Goal: Task Accomplishment & Management: Complete application form

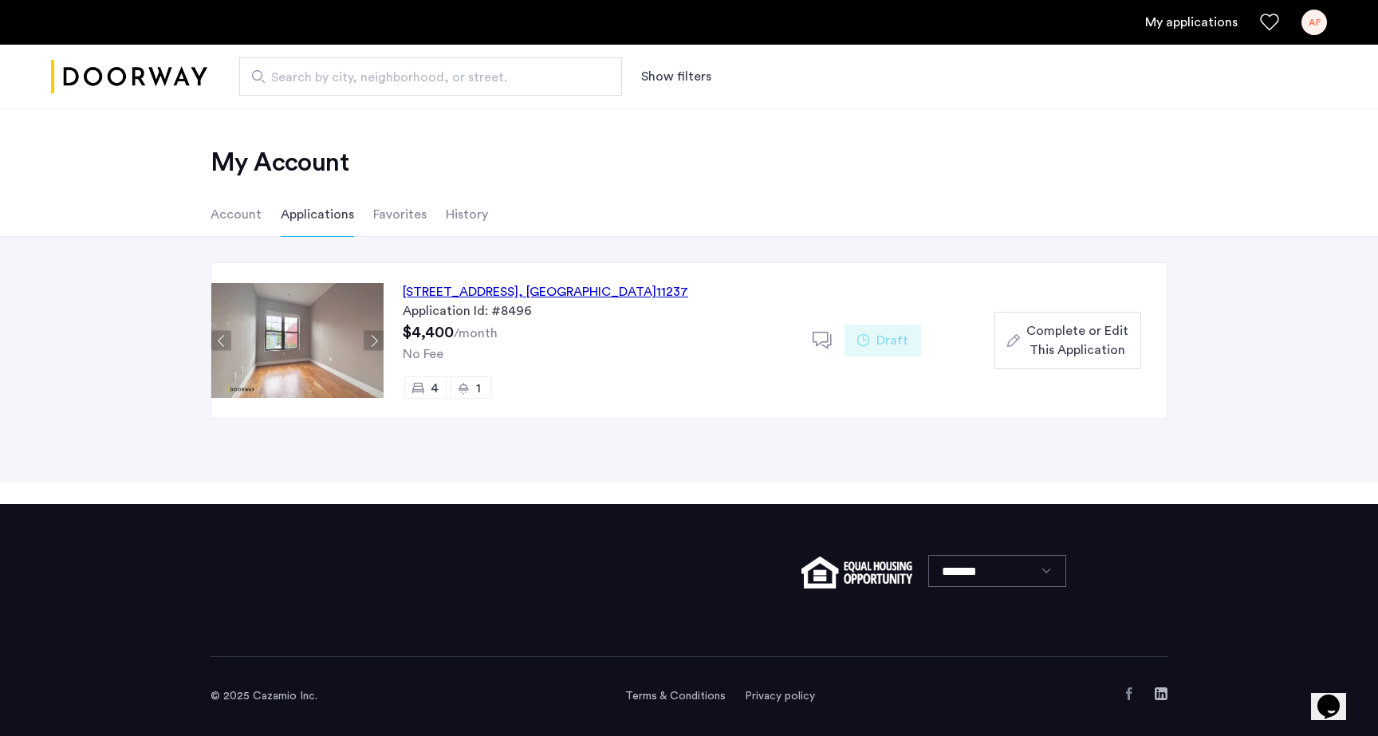
click at [1058, 359] on span "Complete or Edit This Application" at bounding box center [1077, 340] width 102 height 38
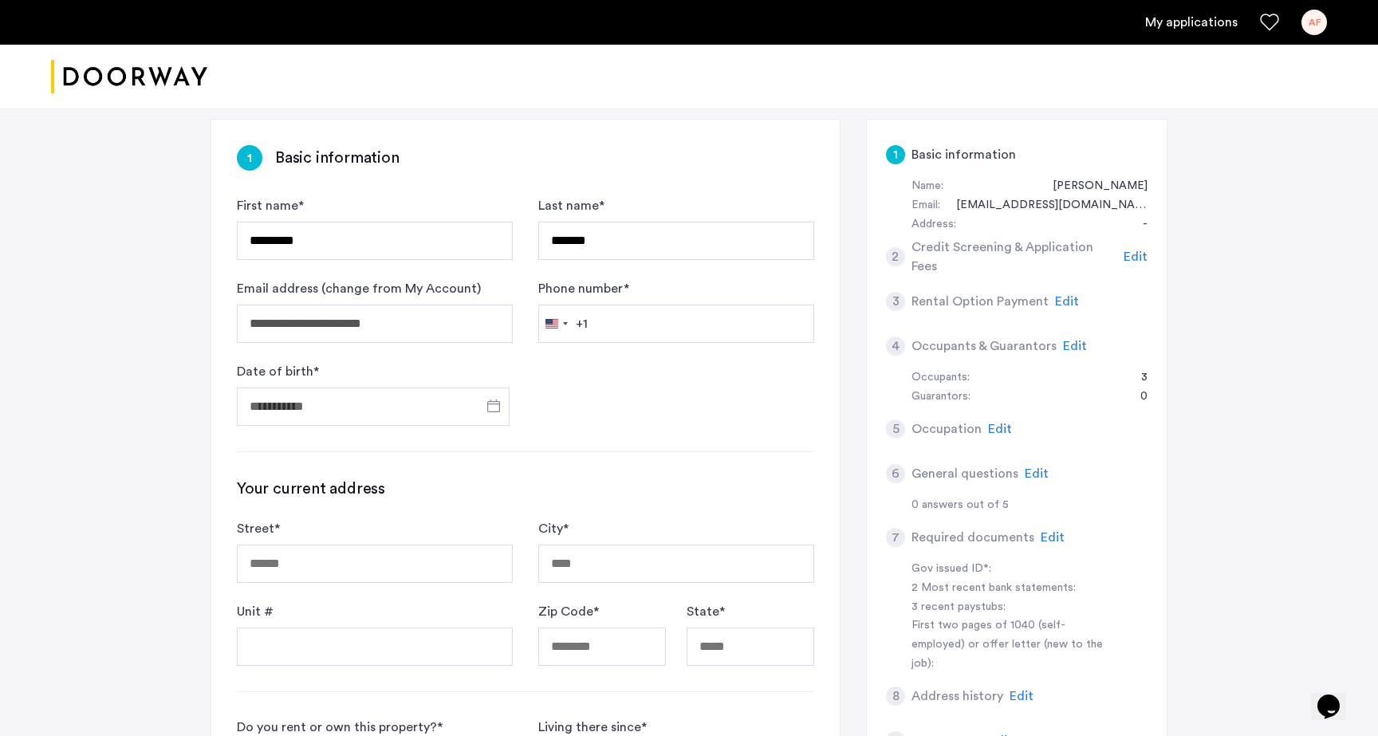
scroll to position [244, 0]
click at [675, 325] on input "Phone number *" at bounding box center [676, 321] width 276 height 38
type input "**********"
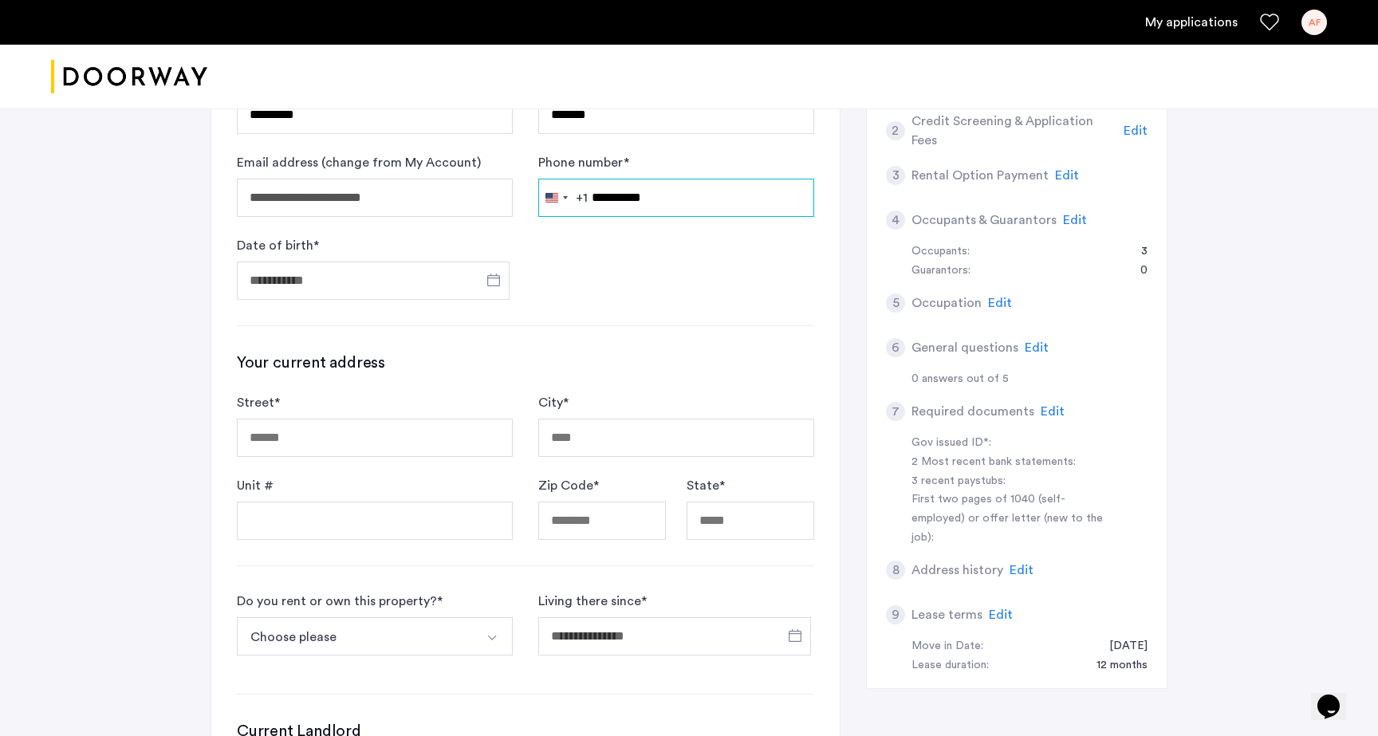
scroll to position [374, 0]
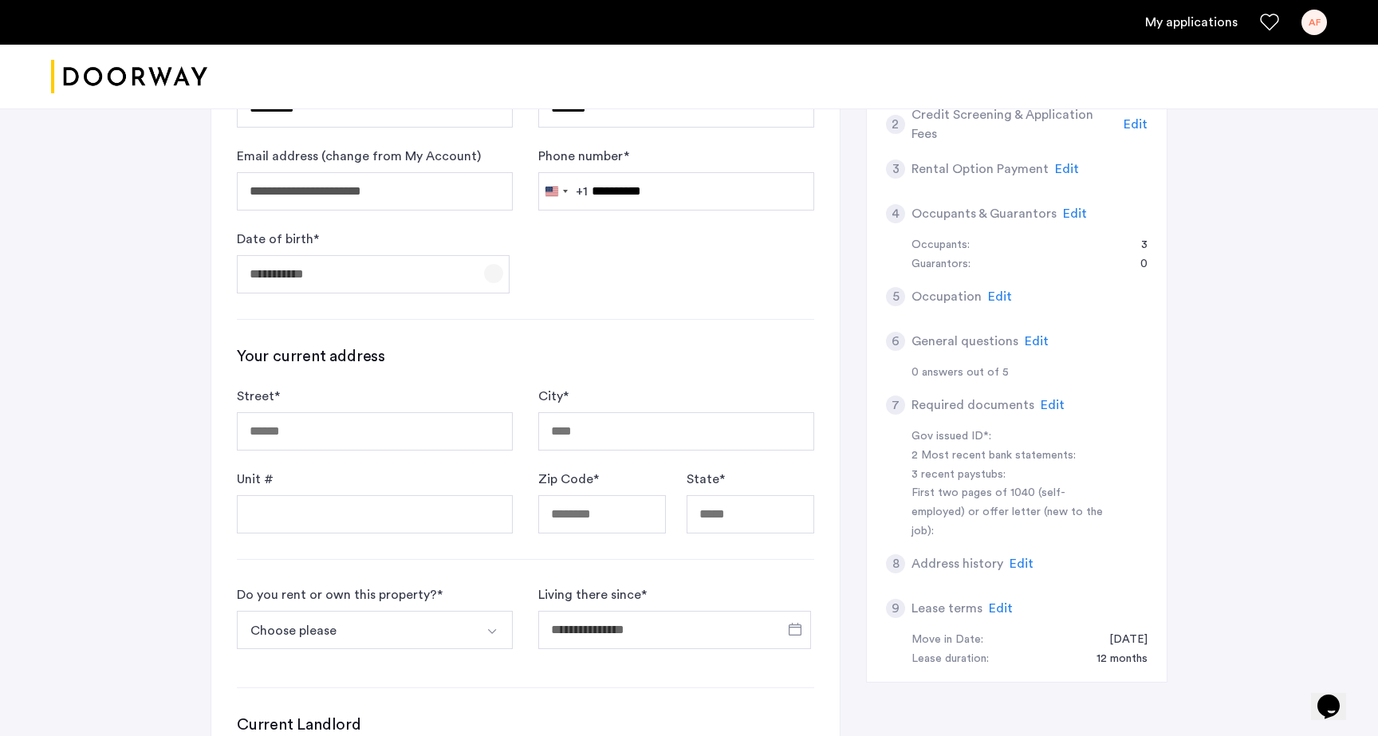
click at [486, 276] on span "Open calendar" at bounding box center [494, 273] width 38 height 38
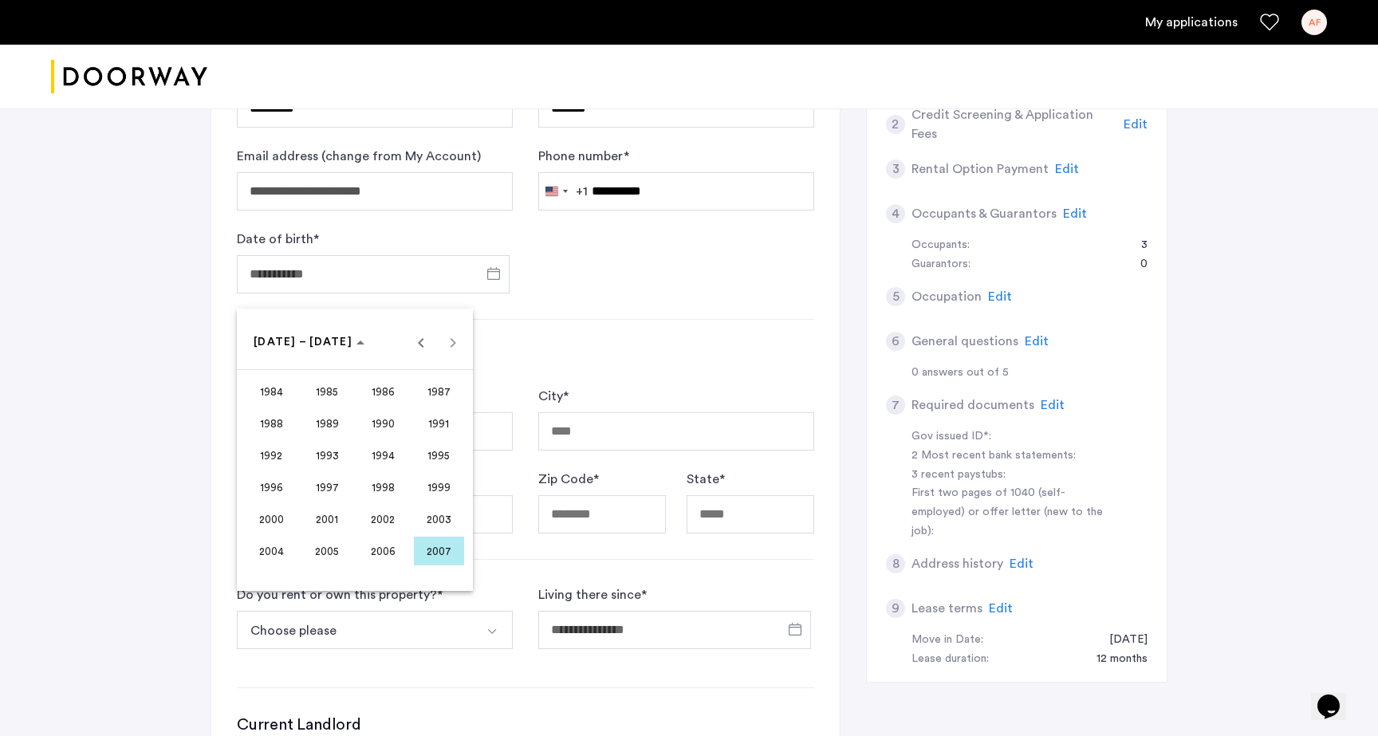
click at [384, 523] on span "2002" at bounding box center [383, 519] width 50 height 29
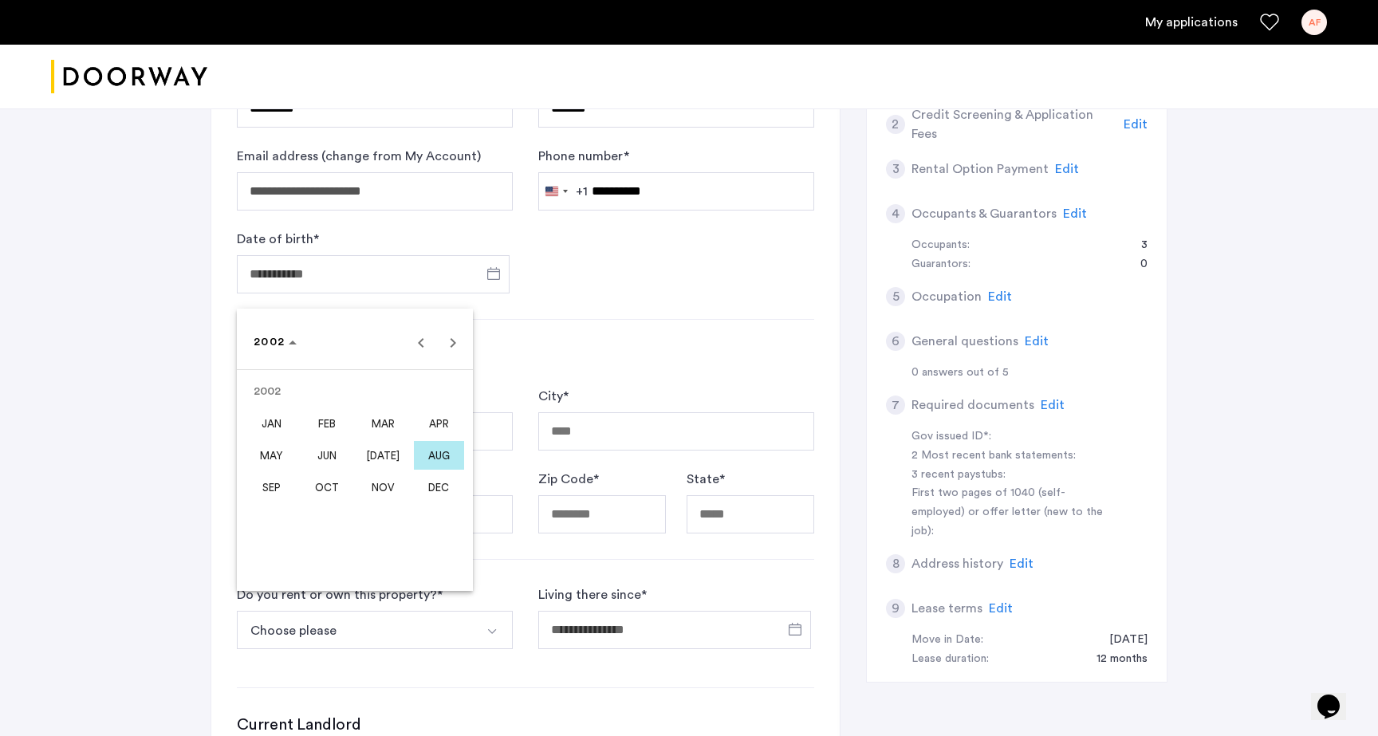
click at [289, 456] on span "MAY" at bounding box center [271, 455] width 50 height 29
click at [415, 467] on span "17" at bounding box center [418, 472] width 29 height 29
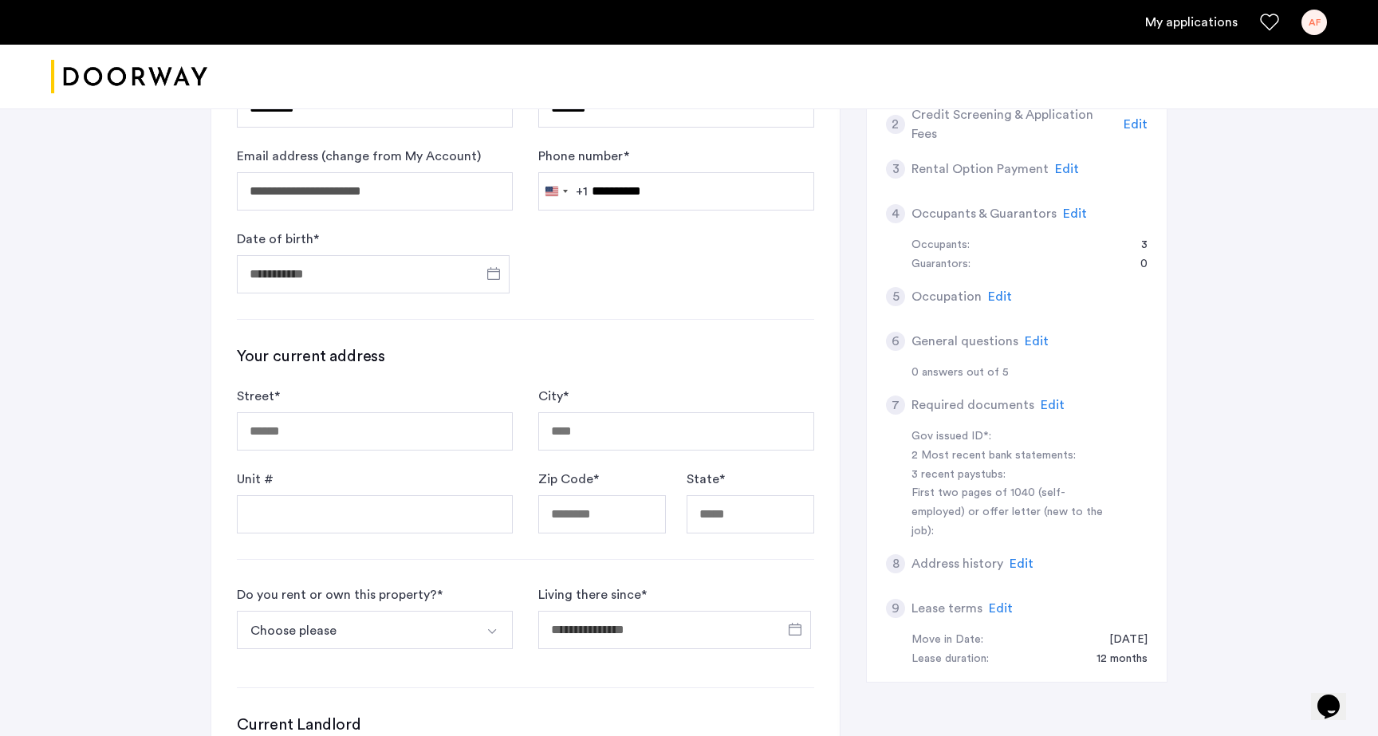
type input "**********"
click at [364, 425] on input "Street *" at bounding box center [375, 431] width 276 height 38
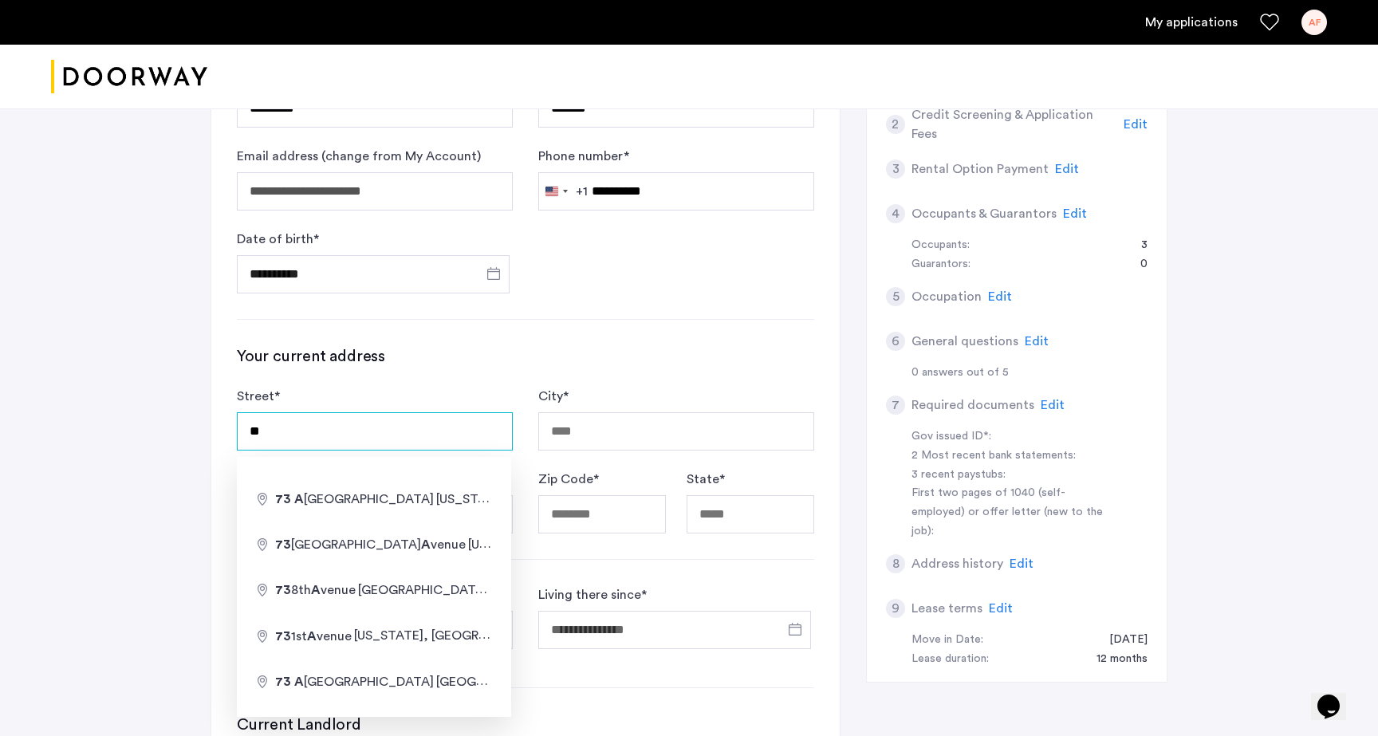
type input "*"
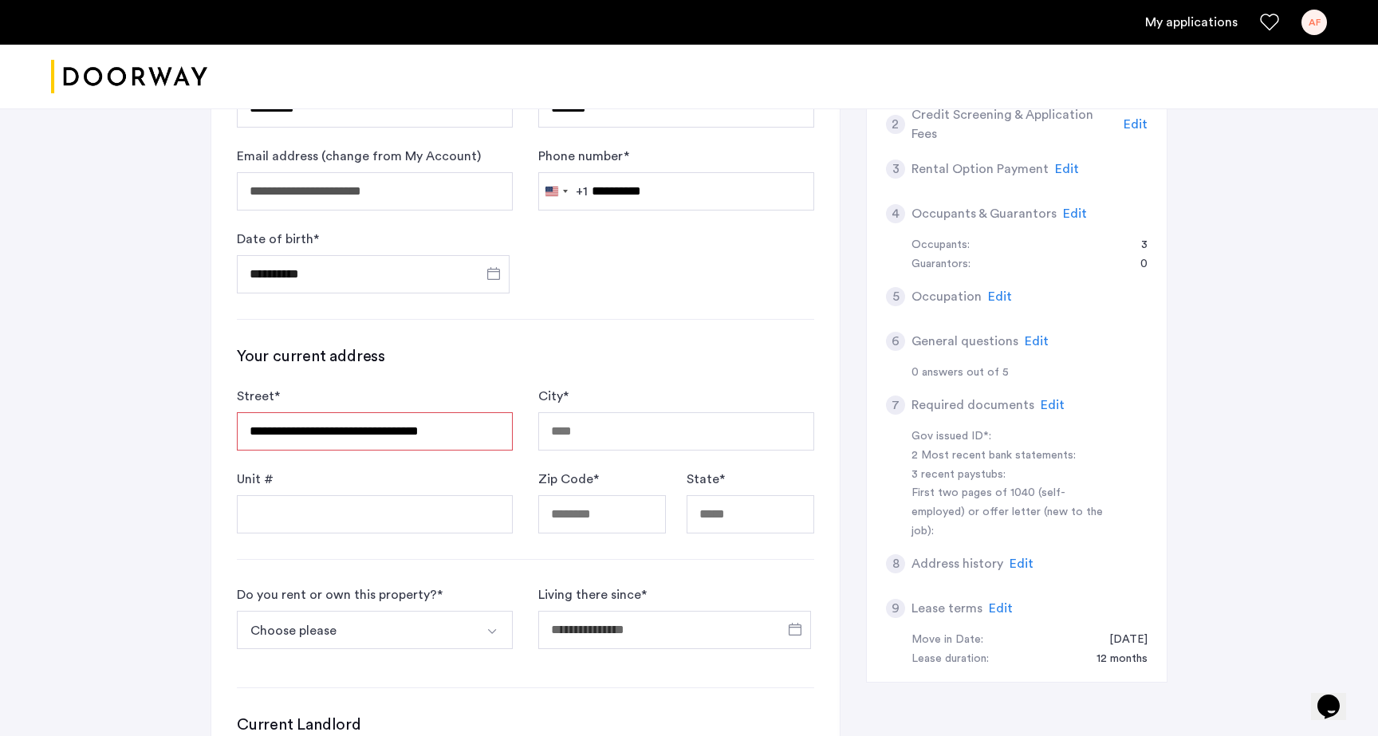
type input "**********"
type input "********"
type input "*****"
type input "**"
click at [480, 526] on input "Unit #" at bounding box center [375, 514] width 276 height 38
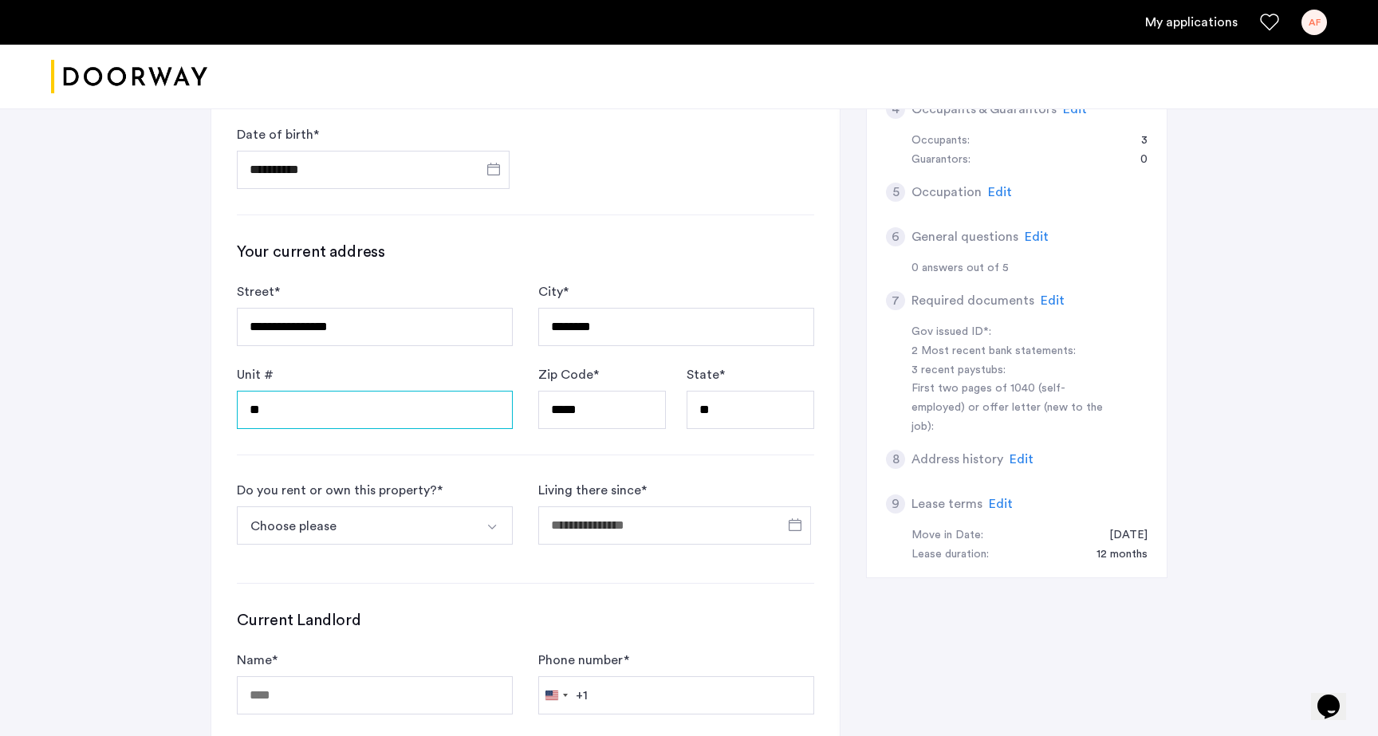
scroll to position [482, 0]
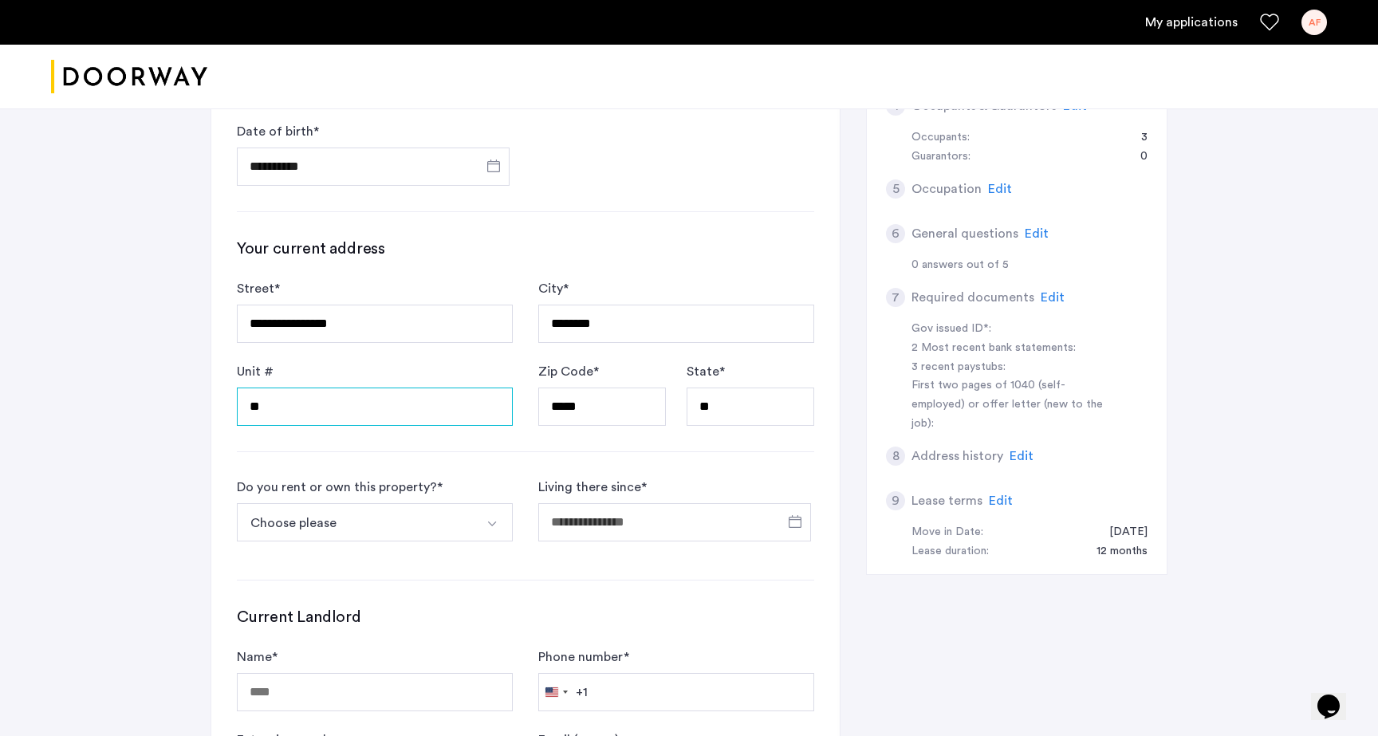
type input "**"
click at [456, 525] on button "Choose please" at bounding box center [356, 522] width 238 height 38
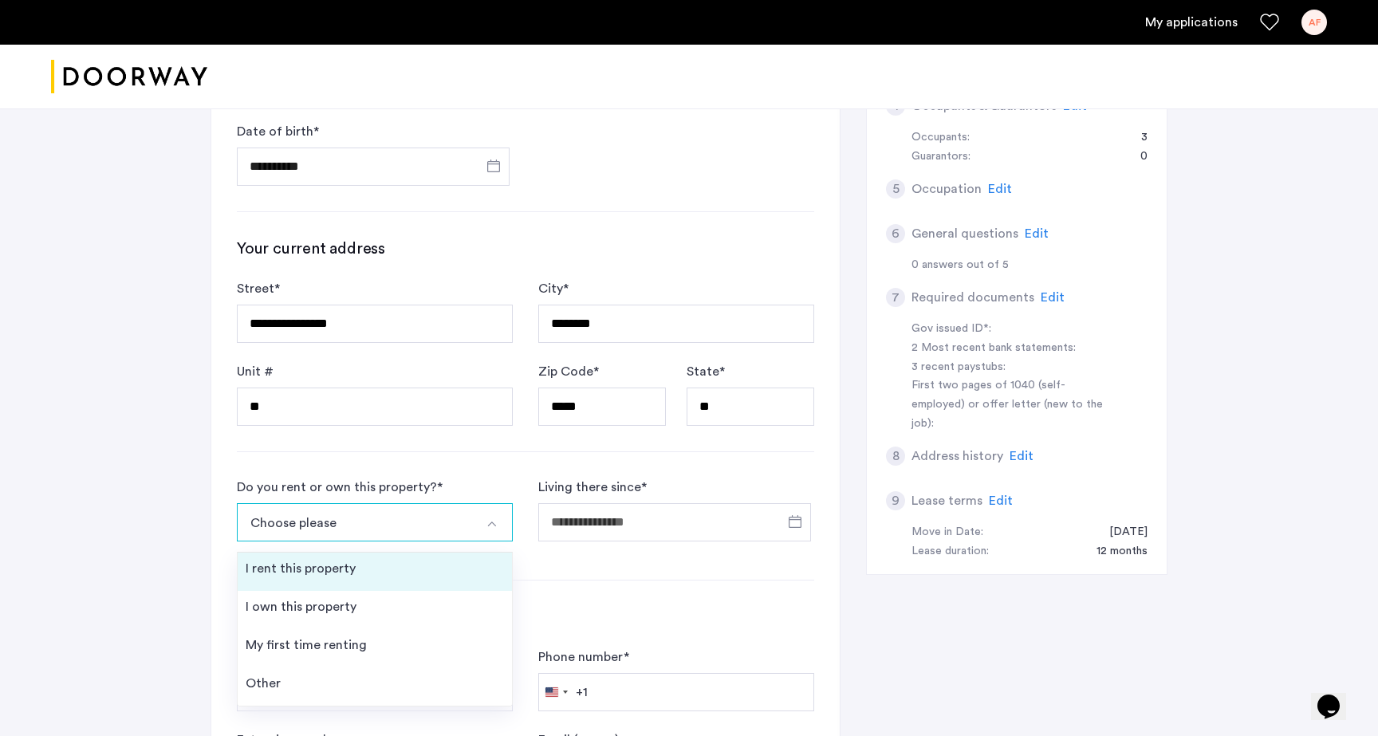
click at [427, 573] on li "I rent this property" at bounding box center [375, 572] width 274 height 38
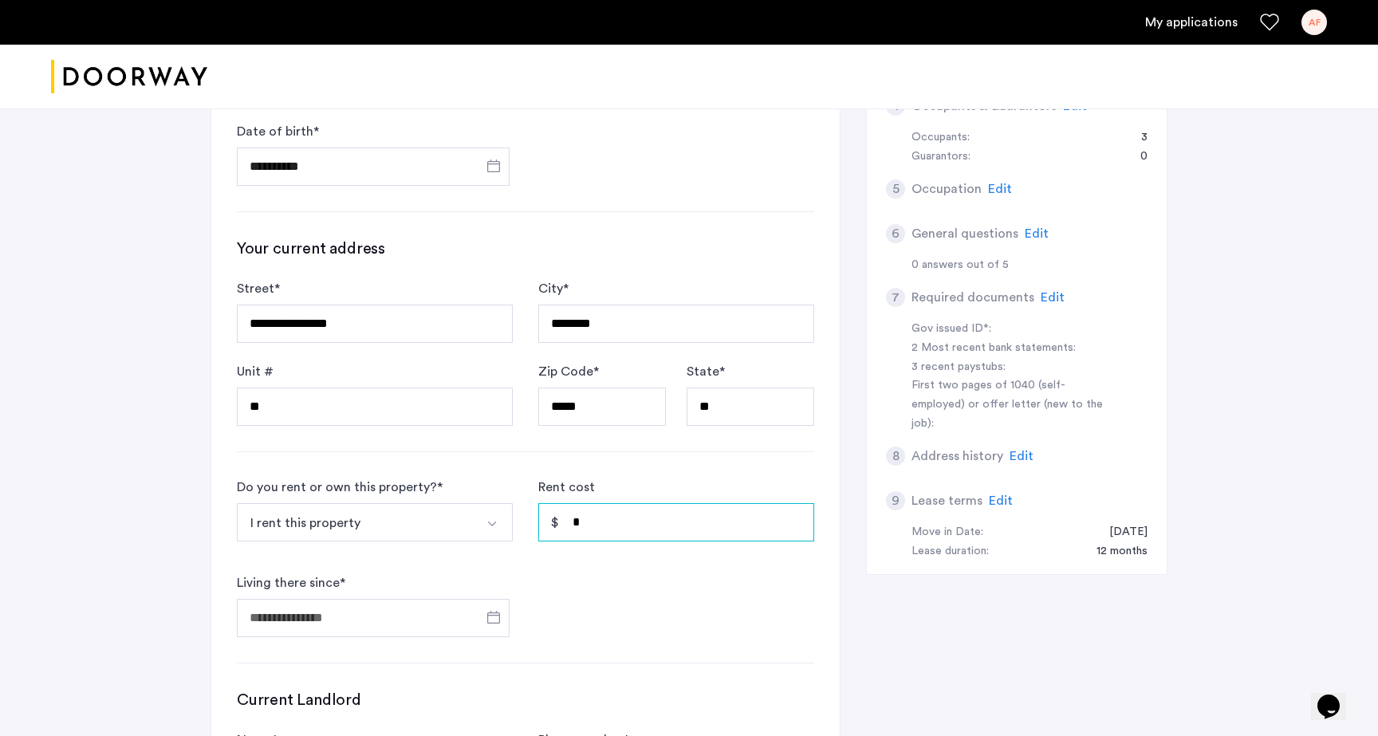
click at [612, 529] on input "*" at bounding box center [676, 522] width 276 height 38
click at [585, 532] on input "******" at bounding box center [676, 522] width 276 height 38
click at [582, 530] on input "******" at bounding box center [676, 522] width 276 height 38
type input "*****"
click at [425, 598] on div at bounding box center [373, 617] width 273 height 49
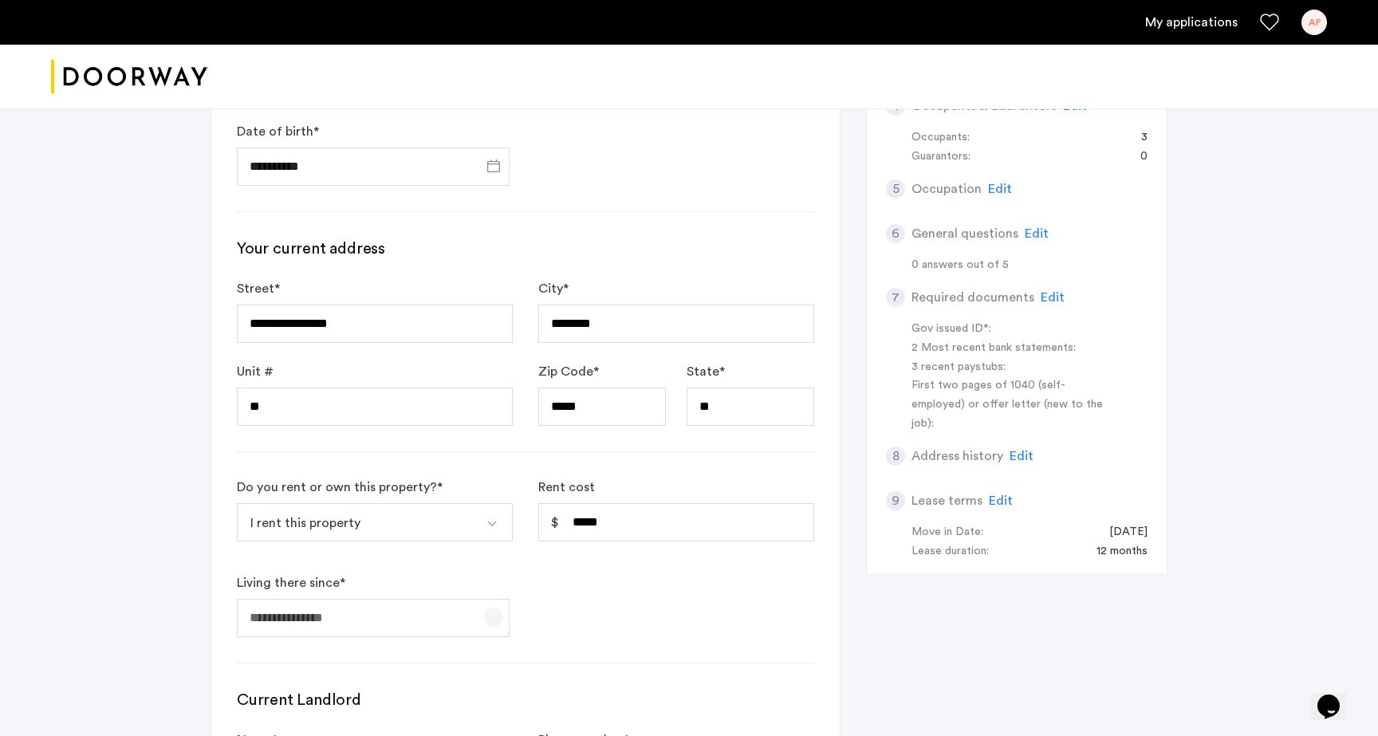
click at [494, 617] on span "Open calendar" at bounding box center [494, 617] width 38 height 38
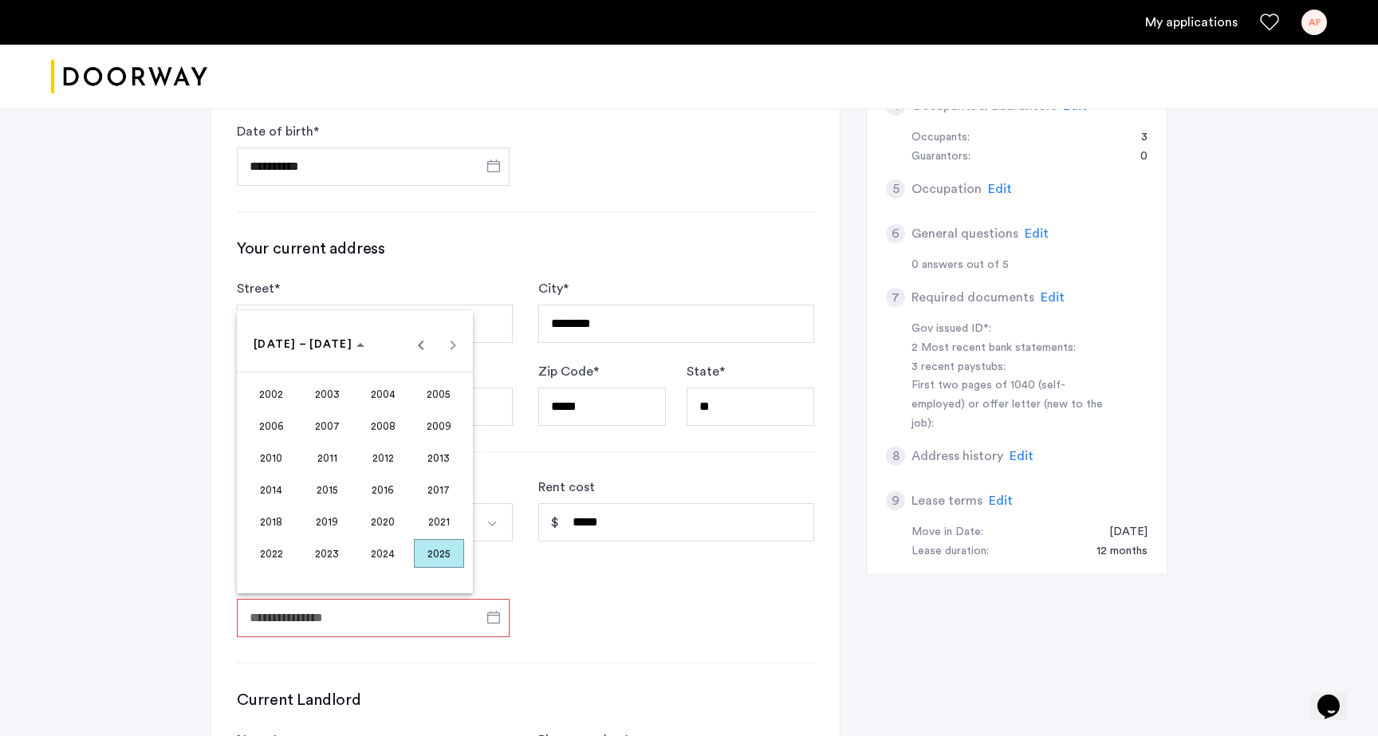
click at [397, 554] on span "2024" at bounding box center [383, 553] width 50 height 29
click at [282, 489] on span "SEP" at bounding box center [271, 489] width 50 height 29
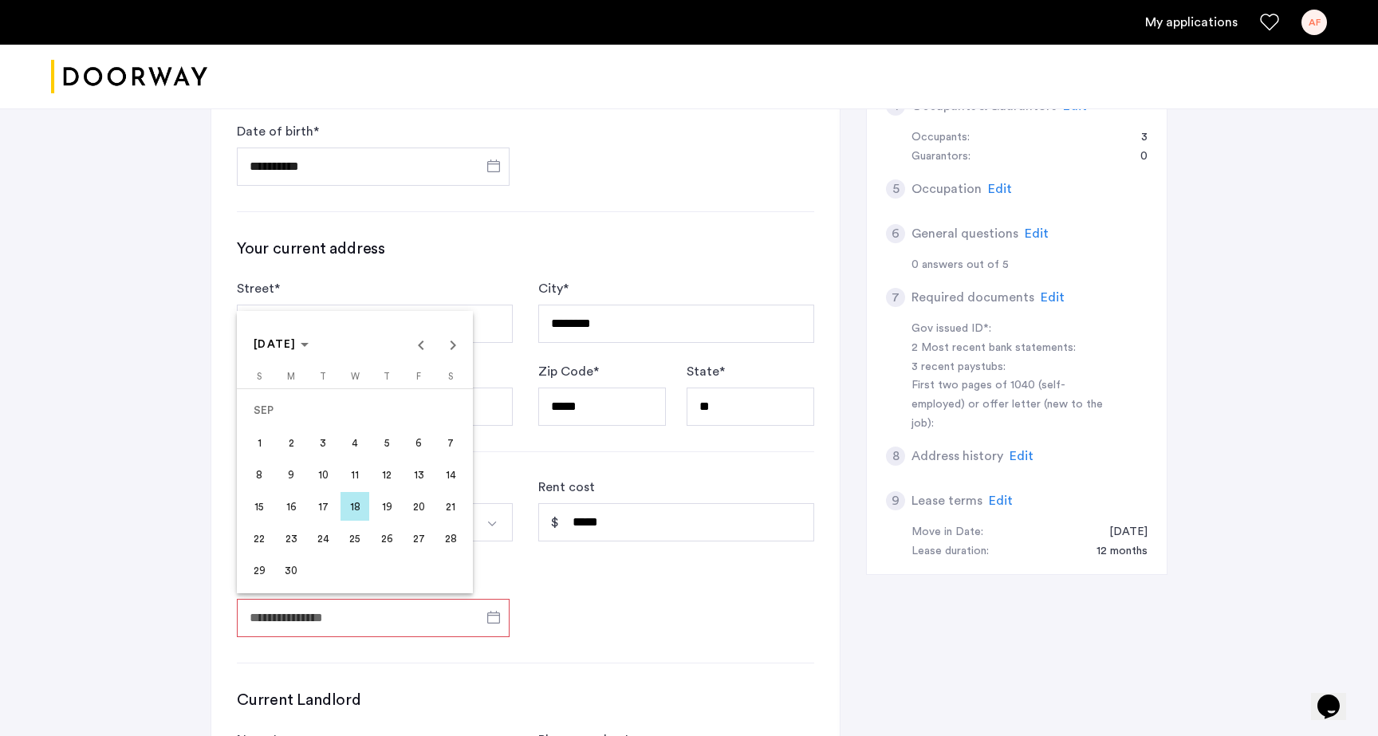
click at [264, 451] on span "1" at bounding box center [259, 442] width 29 height 29
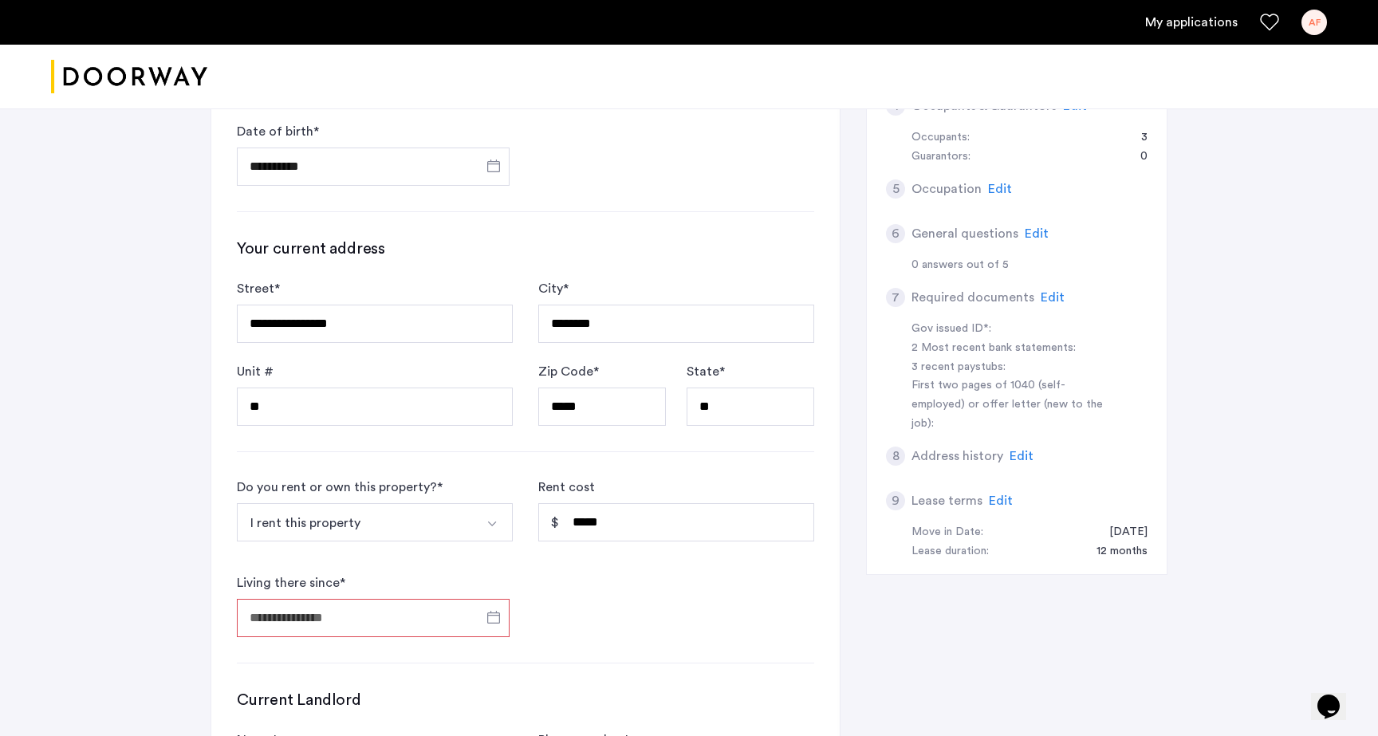
type input "**********"
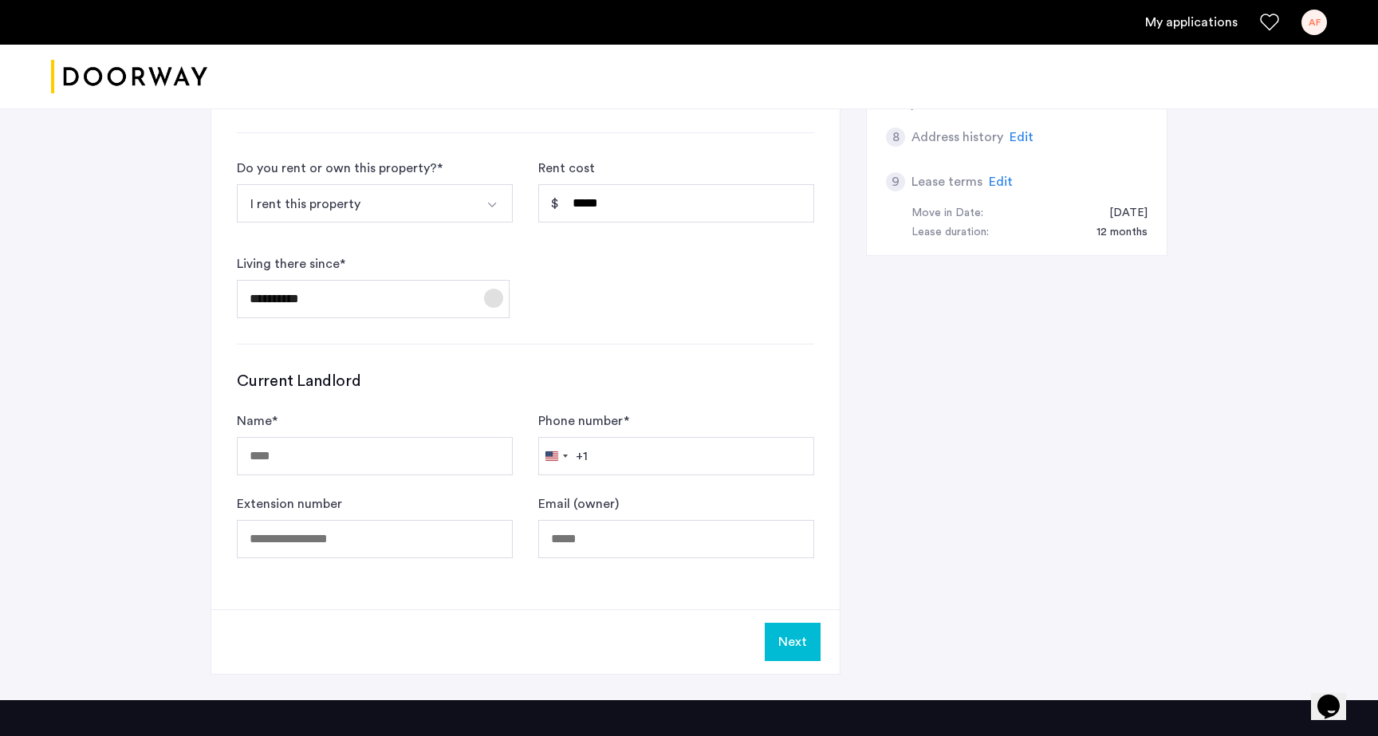
scroll to position [802, 0]
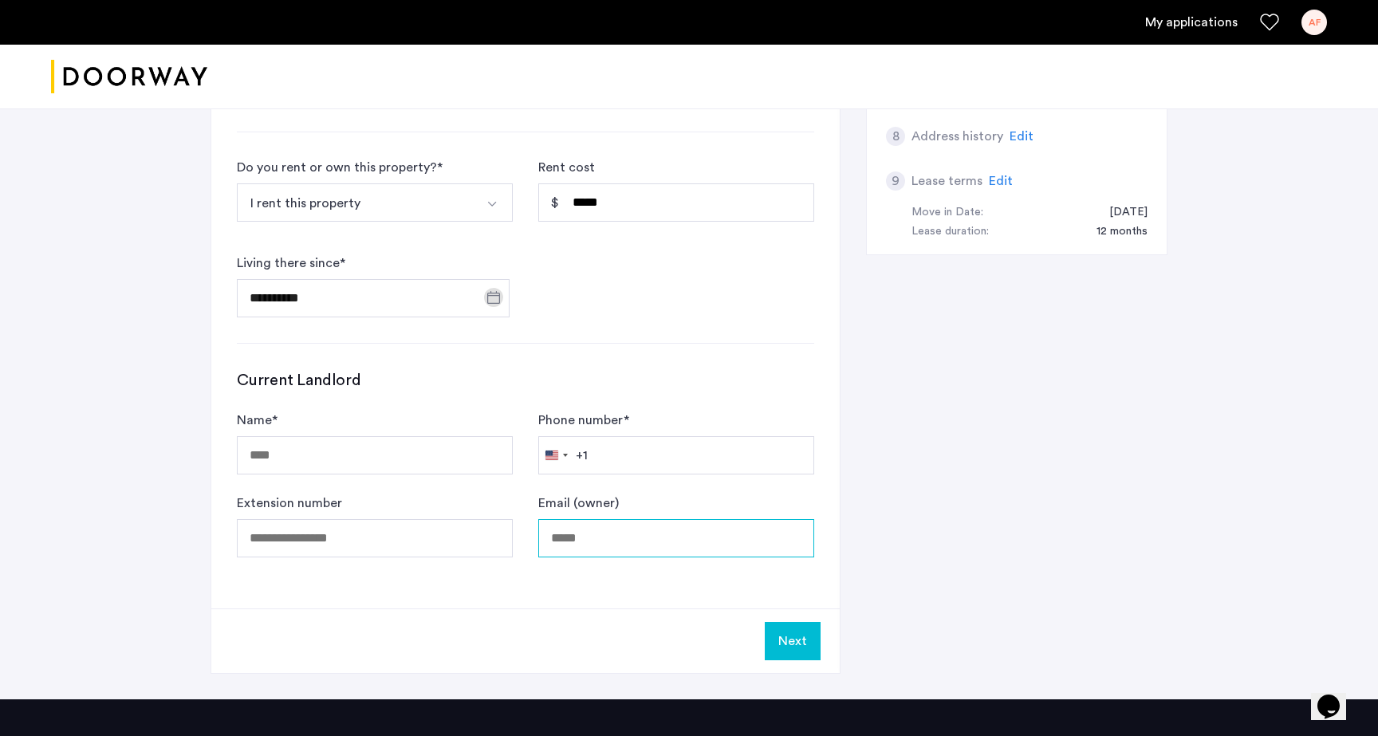
click at [575, 529] on input "Email (owner)" at bounding box center [676, 538] width 276 height 38
paste input "**********"
type input "**********"
click at [333, 449] on input "Name *" at bounding box center [375, 455] width 276 height 38
type input "*****"
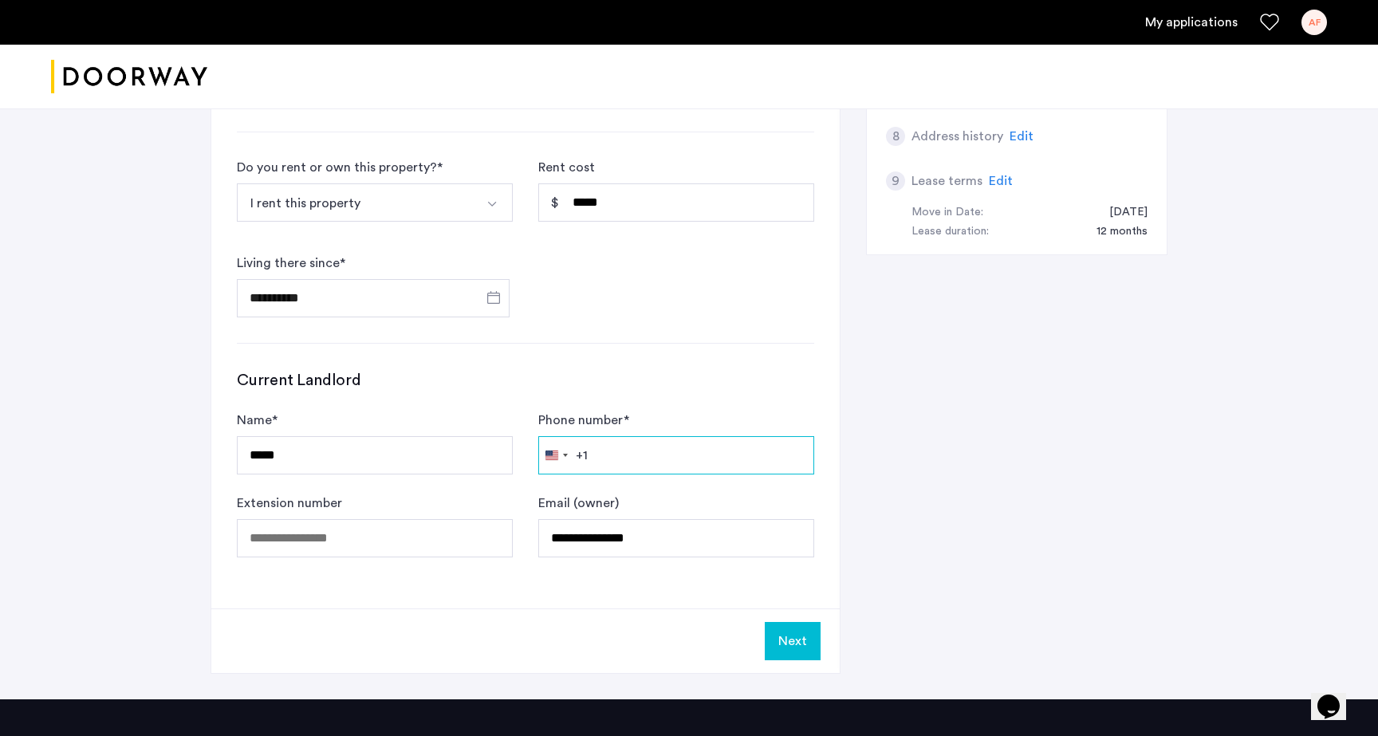
click at [611, 458] on input "Phone number *" at bounding box center [676, 455] width 276 height 38
click at [427, 533] on input "Extension number" at bounding box center [375, 538] width 276 height 38
paste input "**********"
type input "**********"
click at [788, 628] on button "Next" at bounding box center [793, 641] width 56 height 38
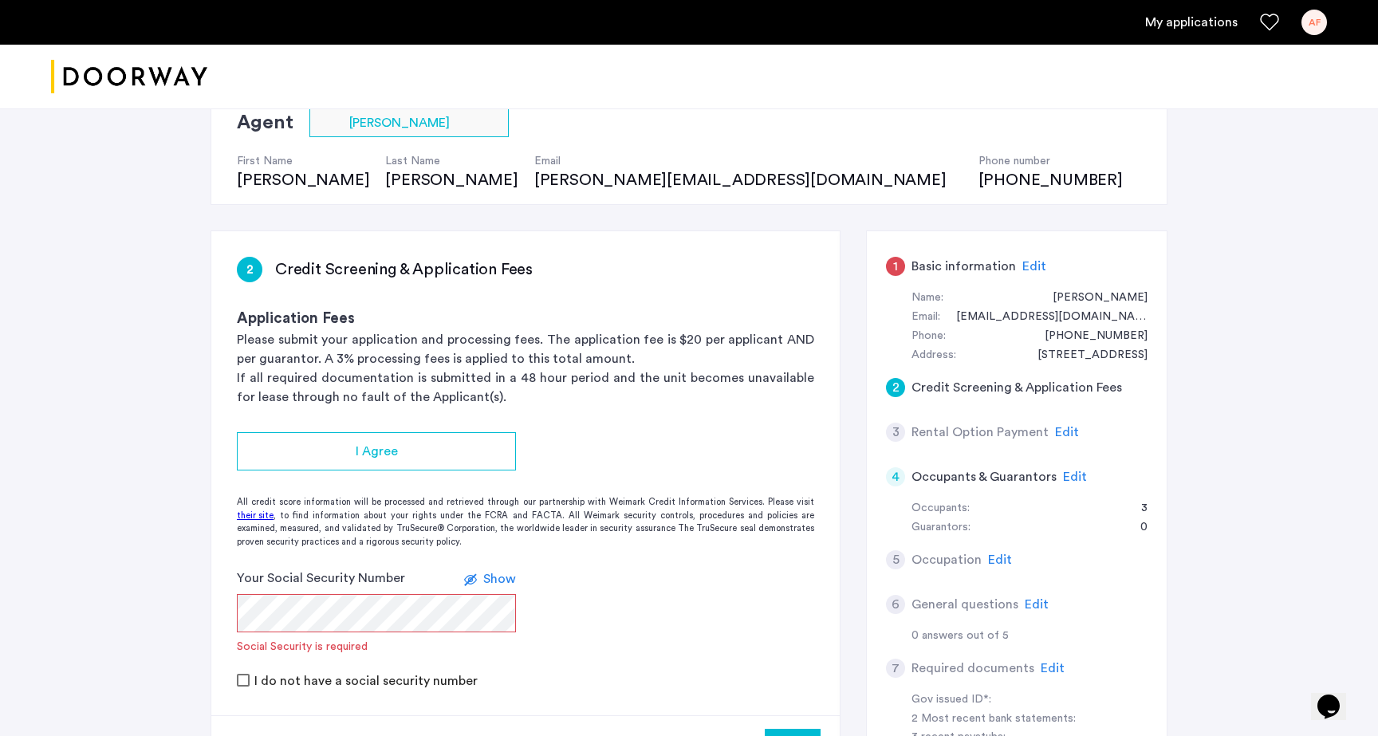
scroll to position [138, 0]
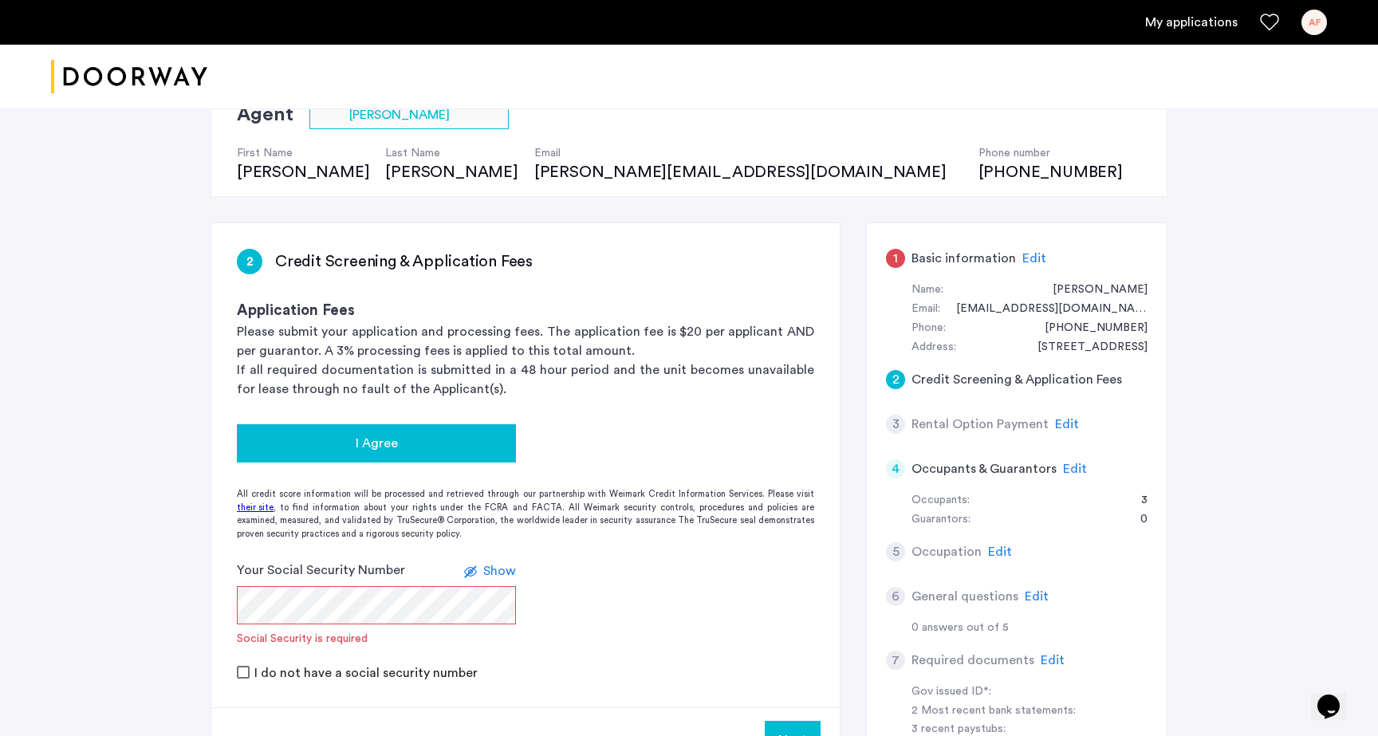
click at [463, 435] on div "I Agree" at bounding box center [377, 443] width 254 height 19
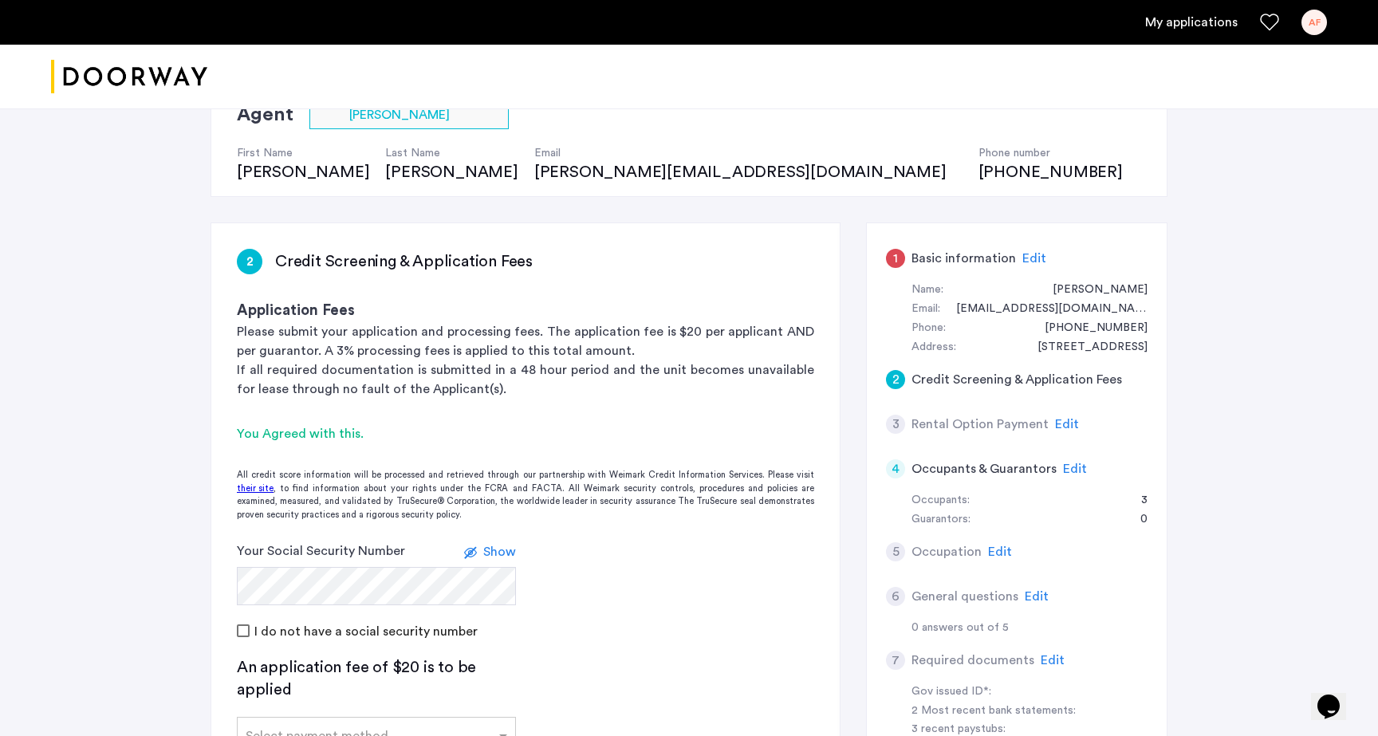
click at [481, 554] on label at bounding box center [473, 551] width 19 height 19
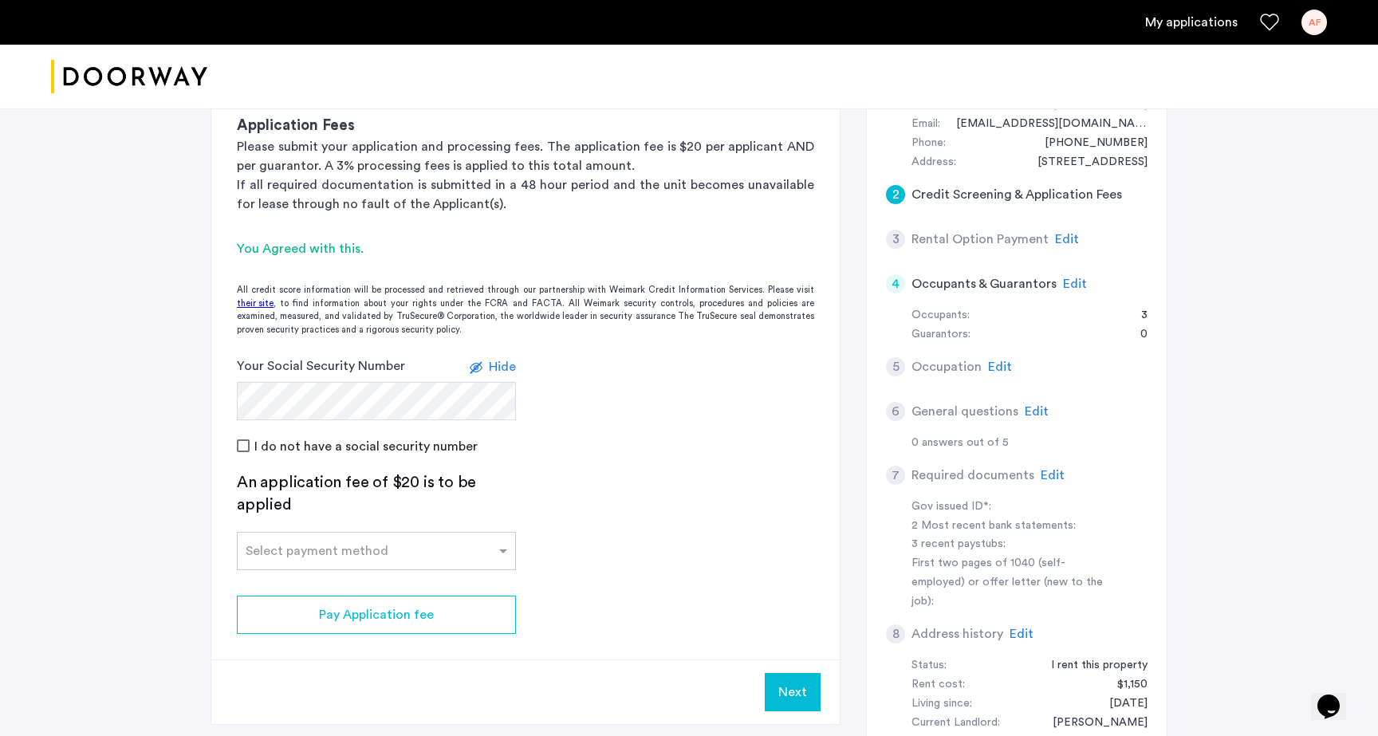
scroll to position [325, 0]
click at [431, 527] on div "An application fee of $20 is to be applied Select payment method" at bounding box center [376, 519] width 279 height 99
click at [427, 536] on div at bounding box center [377, 544] width 278 height 19
click at [404, 580] on div "Credit Card" at bounding box center [377, 585] width 278 height 32
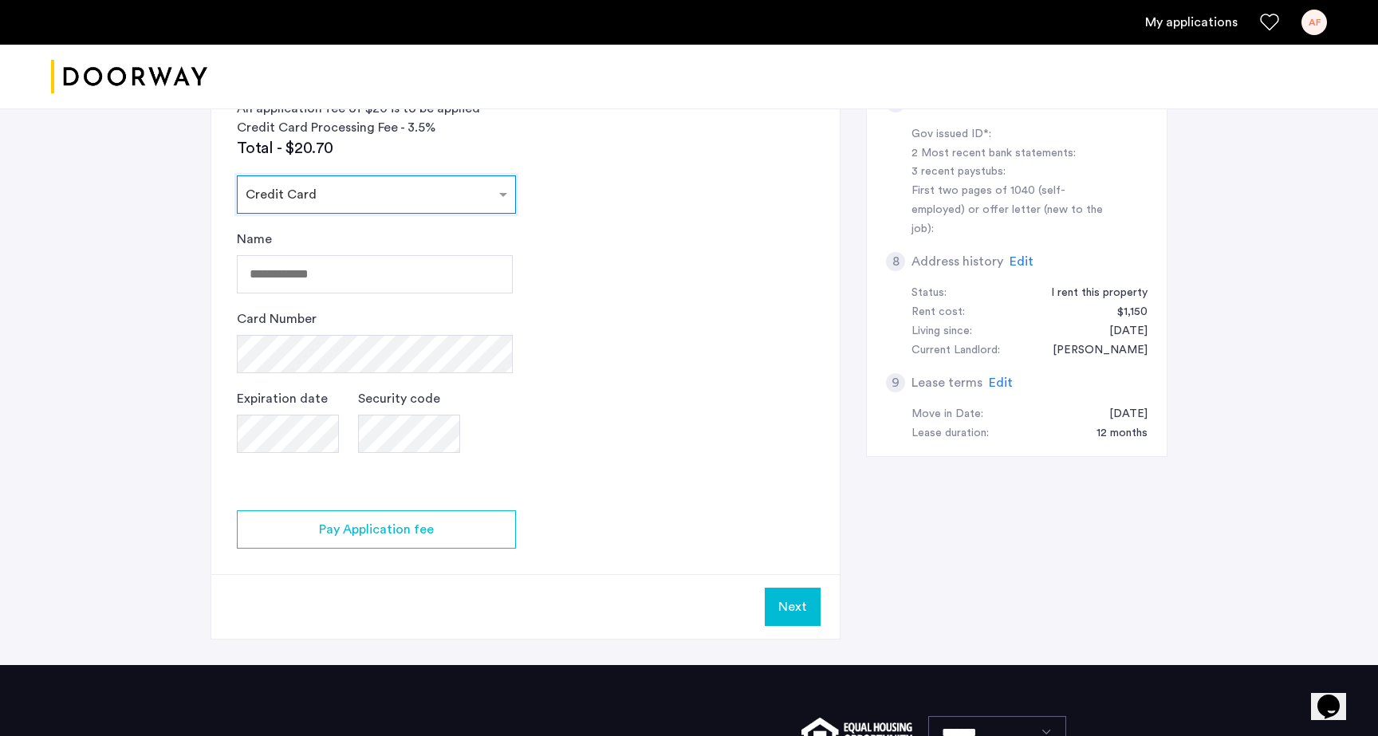
scroll to position [688, 0]
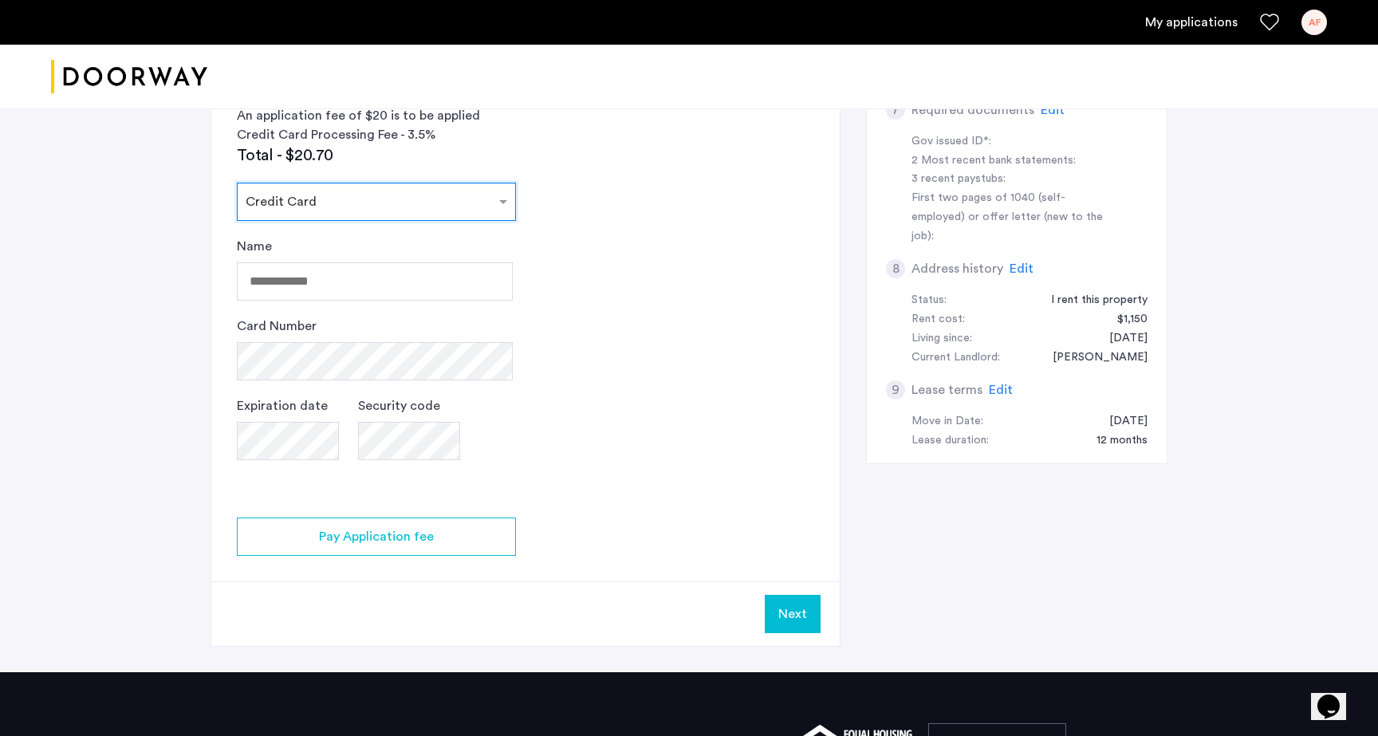
click at [401, 255] on div "Name" at bounding box center [375, 269] width 276 height 64
click at [401, 258] on div "Name" at bounding box center [375, 269] width 276 height 64
click at [392, 283] on input "Name" at bounding box center [375, 281] width 276 height 38
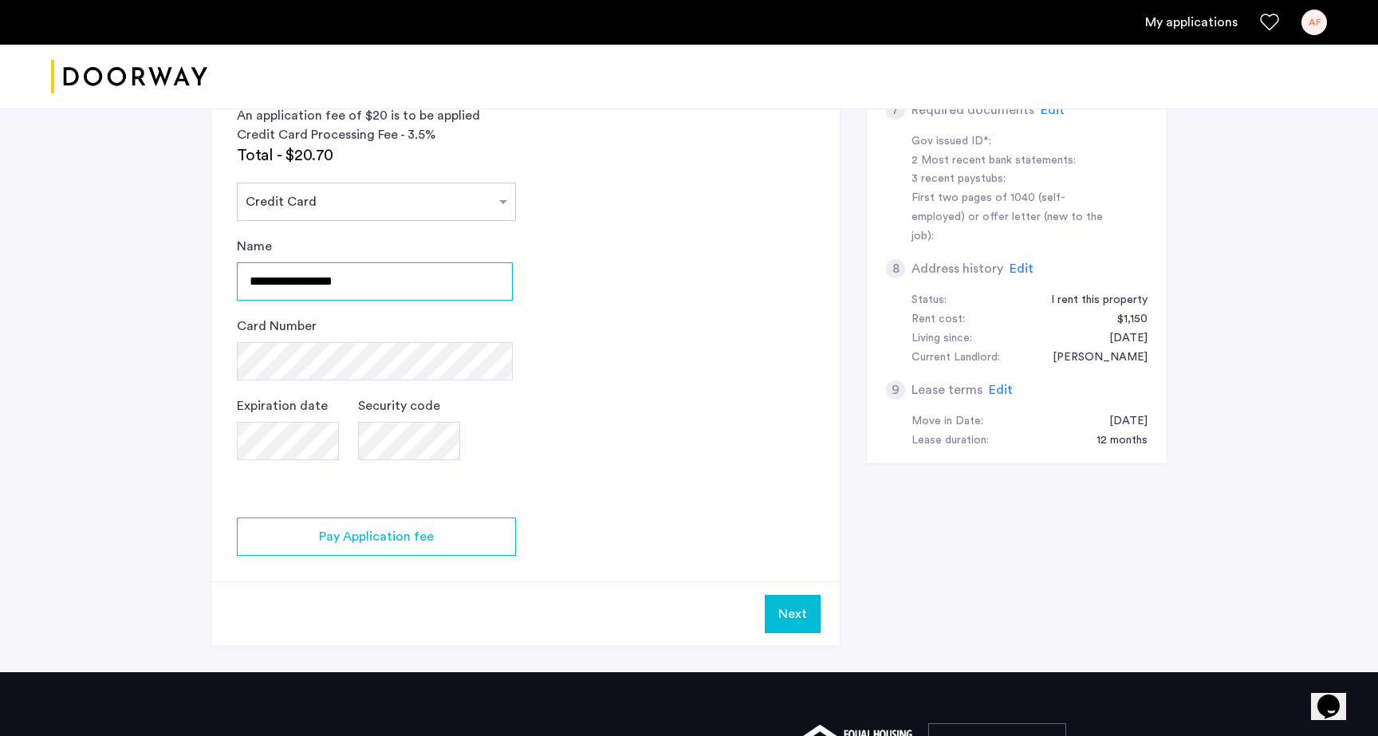
type input "**********"
click at [345, 381] on div "**********" at bounding box center [375, 364] width 276 height 255
click at [786, 619] on button "Next" at bounding box center [793, 614] width 56 height 38
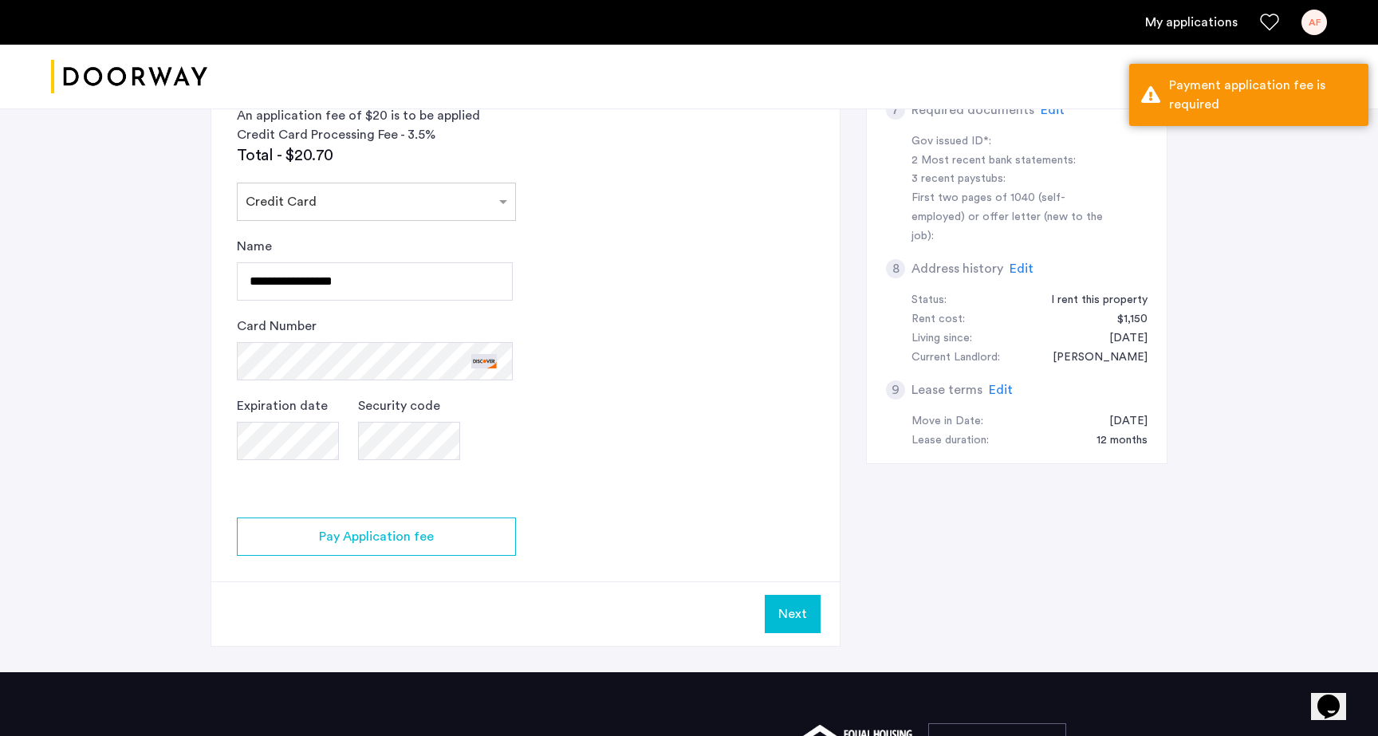
click at [791, 615] on button "Next" at bounding box center [793, 614] width 56 height 38
click at [562, 320] on app-credit-screening "2 Credit Screening & Application Fees Application Fees Please submit your appli…" at bounding box center [525, 159] width 628 height 973
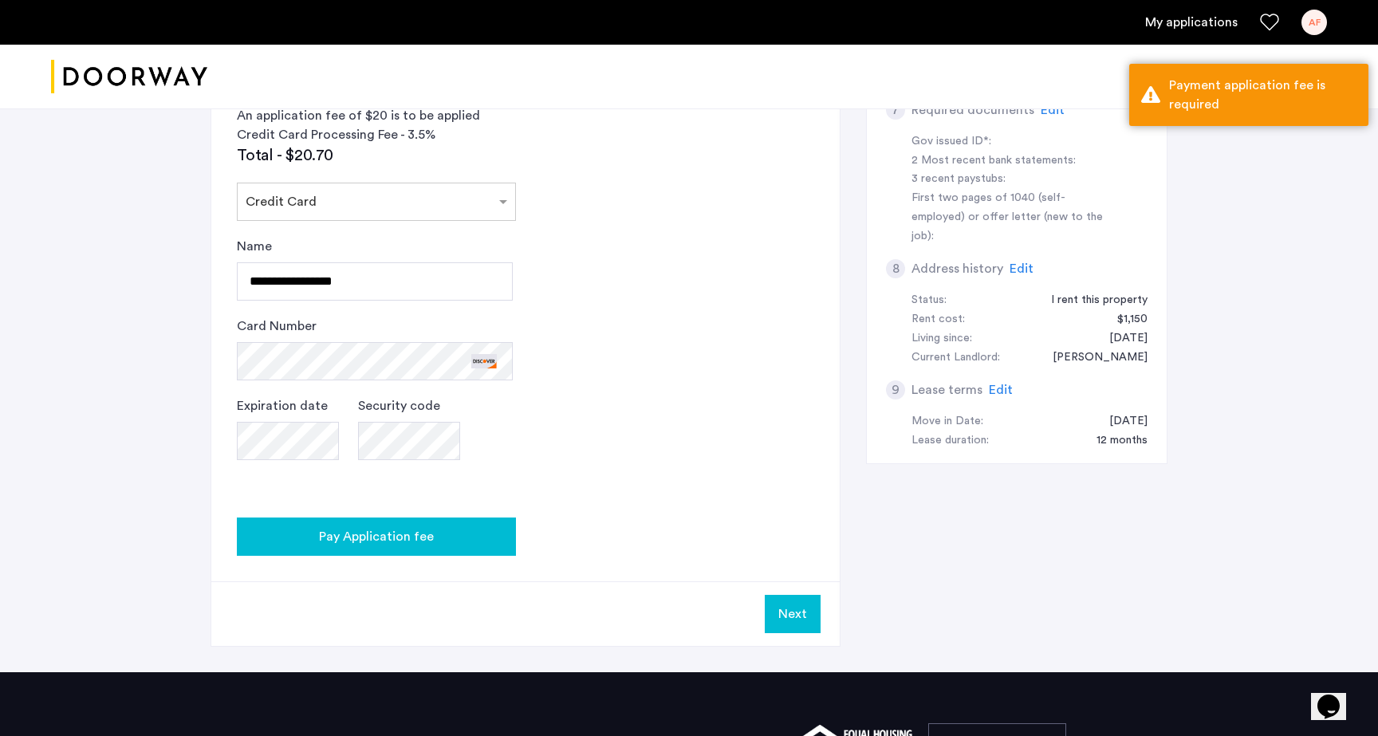
click at [431, 529] on div "Pay Application fee" at bounding box center [377, 536] width 254 height 19
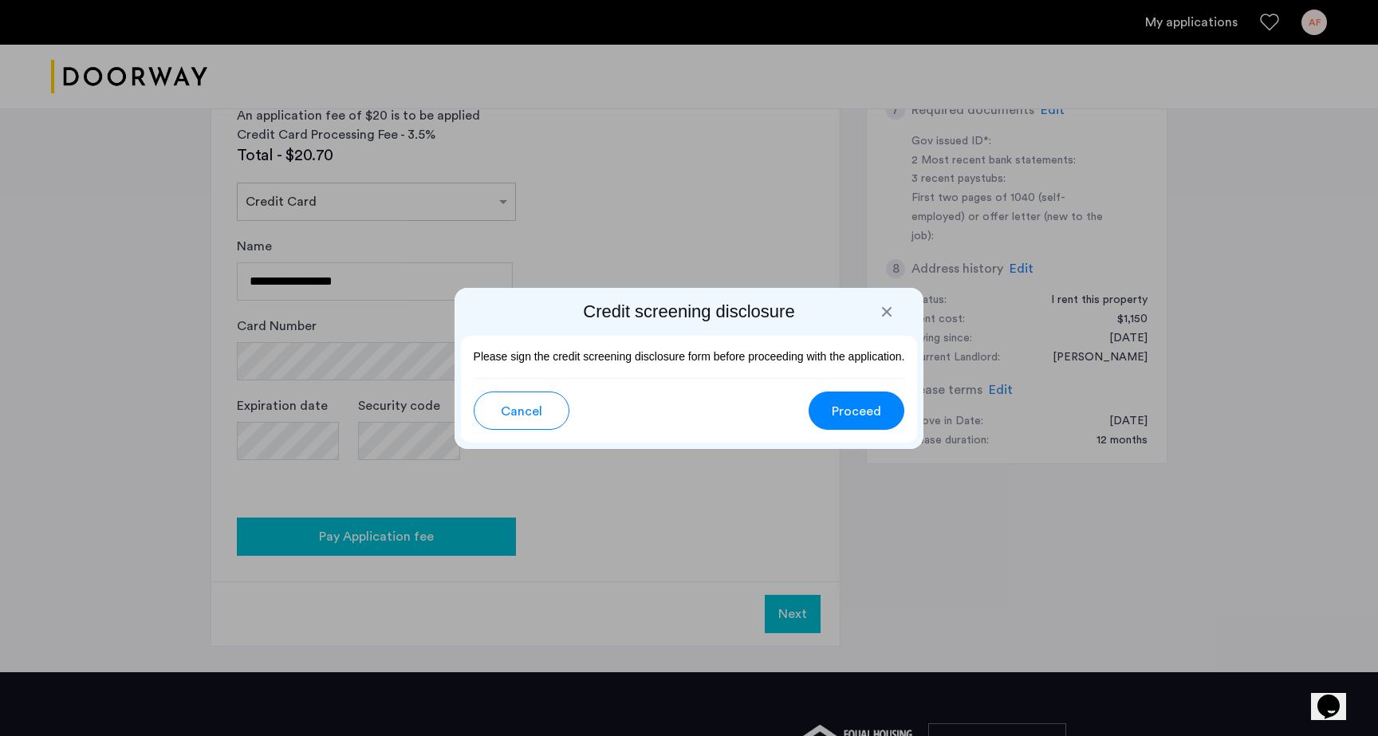
scroll to position [0, 0]
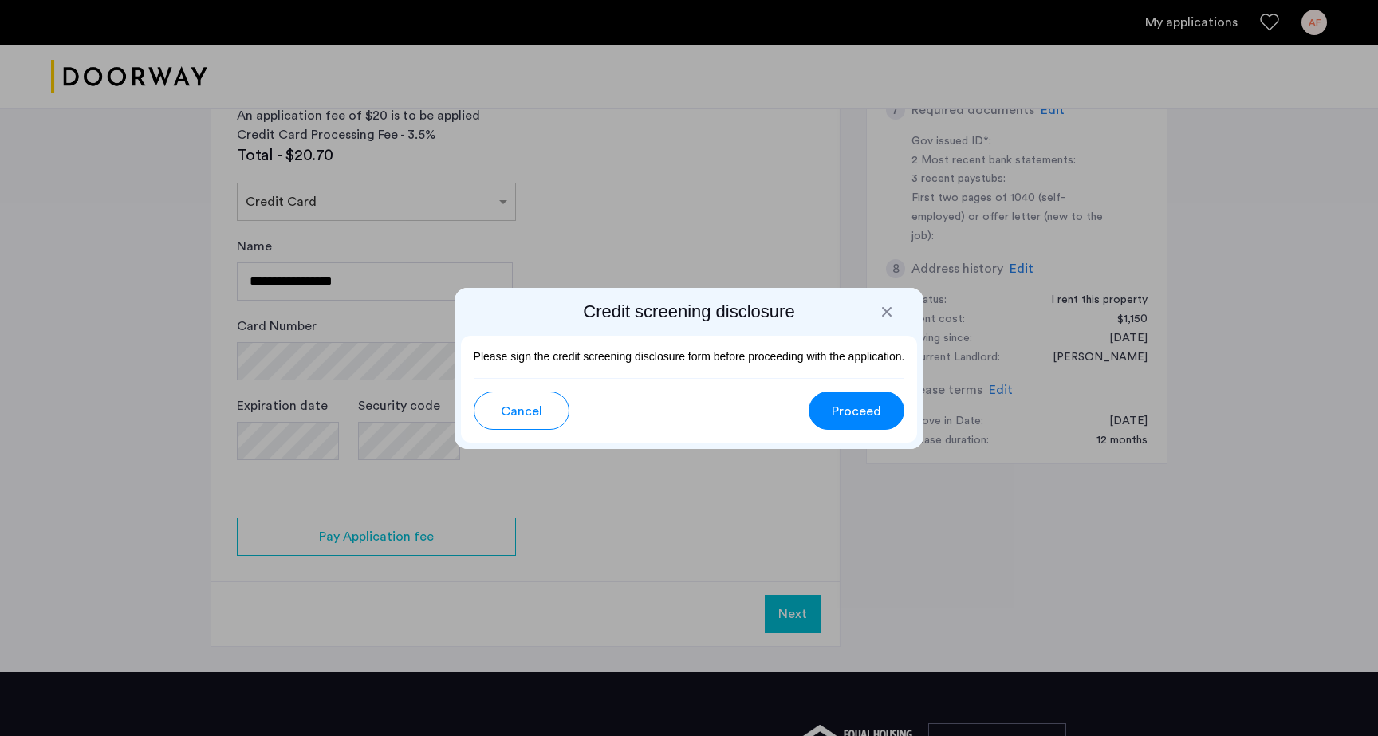
click at [847, 404] on span "Proceed" at bounding box center [856, 411] width 49 height 19
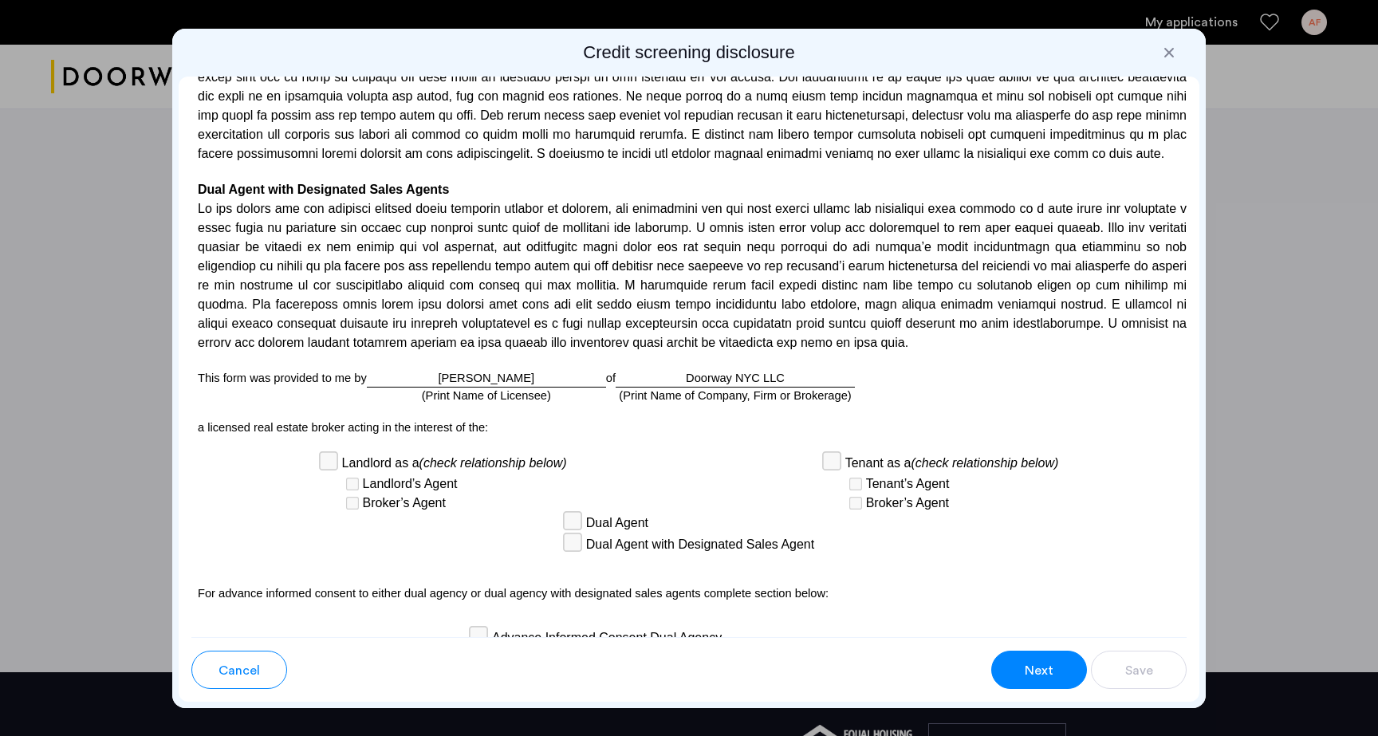
scroll to position [4184, 0]
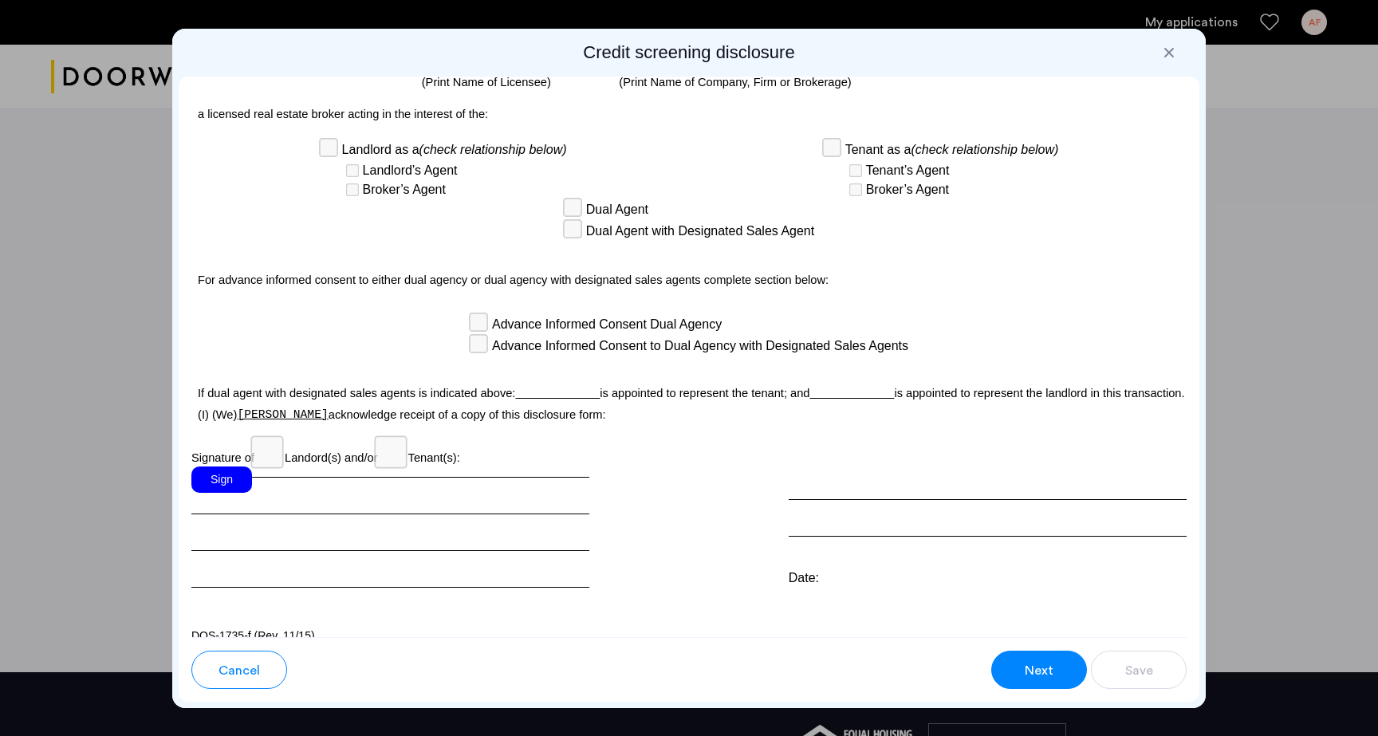
click at [230, 467] on div "Sign" at bounding box center [221, 480] width 61 height 26
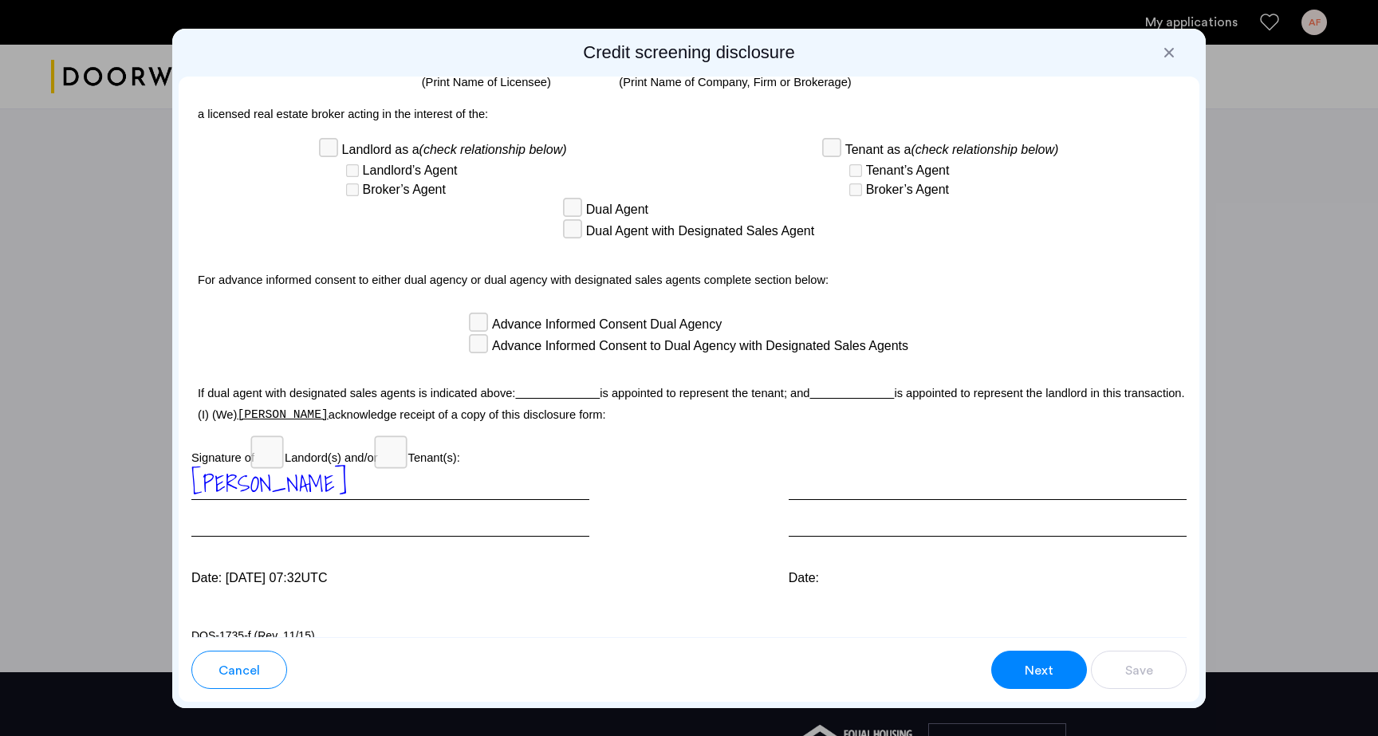
click at [294, 515] on div "[PERSON_NAME]" at bounding box center [390, 502] width 398 height 70
click at [811, 588] on div "Para información en español, visite [DOMAIN_NAME][URL] o escribe a la Consumer …" at bounding box center [689, 357] width 1021 height 561
click at [1015, 652] on button "Next" at bounding box center [1039, 670] width 96 height 38
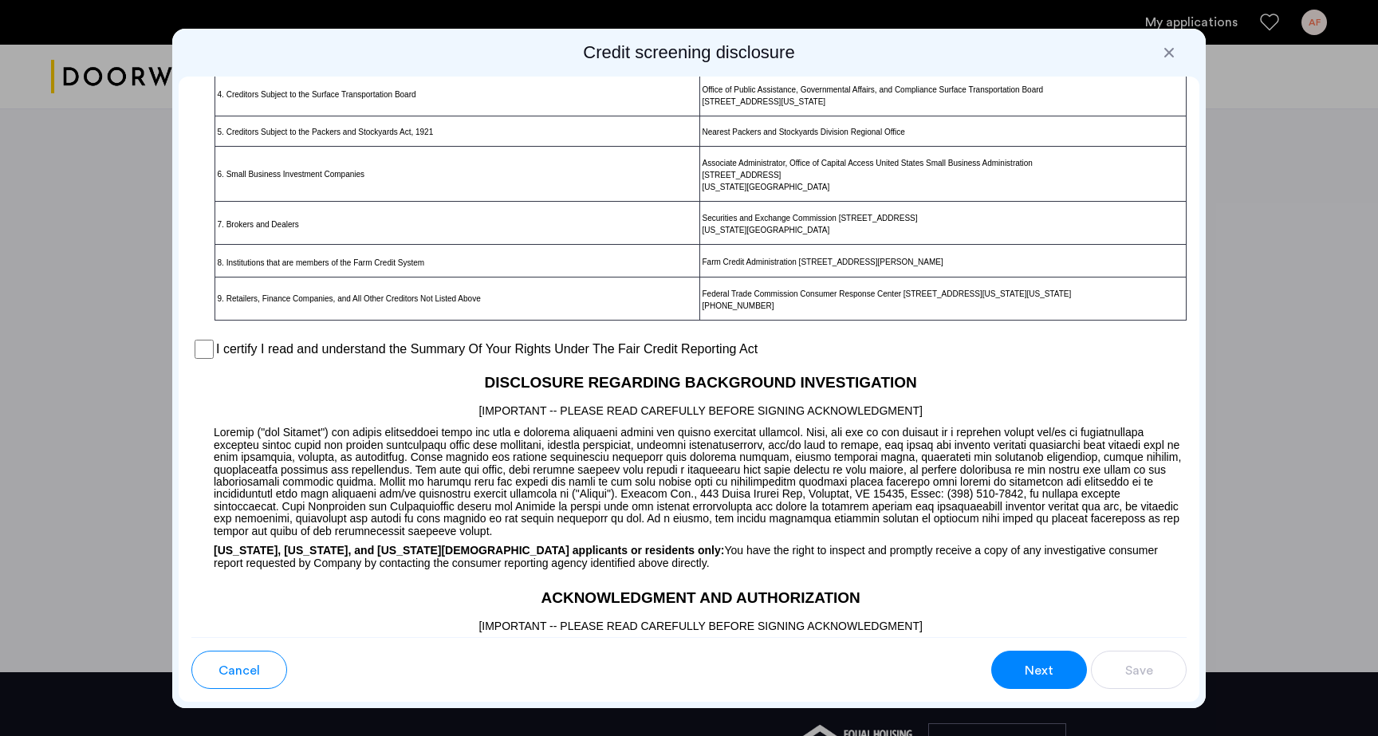
scroll to position [1041, 0]
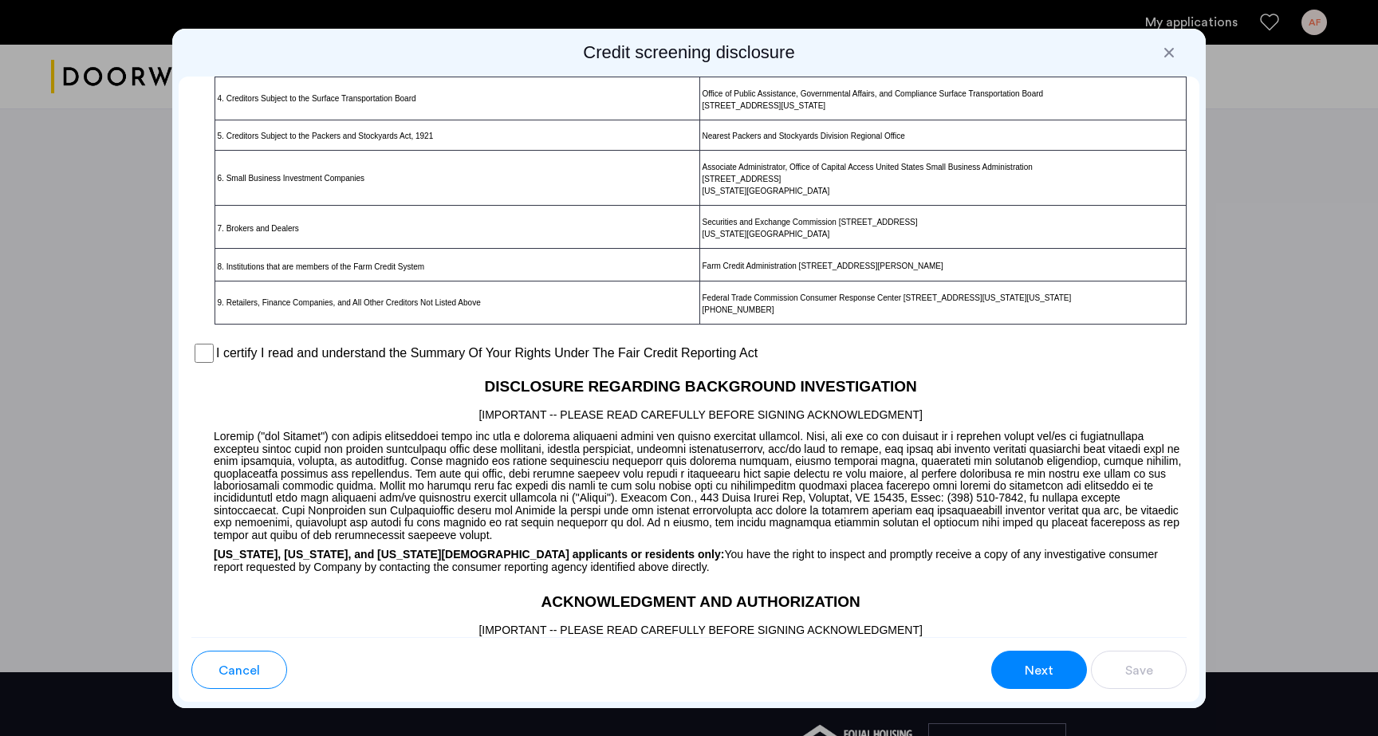
click at [306, 349] on label "I certify I read and understand the Summary Of Your Rights Under The Fair Credi…" at bounding box center [487, 353] width 542 height 19
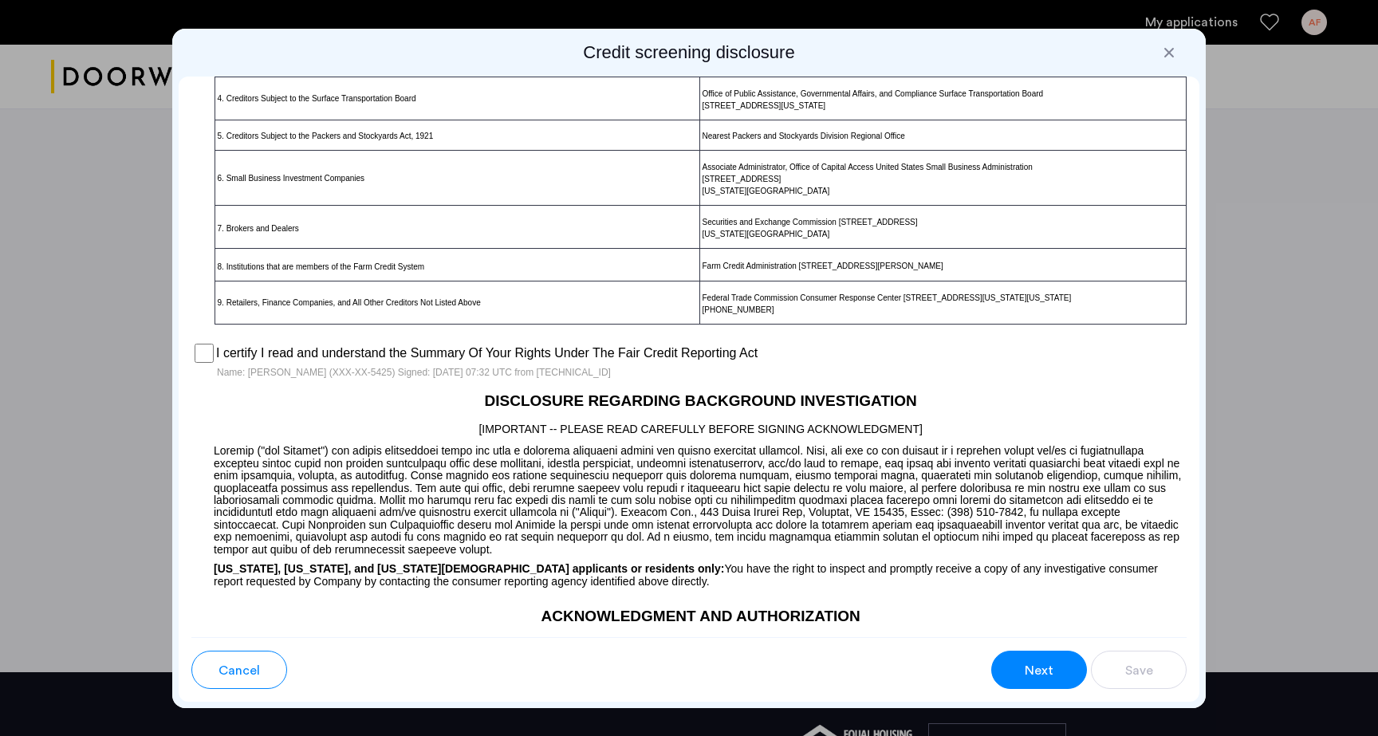
click at [306, 359] on label "I certify I read and understand the Summary Of Your Rights Under The Fair Credi…" at bounding box center [487, 353] width 542 height 19
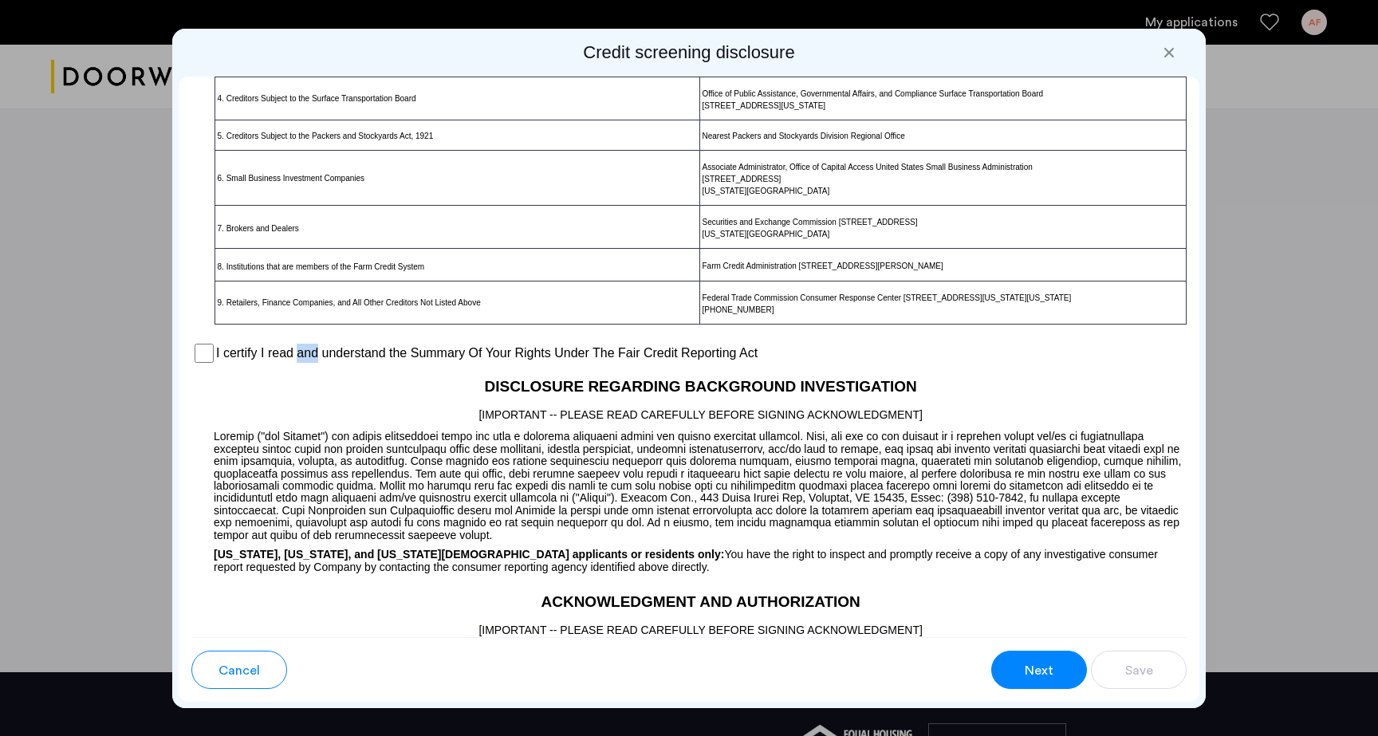
click at [307, 359] on label "I certify I read and understand the Summary Of Your Rights Under The Fair Credi…" at bounding box center [487, 353] width 542 height 19
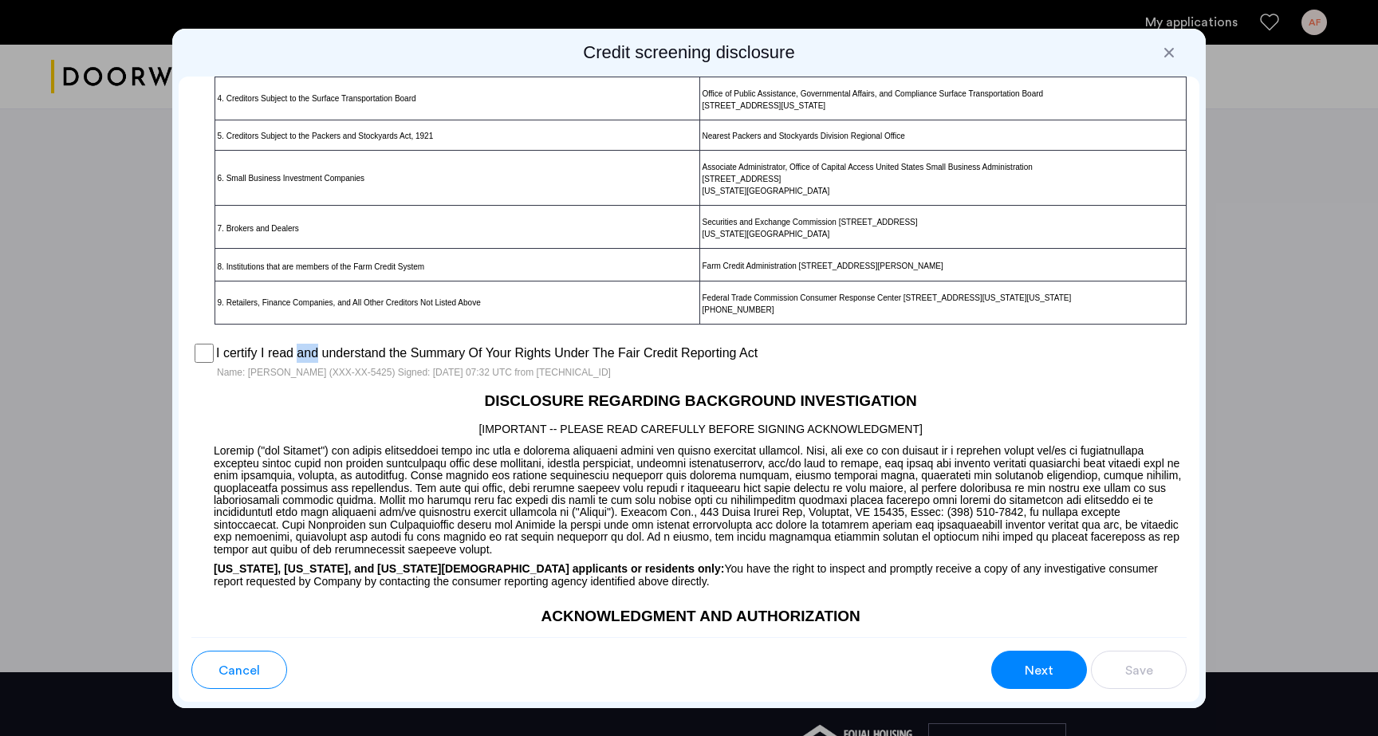
click at [1059, 682] on button "Next" at bounding box center [1039, 670] width 96 height 38
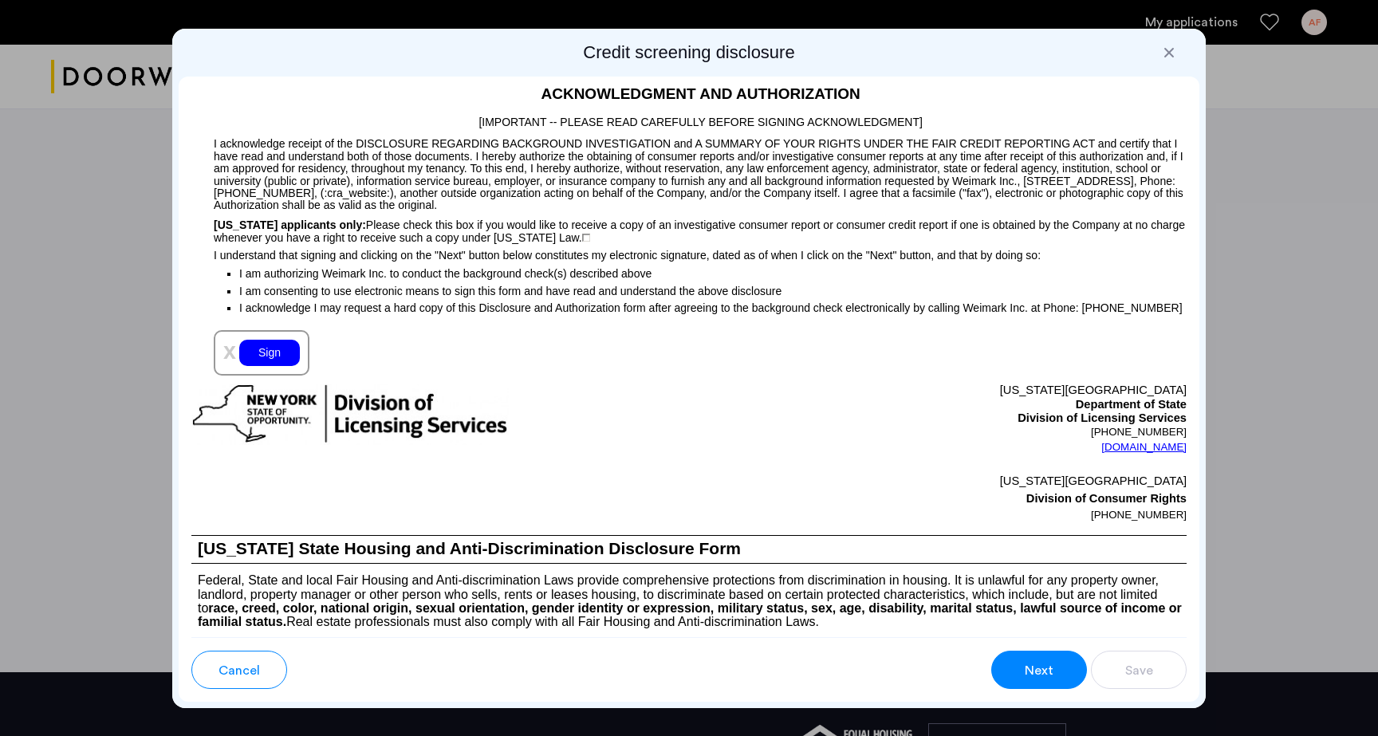
scroll to position [1563, 0]
click at [280, 357] on div "Sign" at bounding box center [269, 353] width 61 height 26
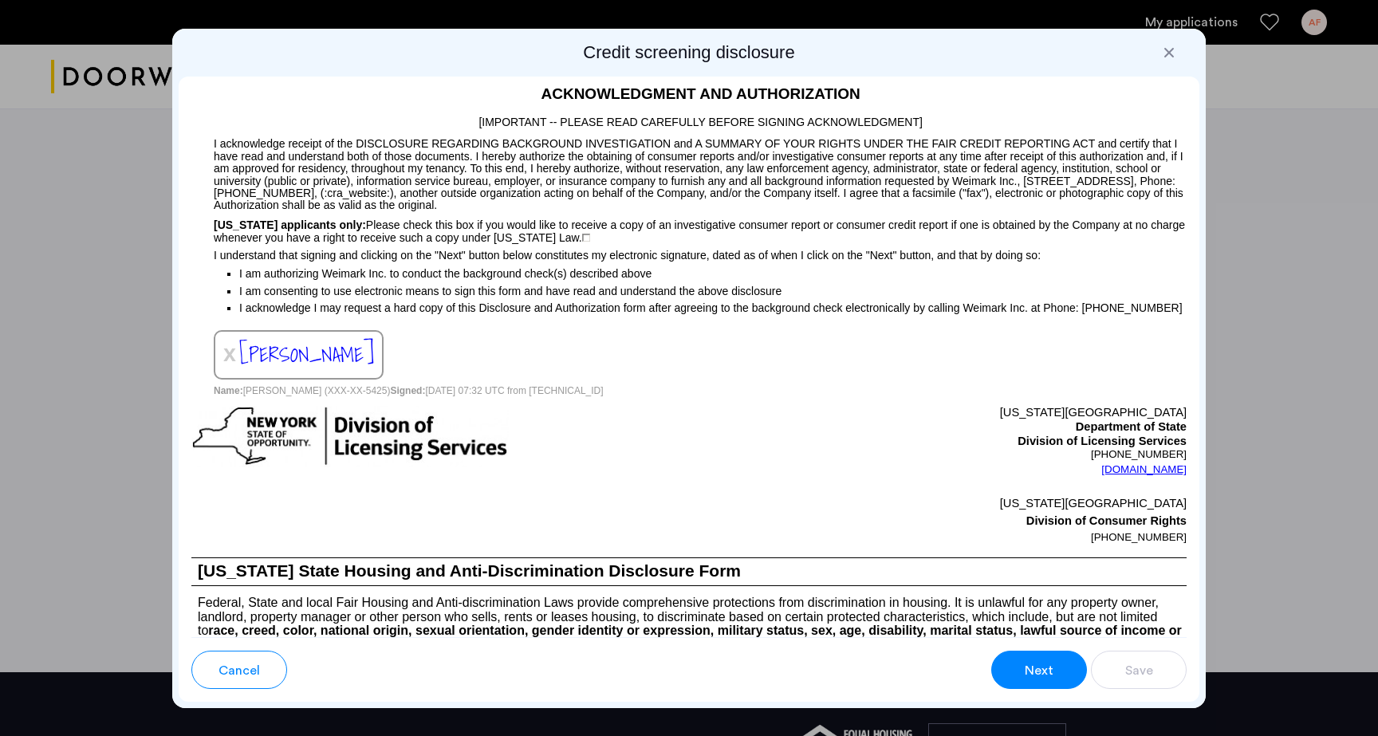
click at [1026, 665] on span "Next" at bounding box center [1039, 670] width 29 height 19
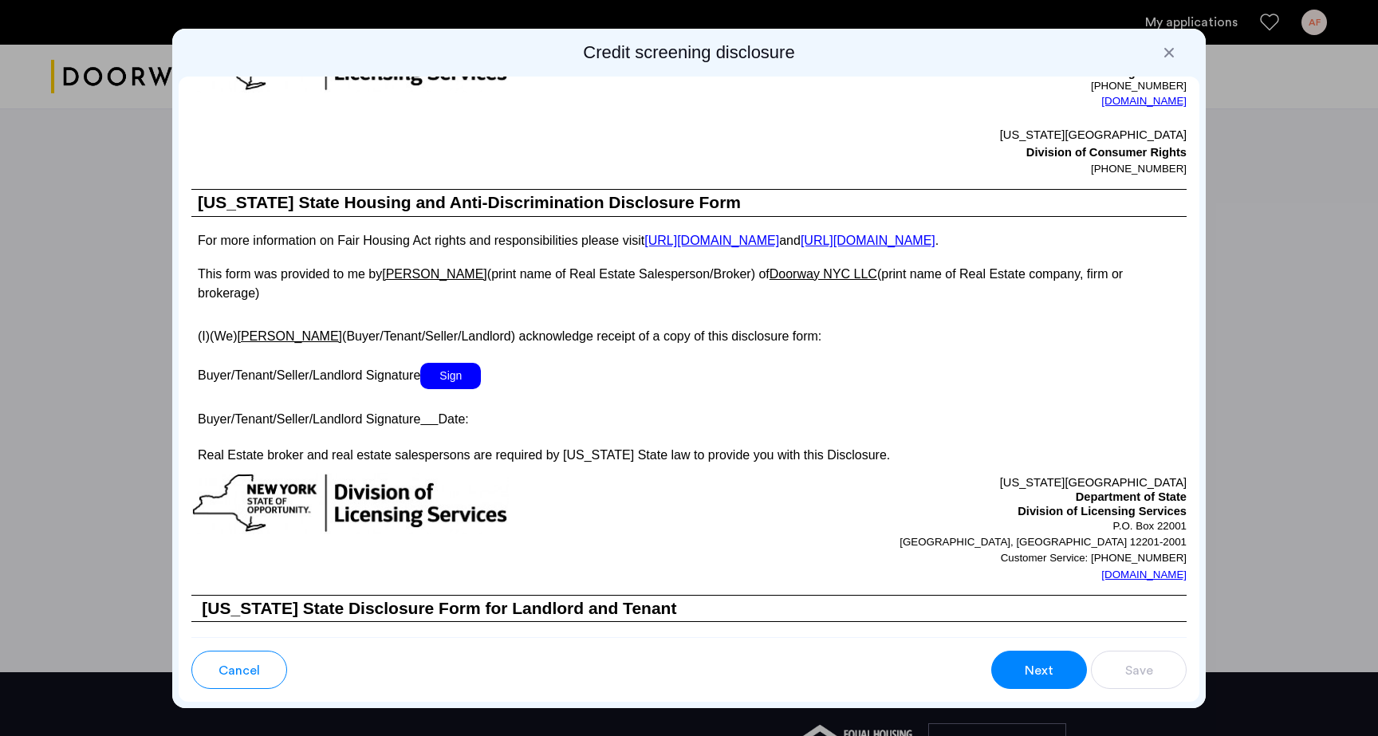
scroll to position [2645, 0]
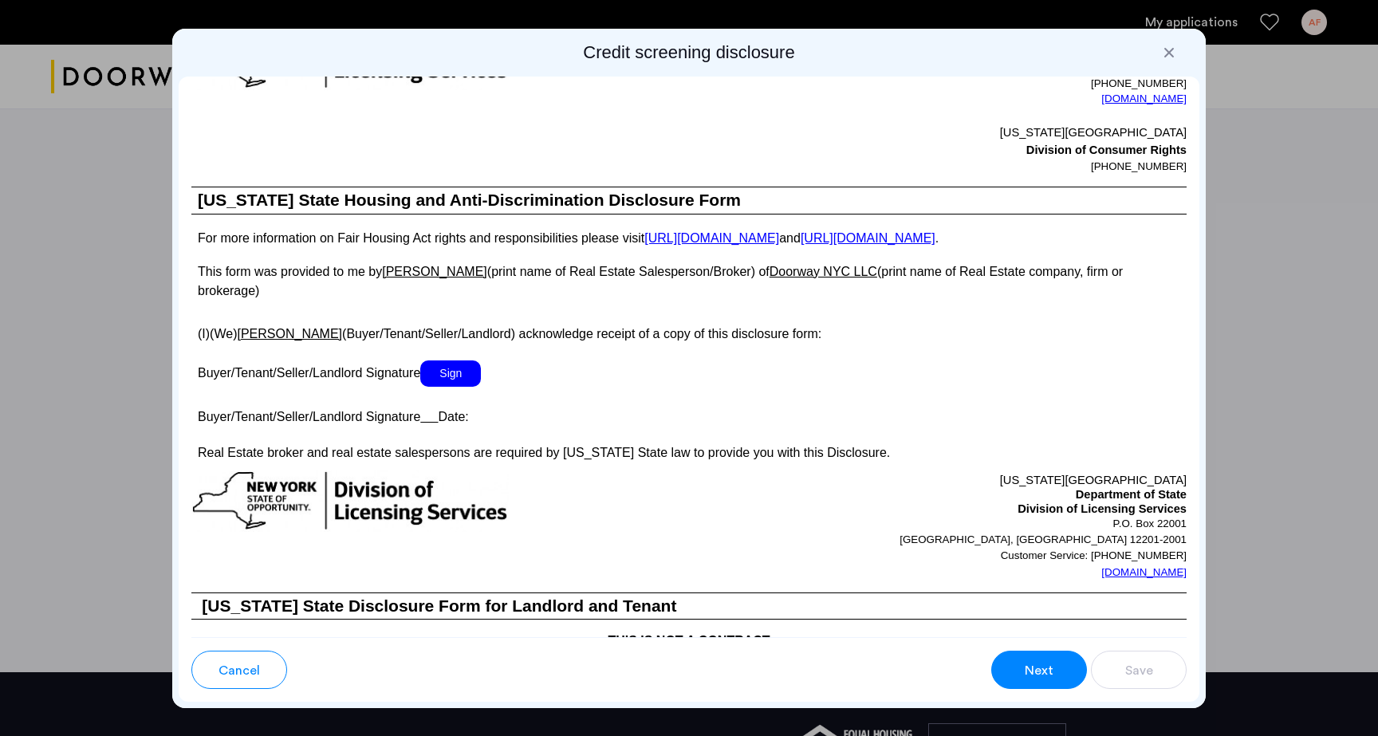
click at [469, 360] on span "Sign" at bounding box center [450, 373] width 61 height 26
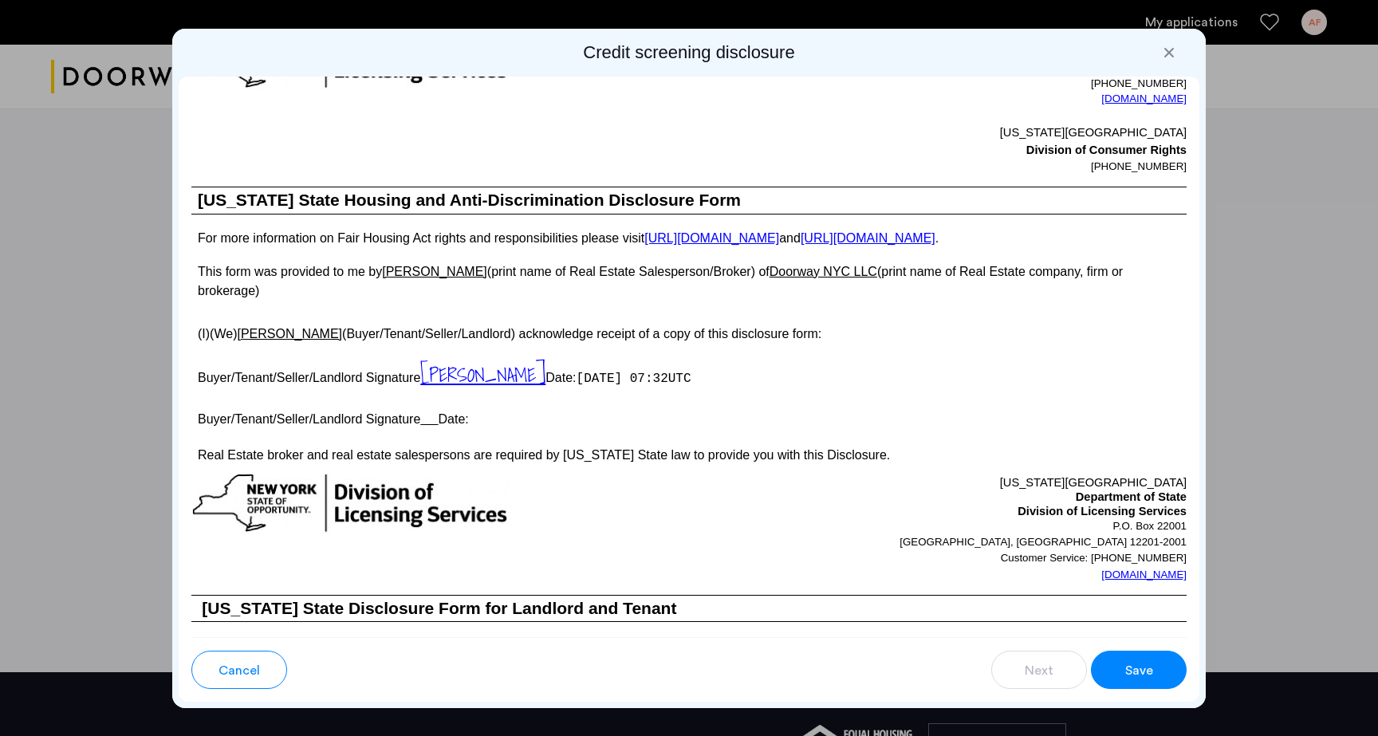
click at [1111, 662] on button "Save" at bounding box center [1139, 670] width 96 height 38
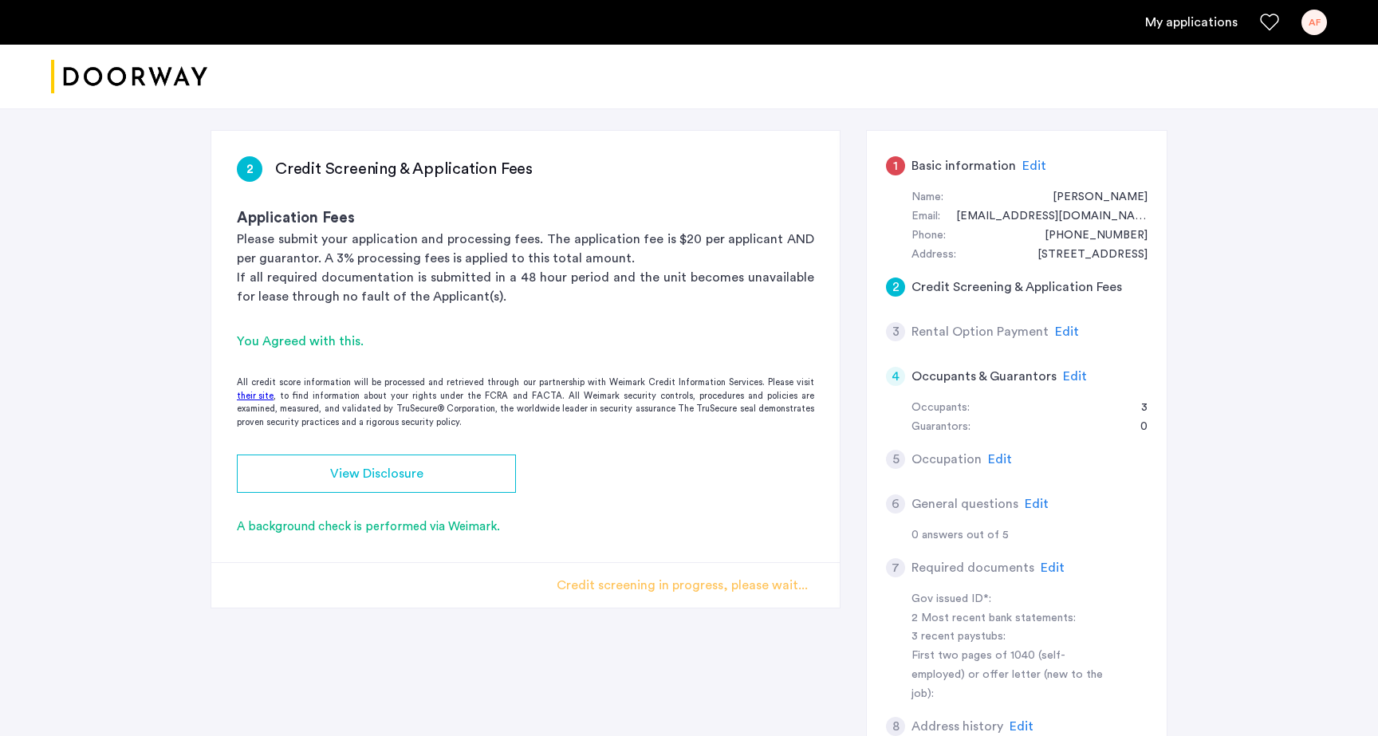
scroll to position [230, 0]
click at [1359, 128] on div "[STREET_ADDRESS] | Application Id: #8496 $4400 /month Agent Select agent × [PER…" at bounding box center [689, 414] width 1378 height 1070
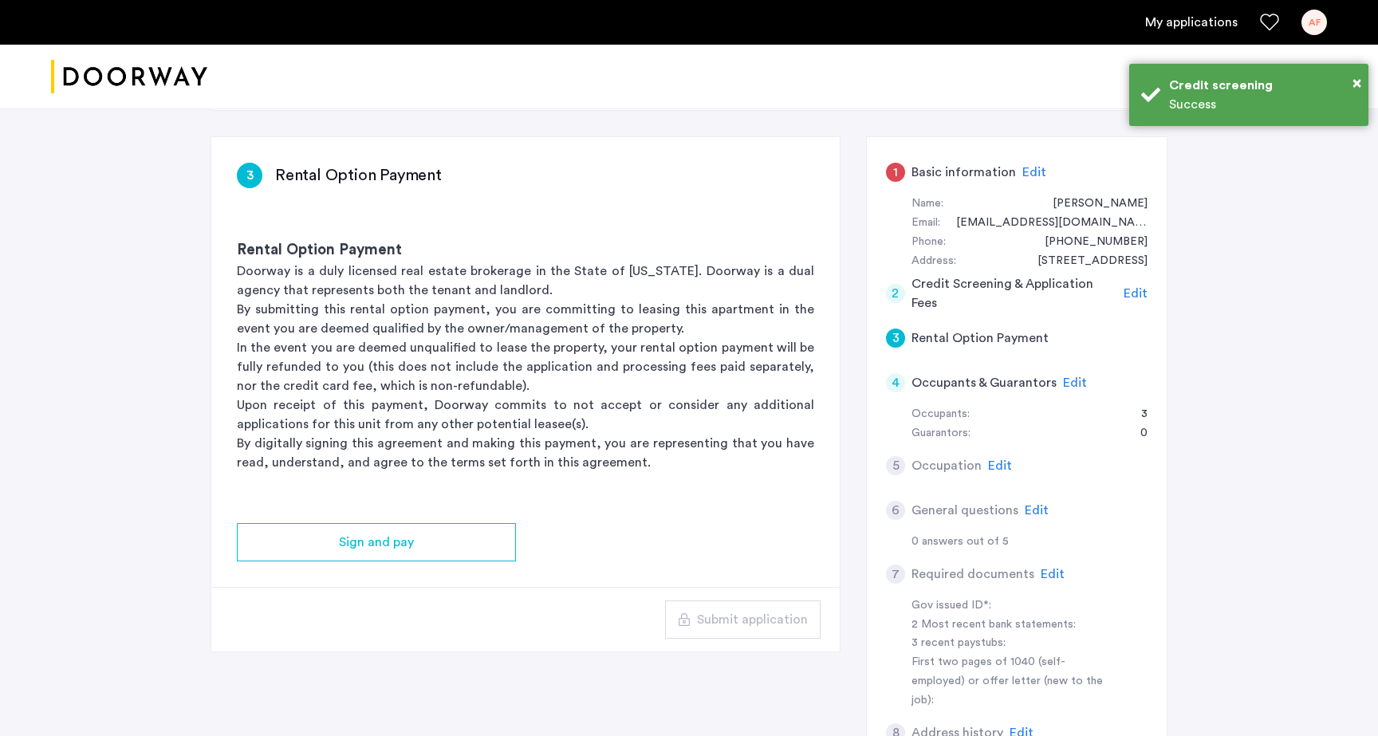
scroll to position [225, 0]
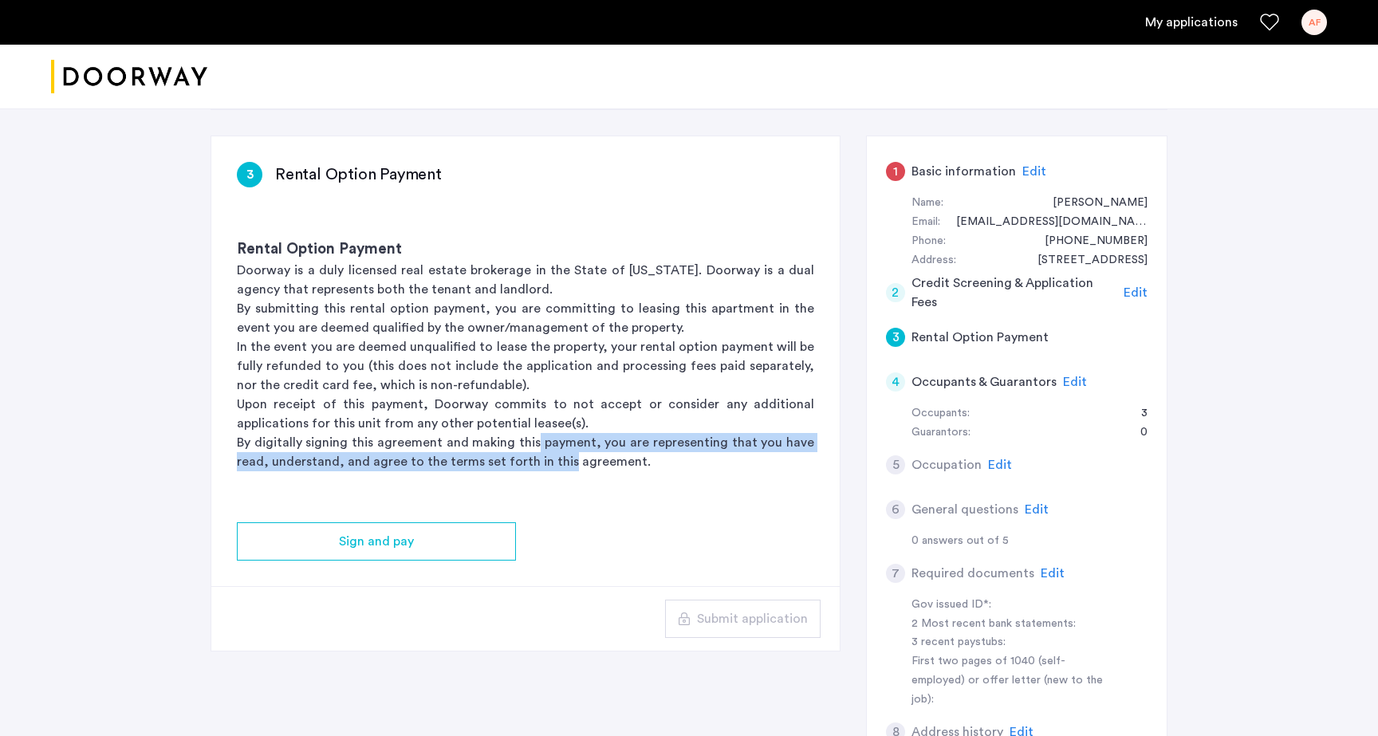
drag, startPoint x: 558, startPoint y: 463, endPoint x: 538, endPoint y: 438, distance: 32.4
click at [538, 438] on p "By digitally signing this agreement and making this payment, you are representi…" at bounding box center [525, 452] width 577 height 38
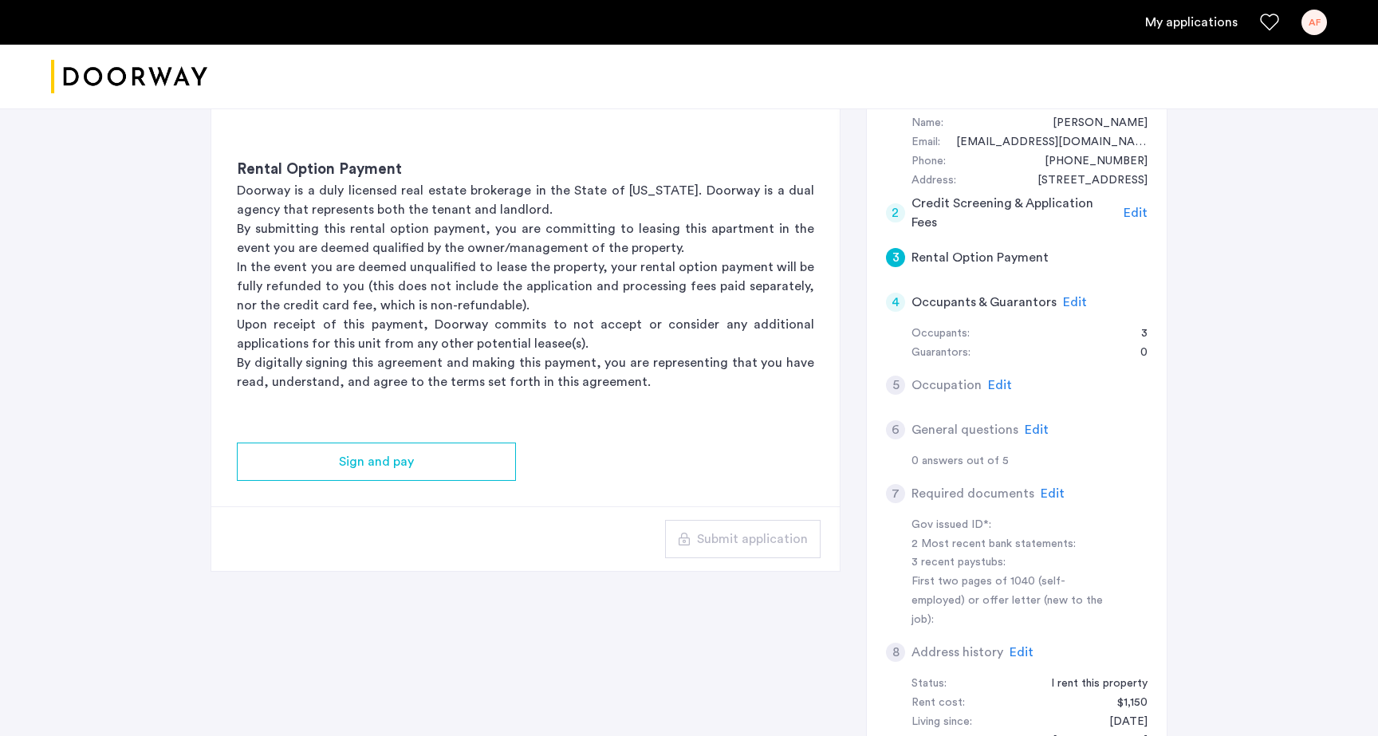
scroll to position [314, 0]
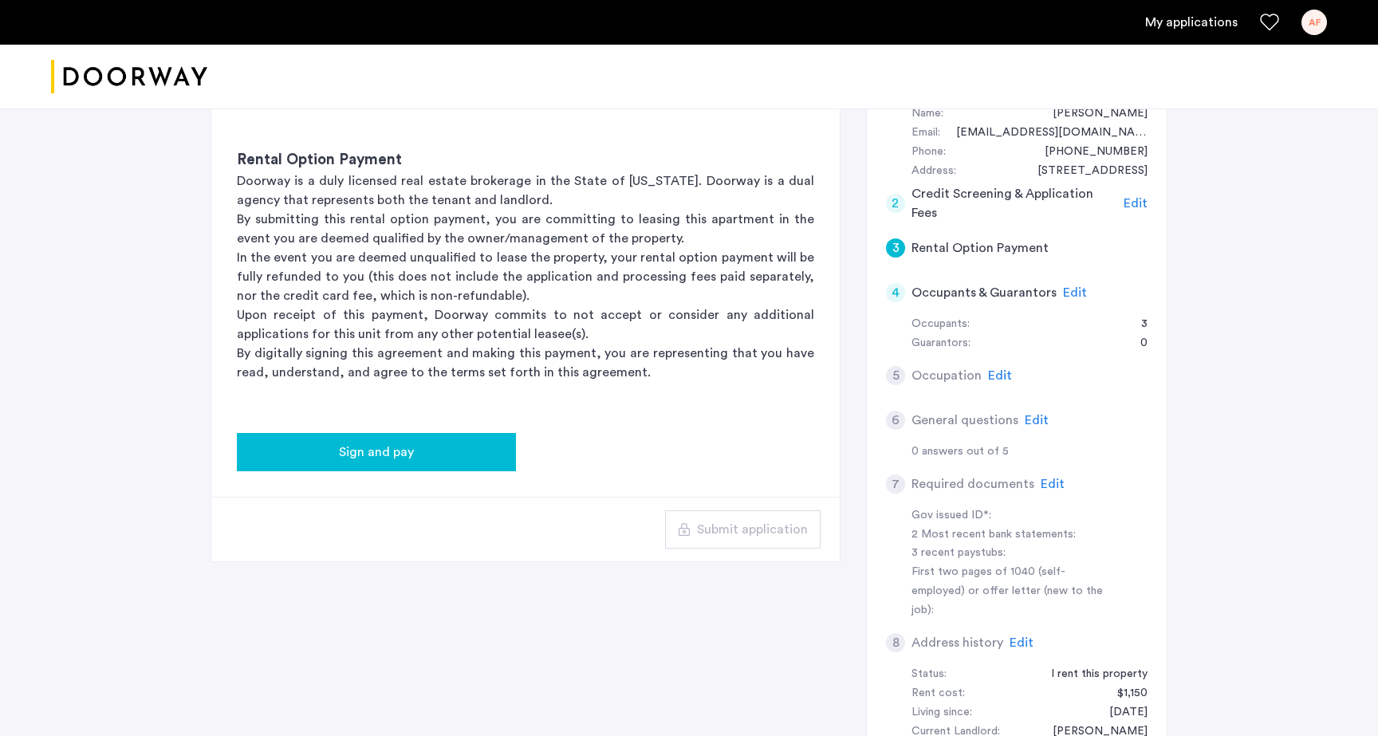
click at [368, 463] on button "Sign and pay" at bounding box center [376, 452] width 279 height 38
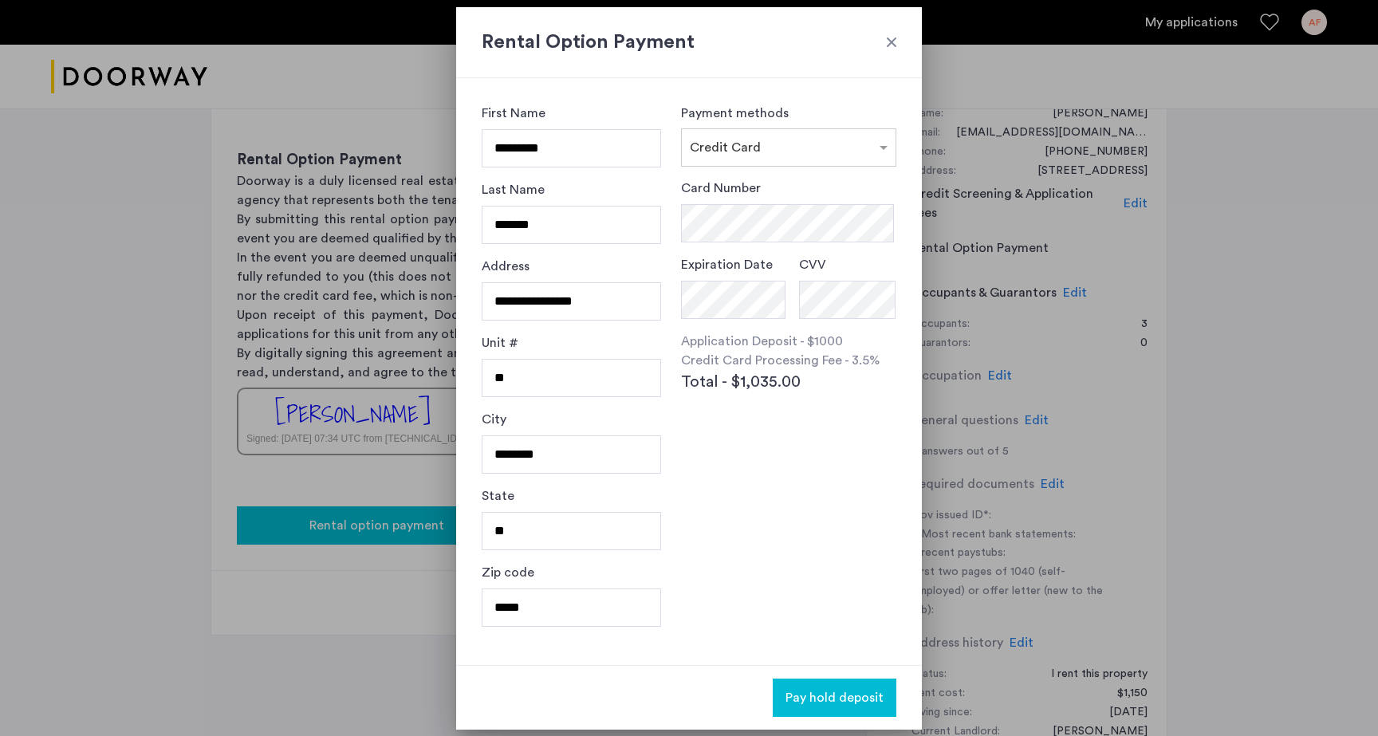
scroll to position [0, 0]
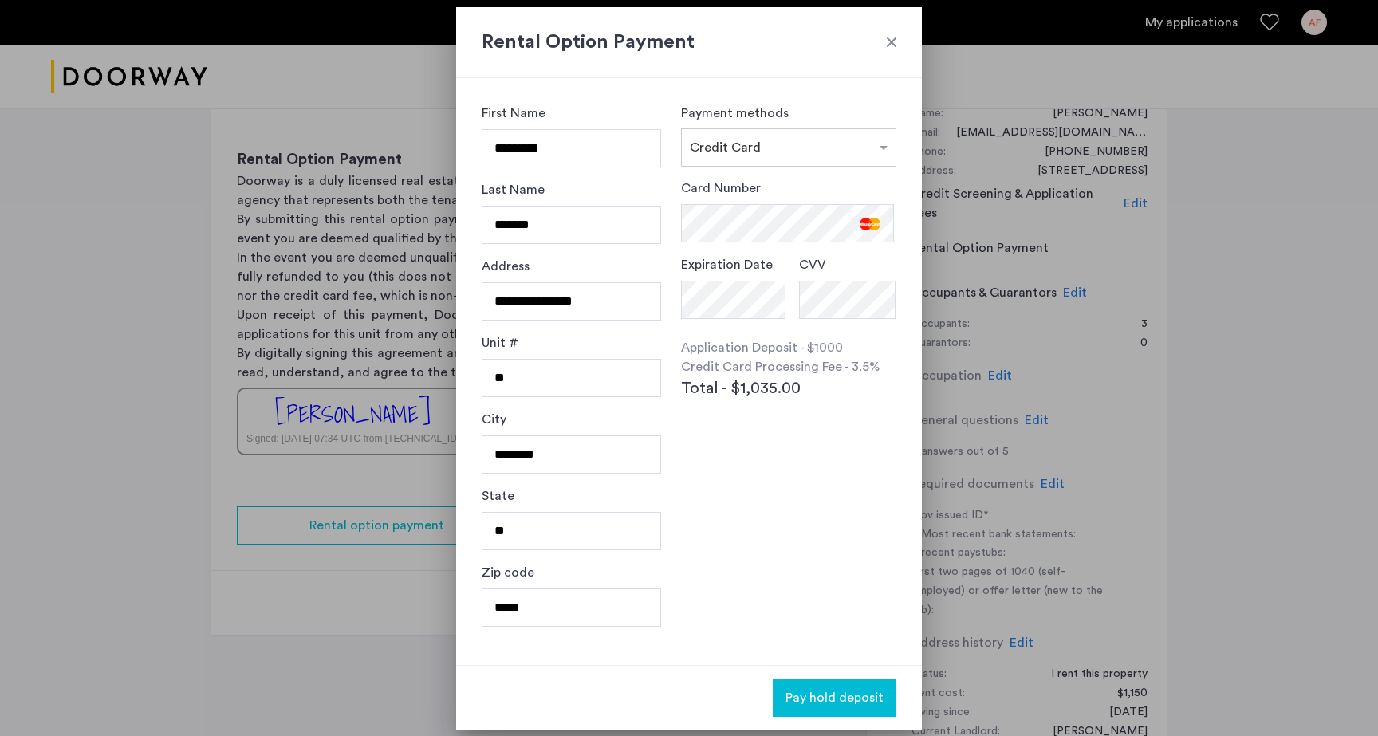
click at [907, 189] on div "**********" at bounding box center [689, 371] width 466 height 587
click at [874, 165] on ng-select "× Credit Card" at bounding box center [788, 147] width 215 height 38
click at [899, 54] on div "Rental Option Payment" at bounding box center [689, 42] width 466 height 71
click at [899, 31] on div "Rental Option Payment" at bounding box center [689, 42] width 466 height 71
click at [891, 32] on h2 "Rental Option Payment" at bounding box center [689, 42] width 415 height 29
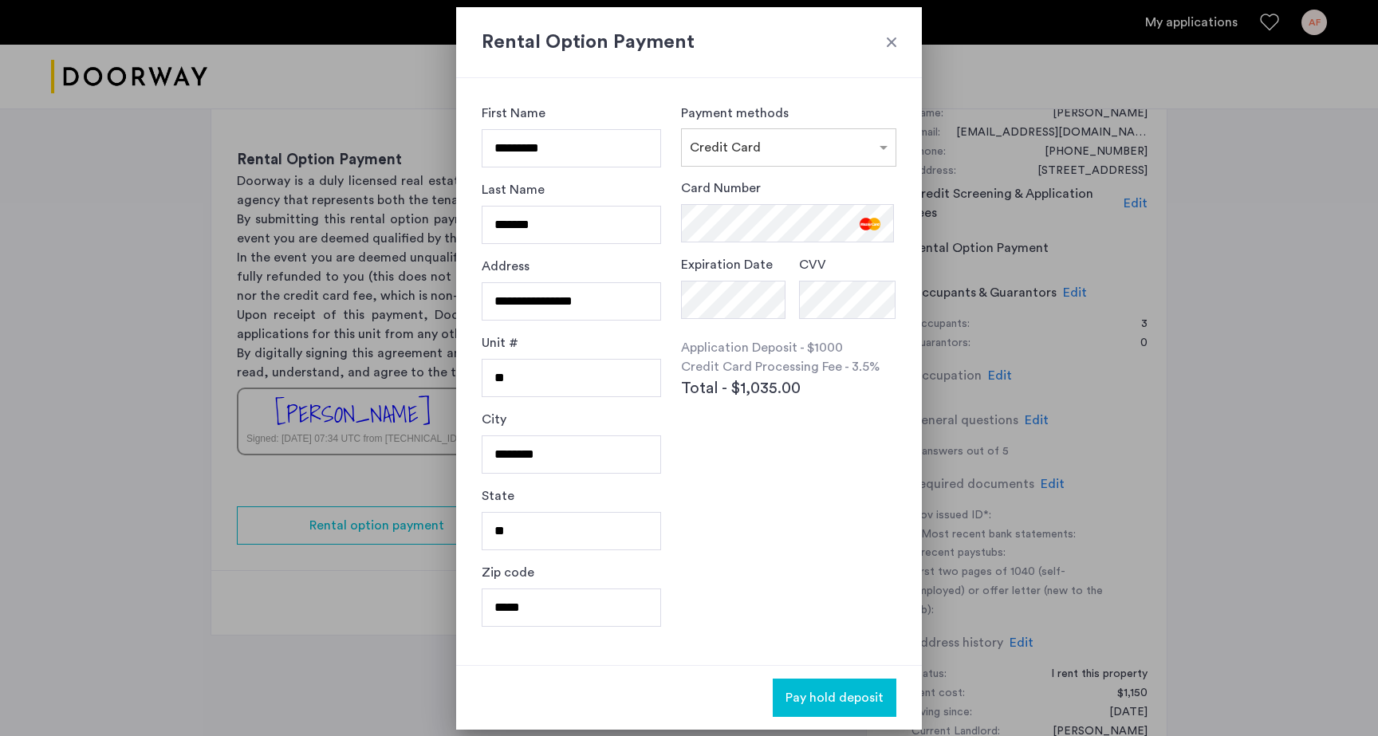
click at [892, 40] on div at bounding box center [892, 42] width 16 height 16
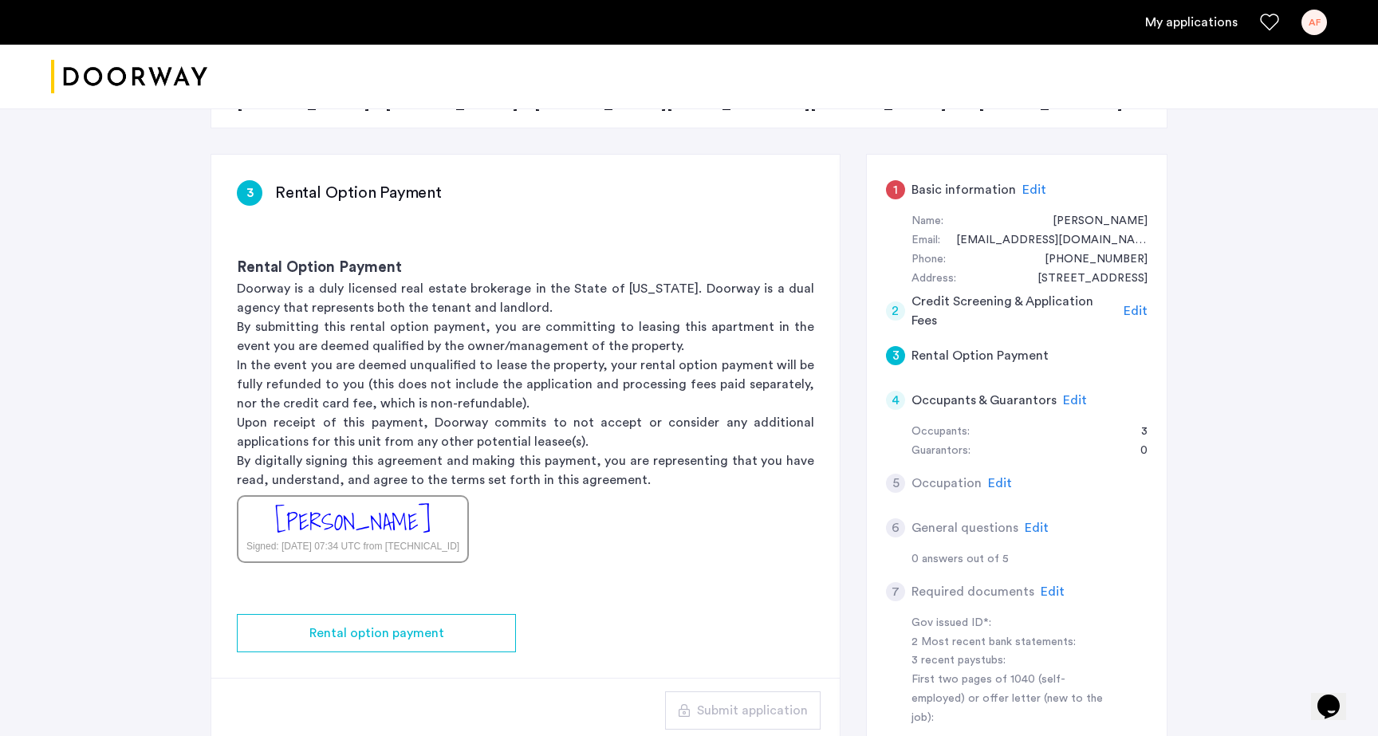
scroll to position [217, 0]
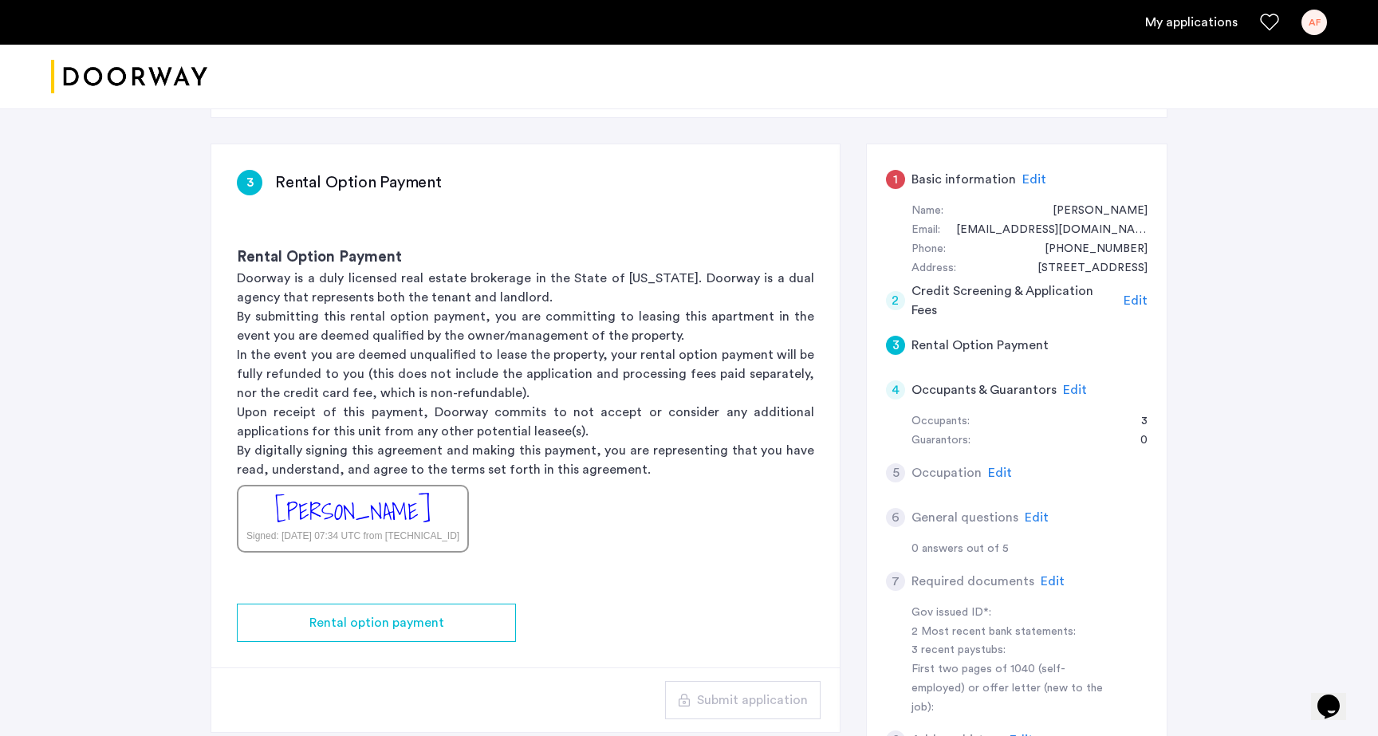
click at [420, 512] on div "[PERSON_NAME]" at bounding box center [353, 511] width 156 height 34
click at [1063, 390] on span "Edit" at bounding box center [1075, 390] width 24 height 13
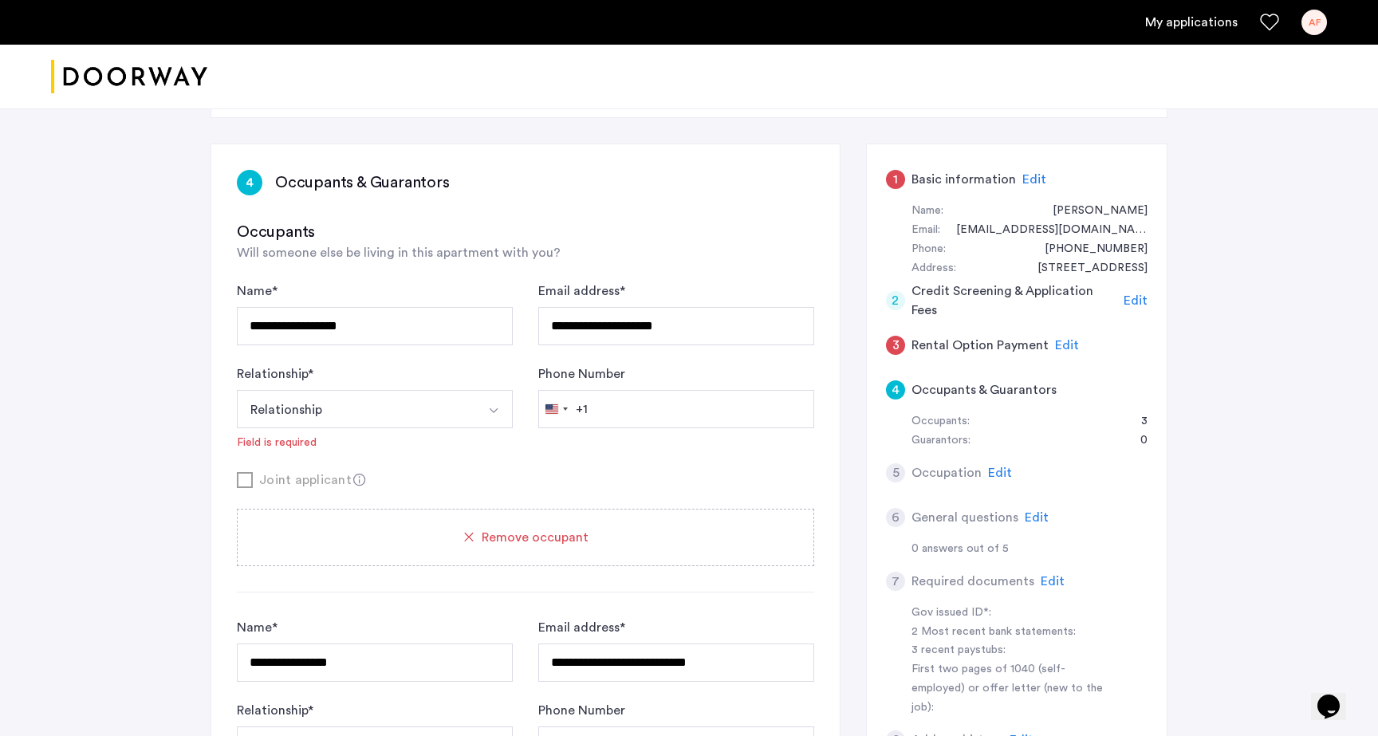
click at [1028, 173] on span "Edit" at bounding box center [1034, 179] width 24 height 13
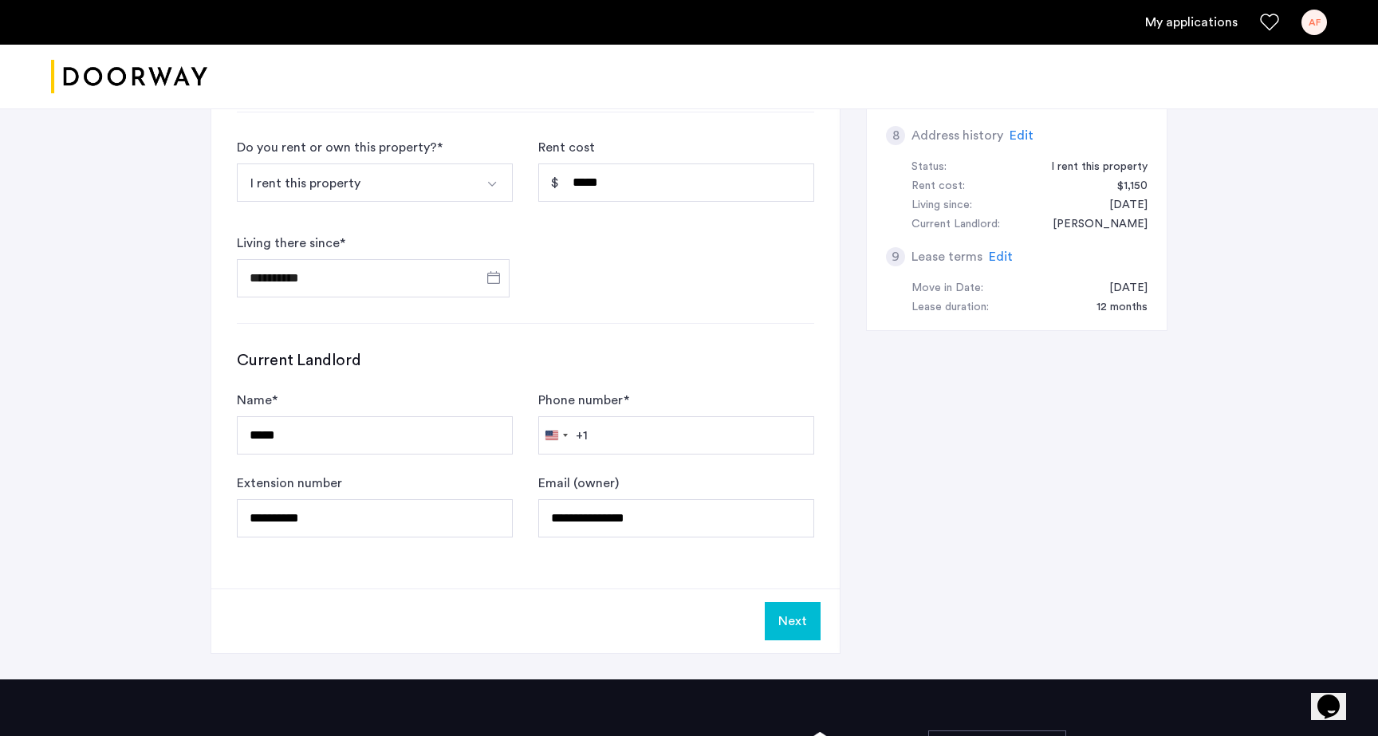
scroll to position [806, 0]
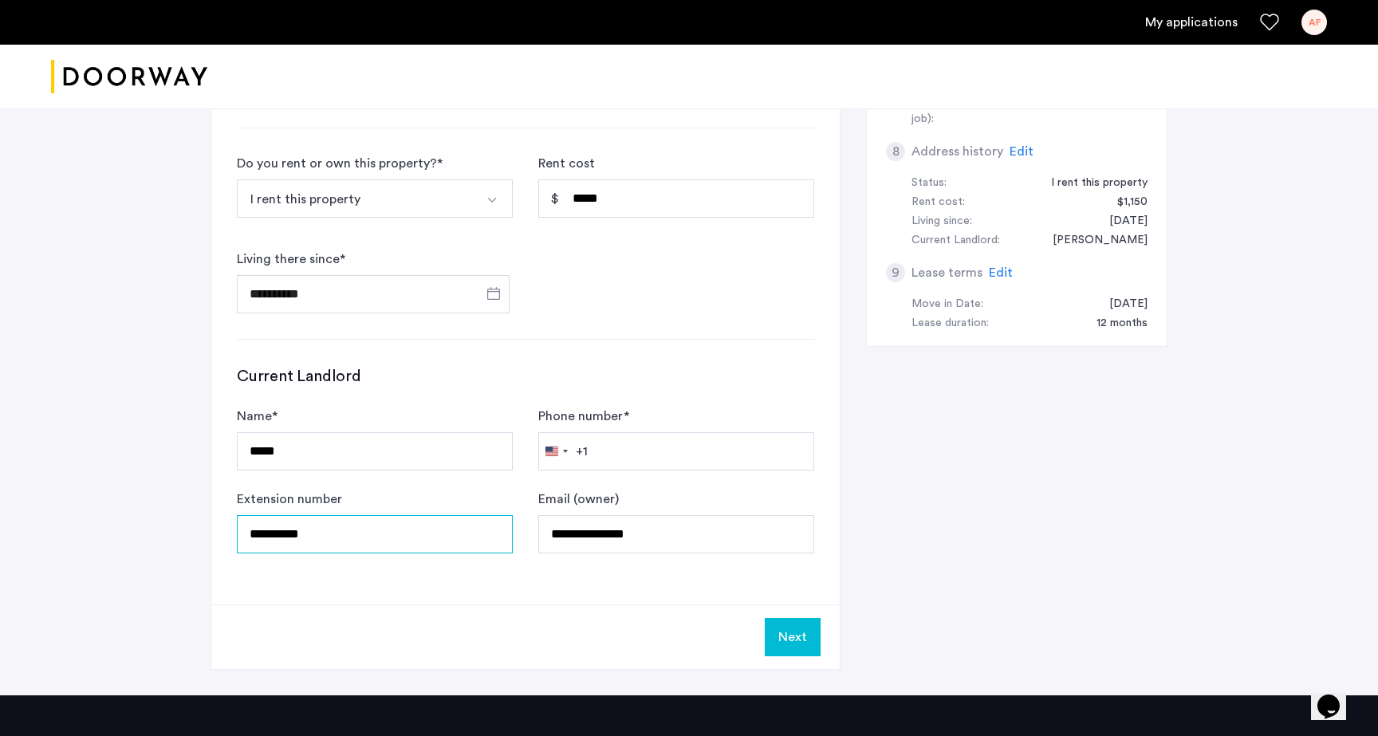
click at [378, 546] on input "**********" at bounding box center [375, 534] width 276 height 38
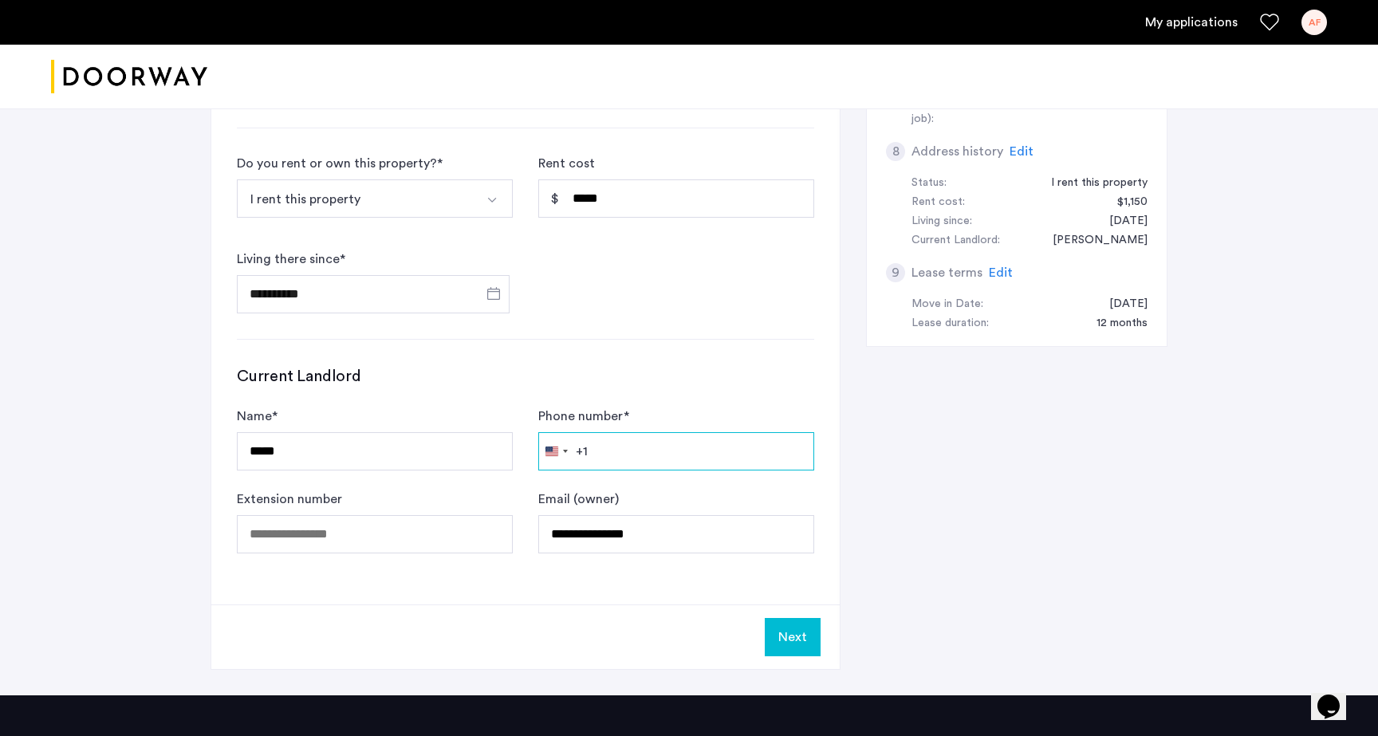
click at [599, 451] on input "Phone number *" at bounding box center [676, 451] width 276 height 38
paste input "**********"
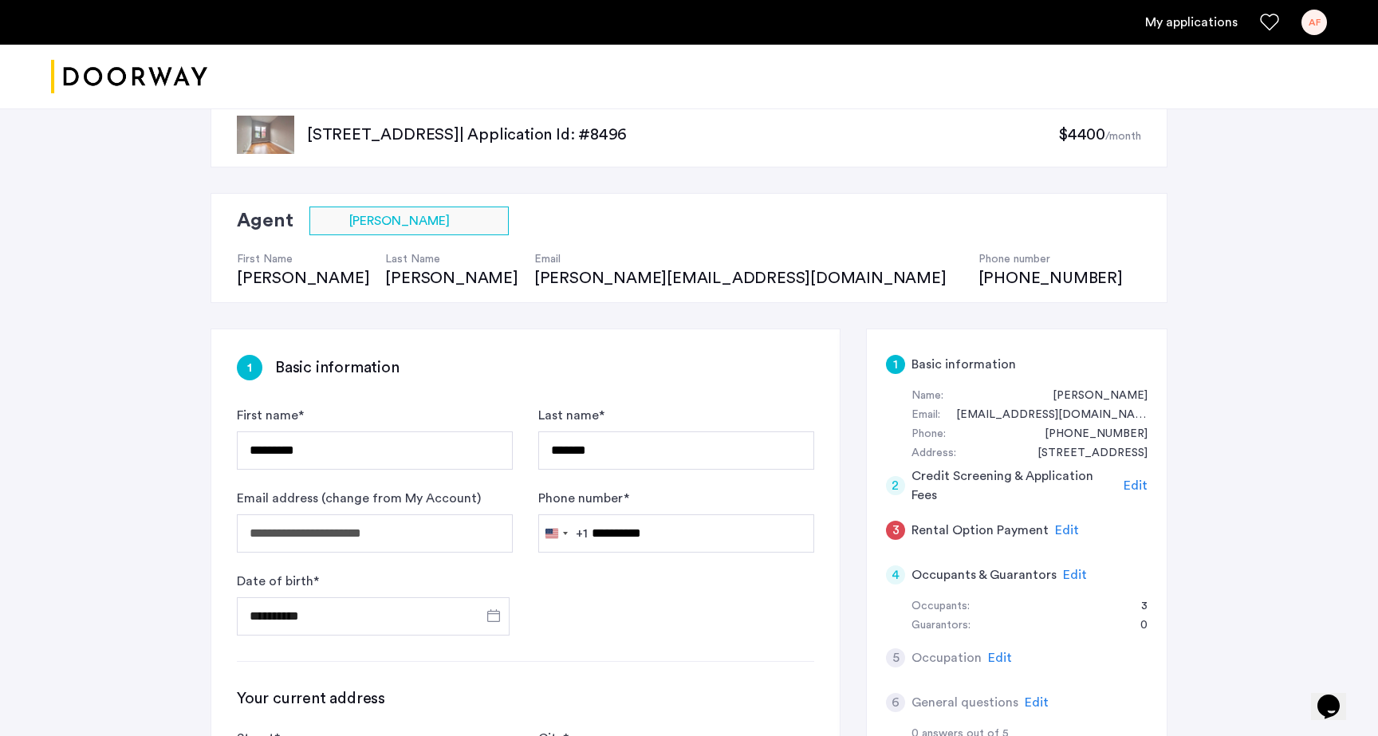
scroll to position [0, 0]
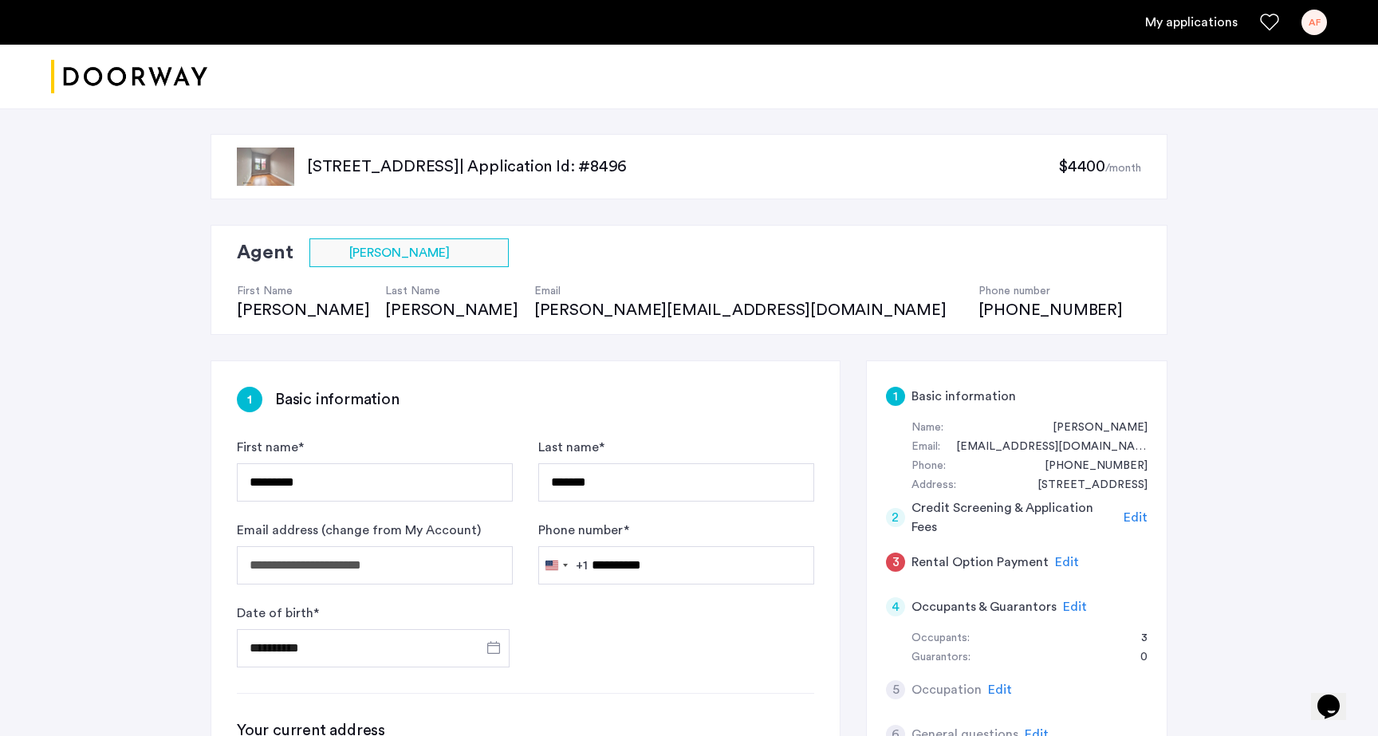
type input "**********"
click at [1062, 561] on span "Edit" at bounding box center [1067, 562] width 24 height 13
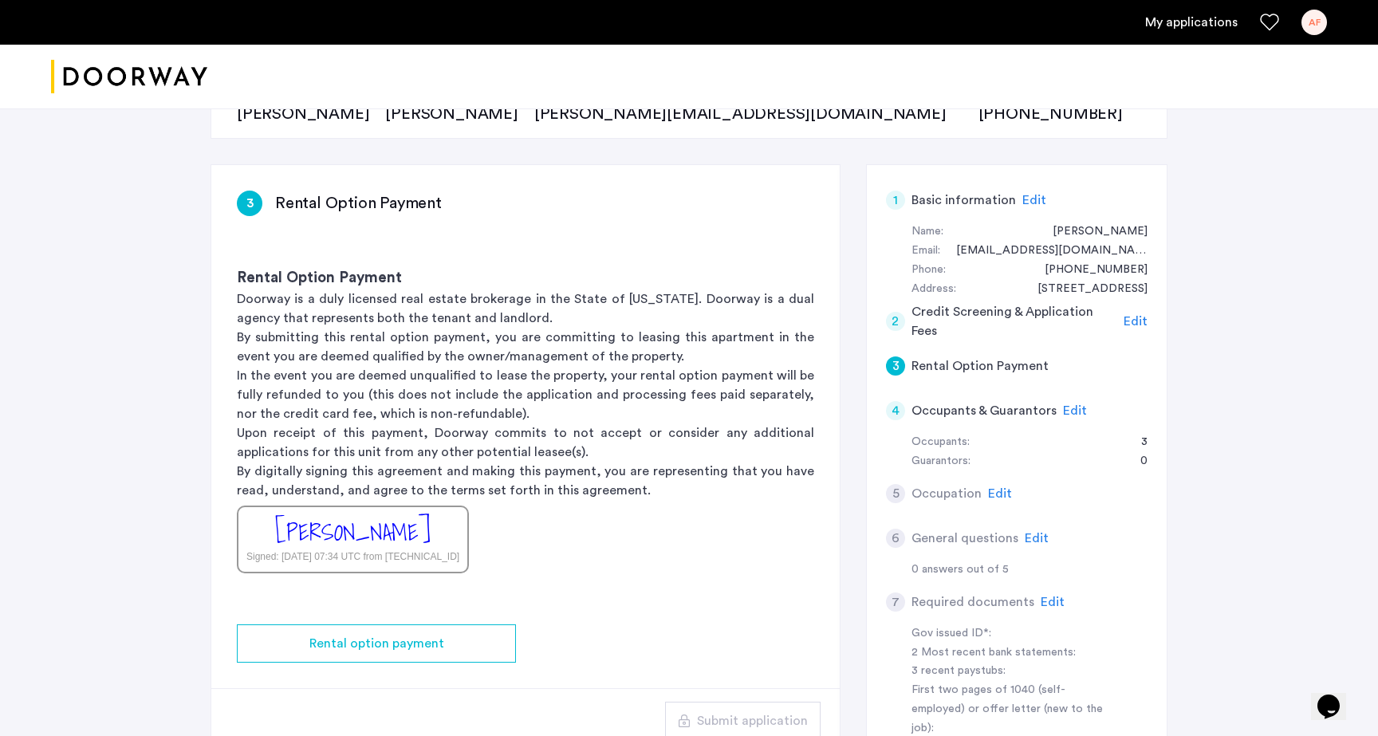
scroll to position [203, 0]
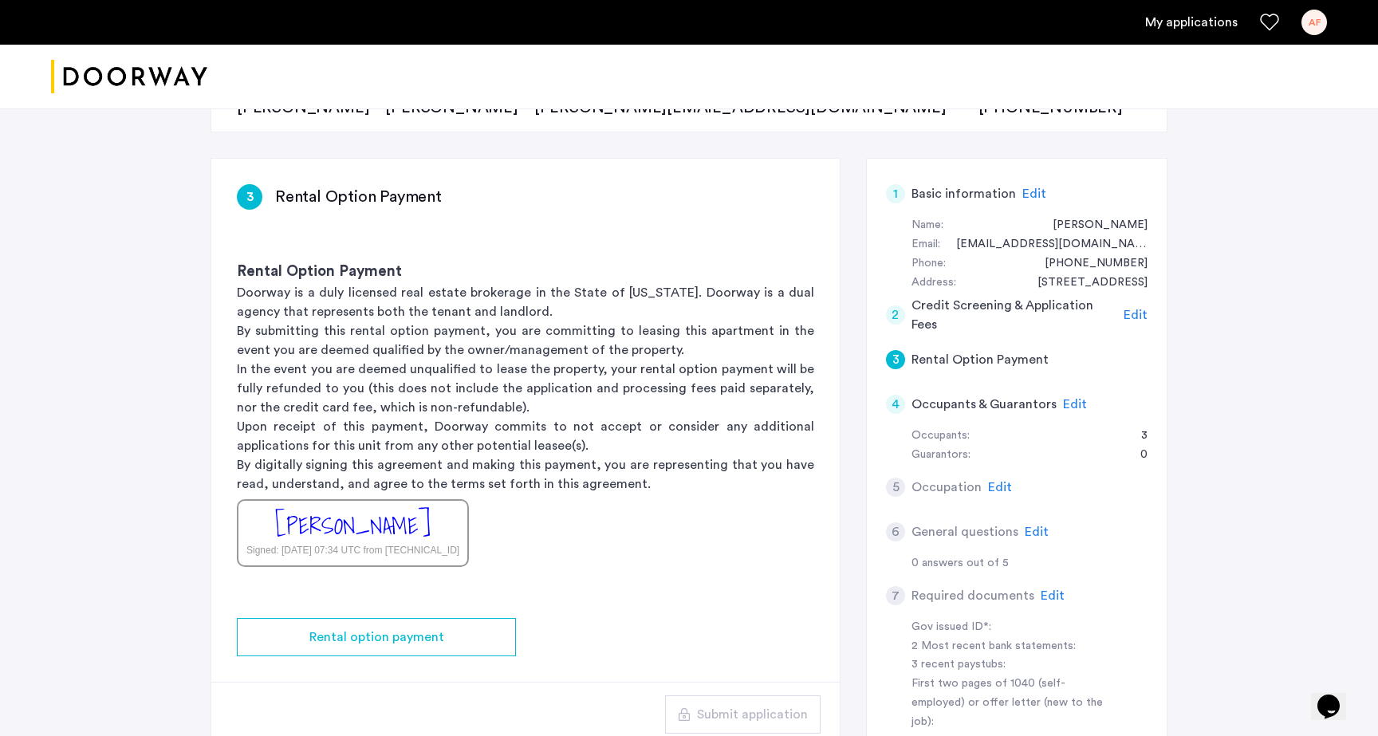
click at [1070, 398] on span "Edit" at bounding box center [1075, 404] width 24 height 13
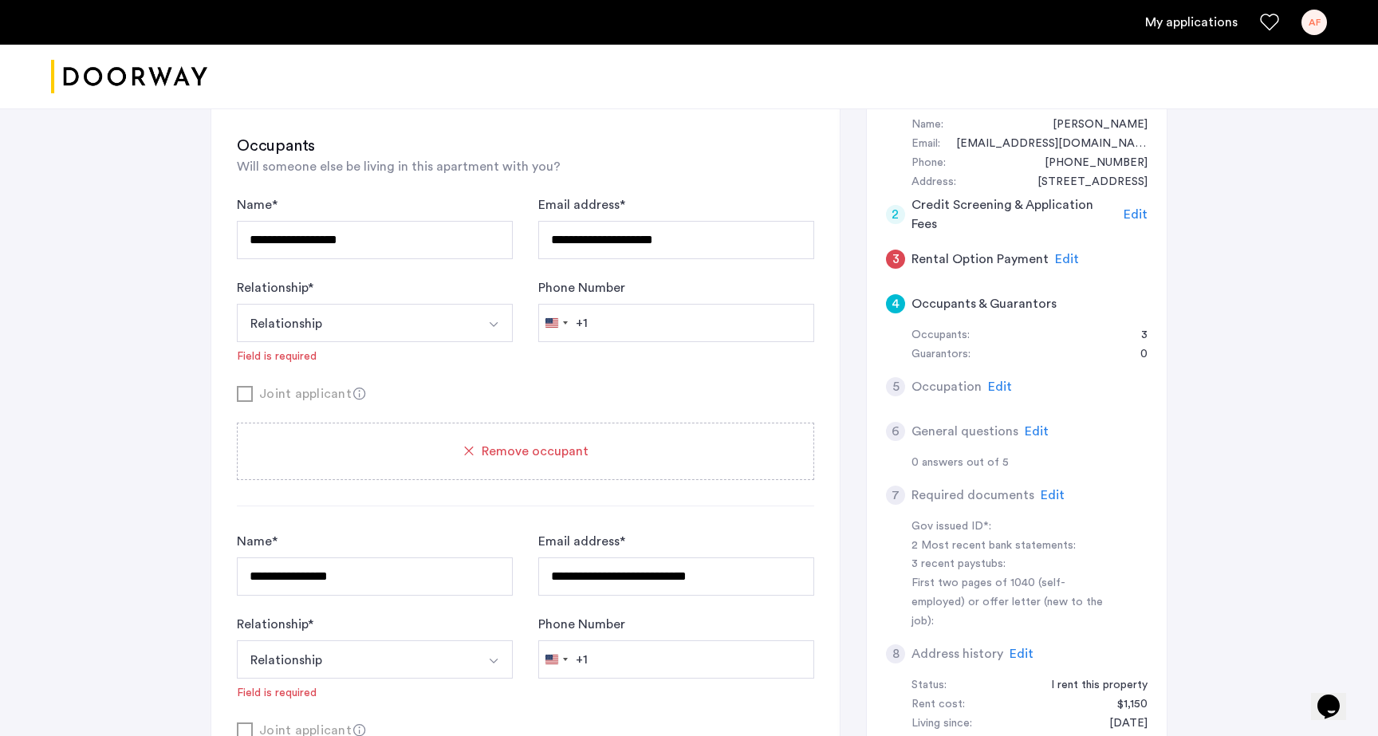
scroll to position [304, 0]
click at [438, 329] on button "Relationship" at bounding box center [356, 322] width 238 height 38
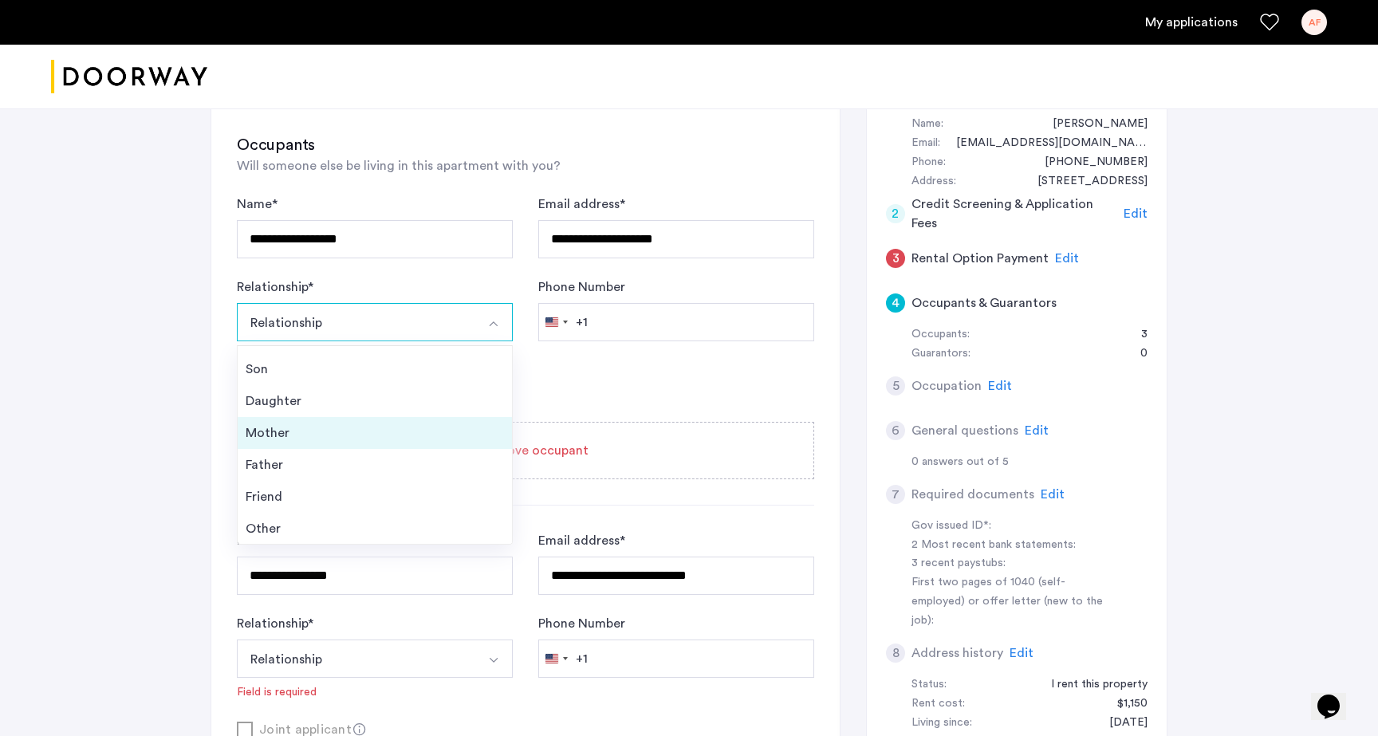
scroll to position [57, 0]
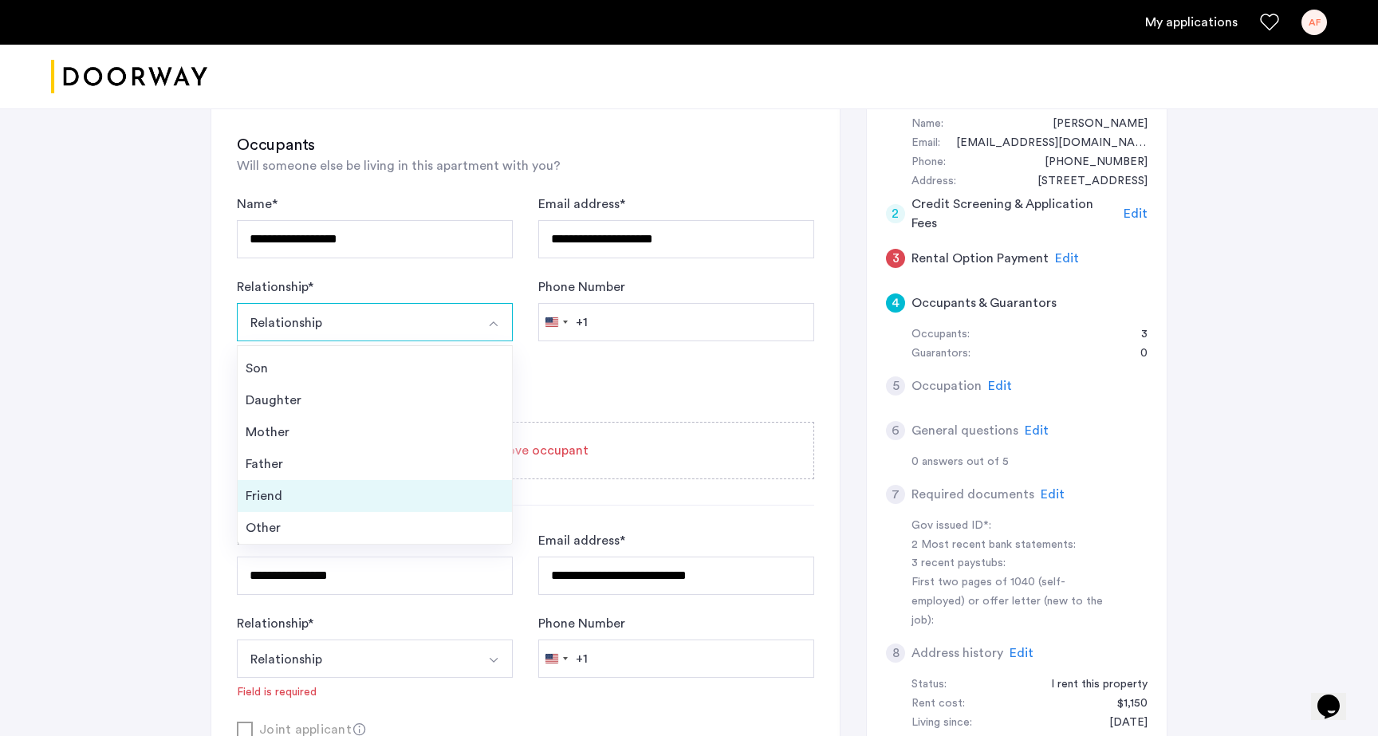
click at [376, 492] on div "Friend" at bounding box center [375, 496] width 258 height 19
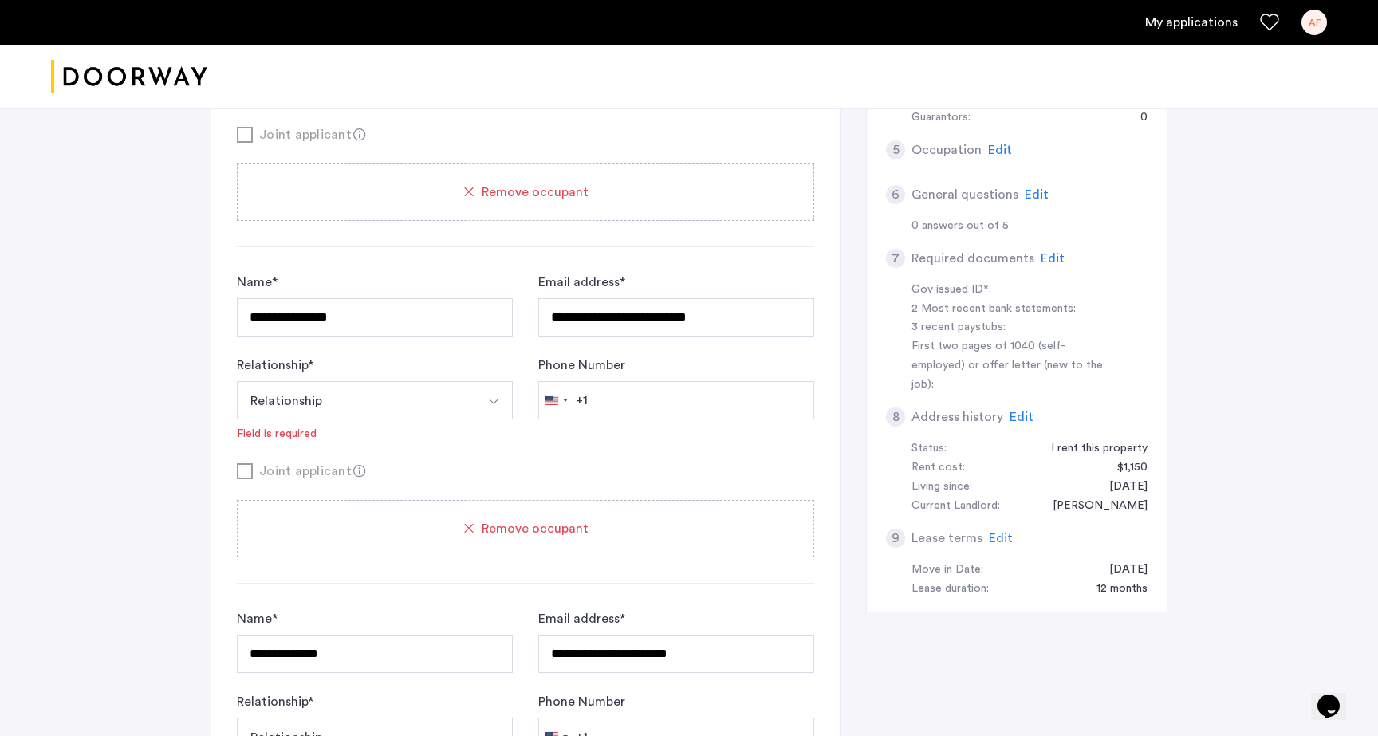
scroll to position [384, 0]
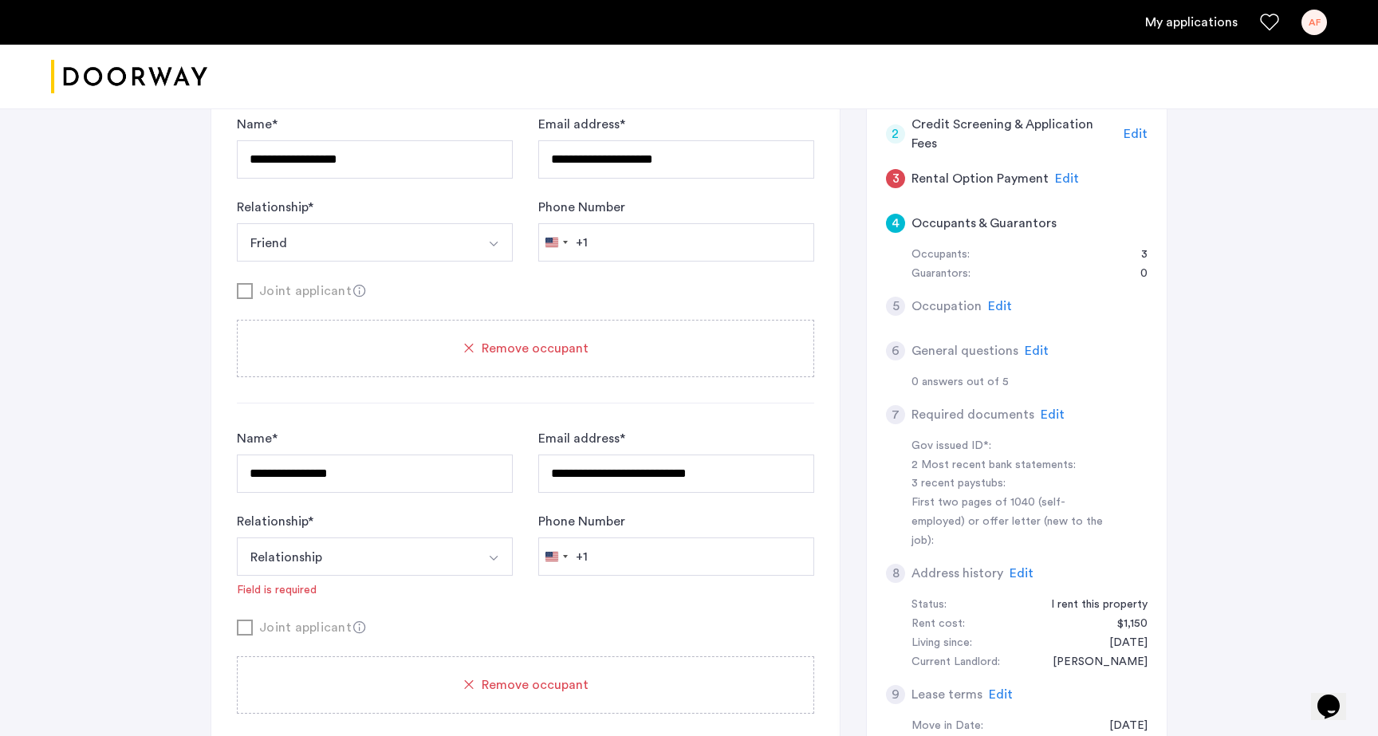
click at [1003, 309] on span "Edit" at bounding box center [1000, 306] width 24 height 13
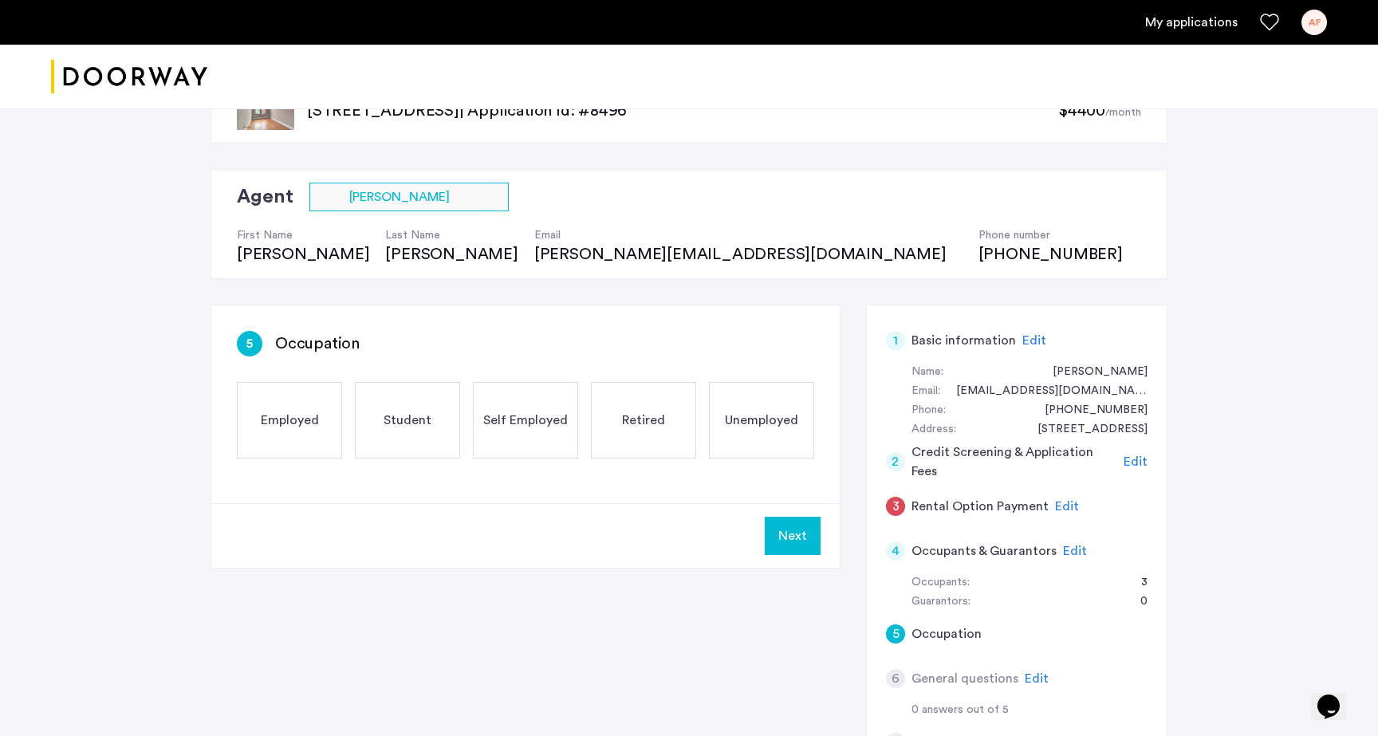
scroll to position [26, 0]
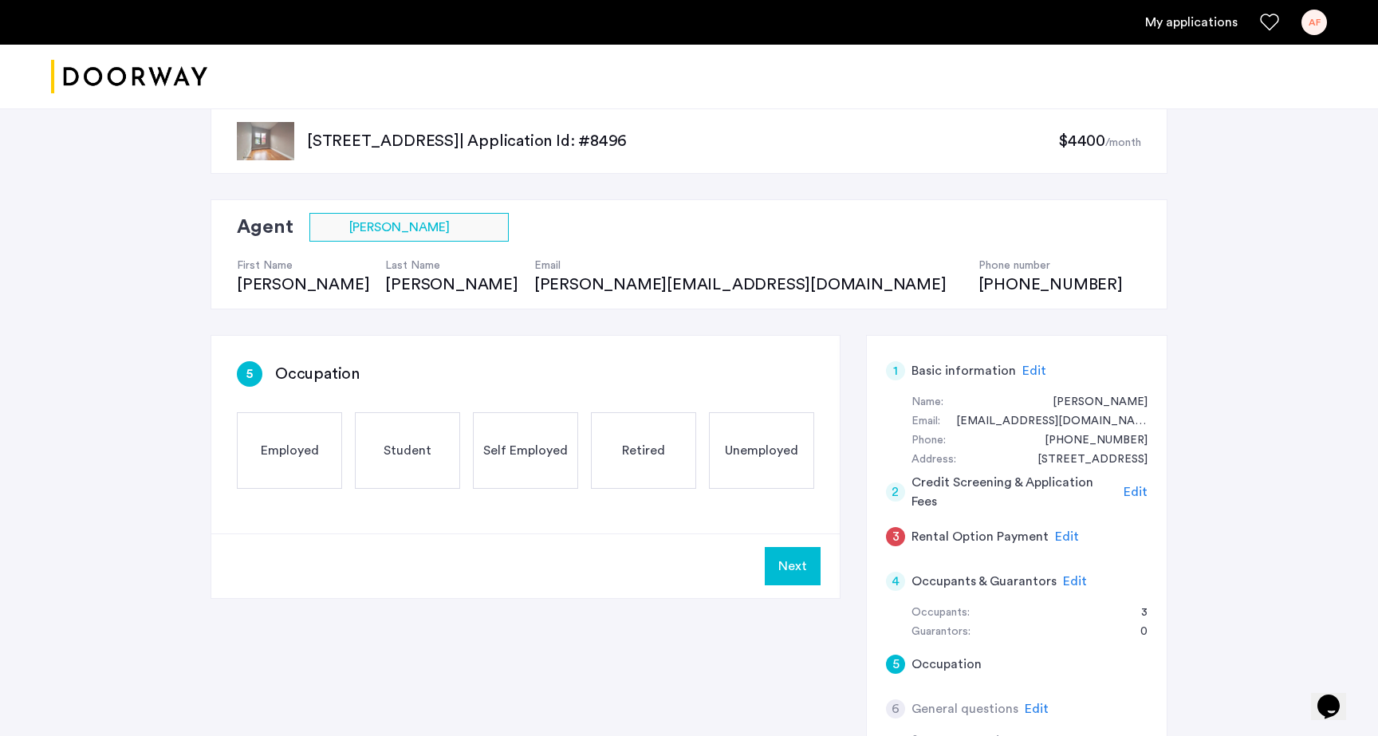
click at [304, 445] on span "Employed" at bounding box center [290, 450] width 58 height 19
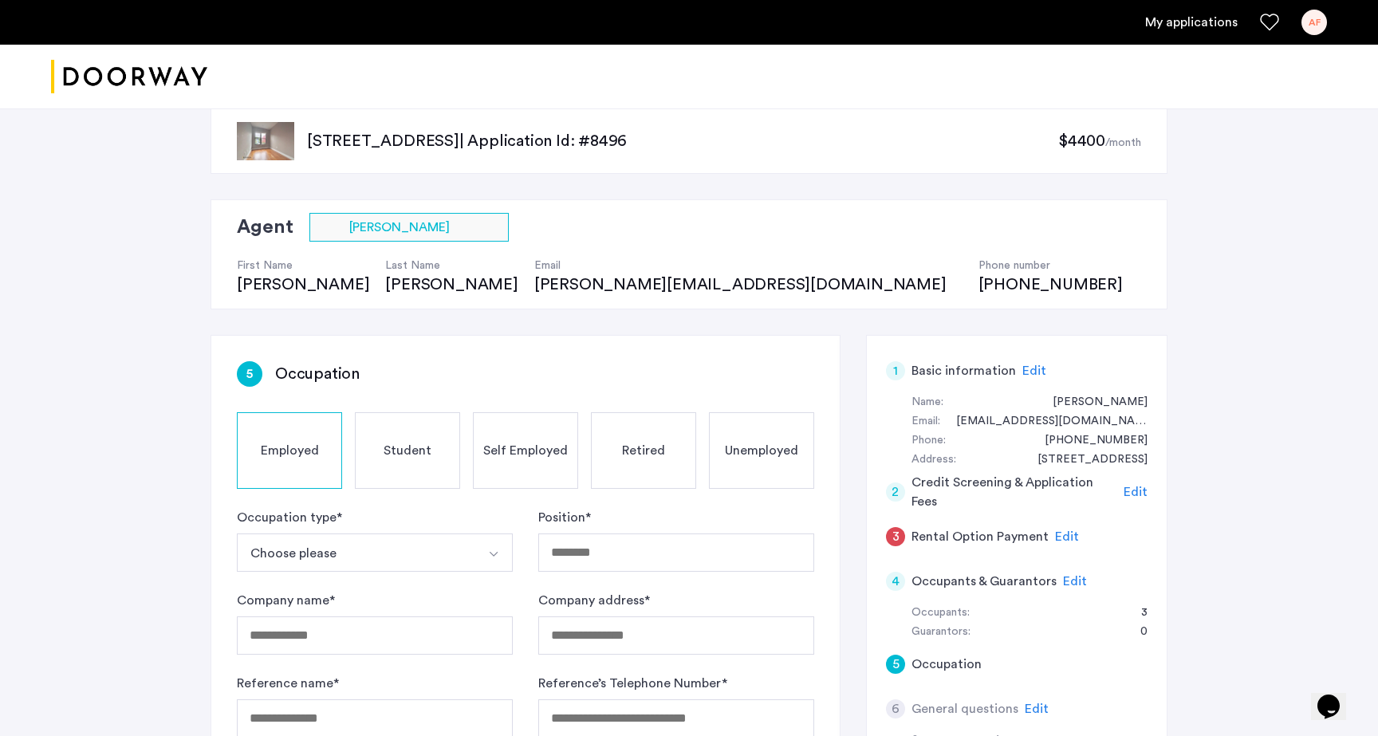
click at [384, 550] on button "Choose please" at bounding box center [356, 553] width 238 height 38
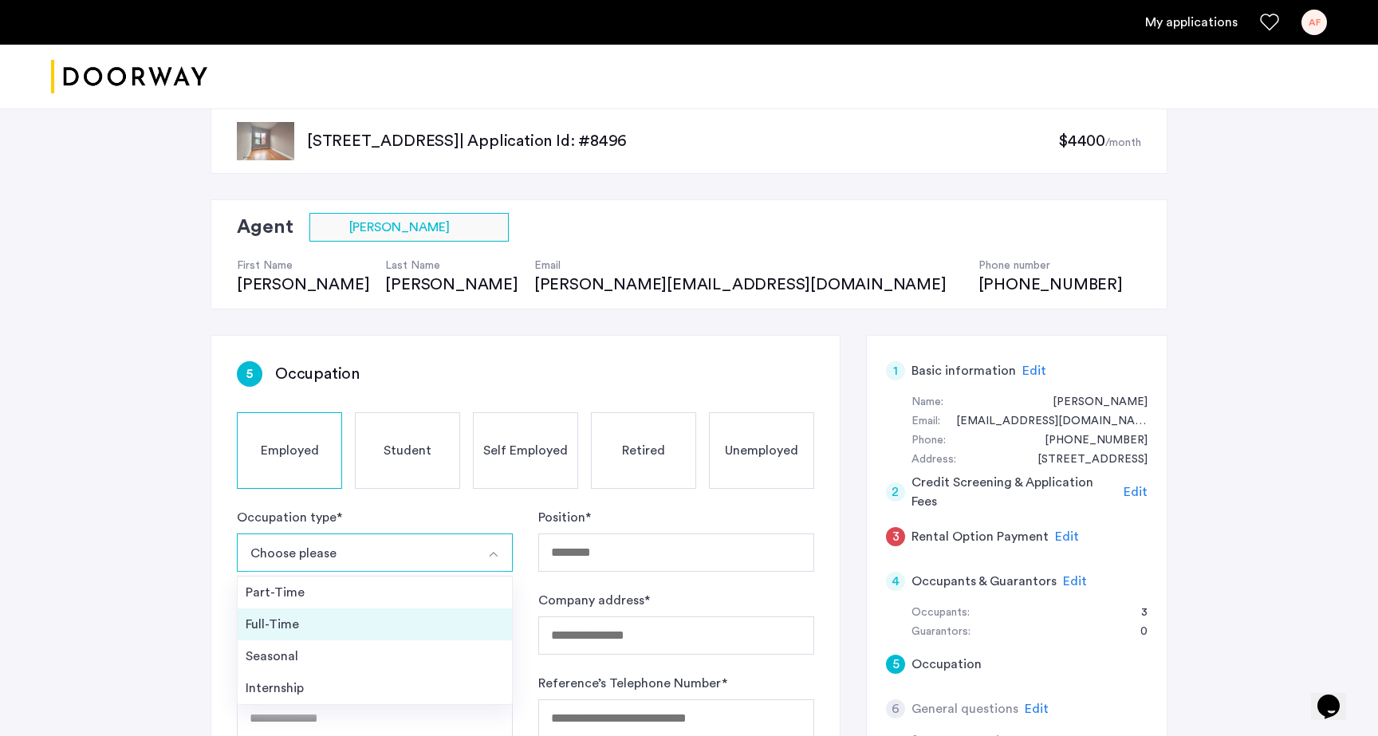
click at [364, 613] on li "Full-Time" at bounding box center [375, 625] width 274 height 32
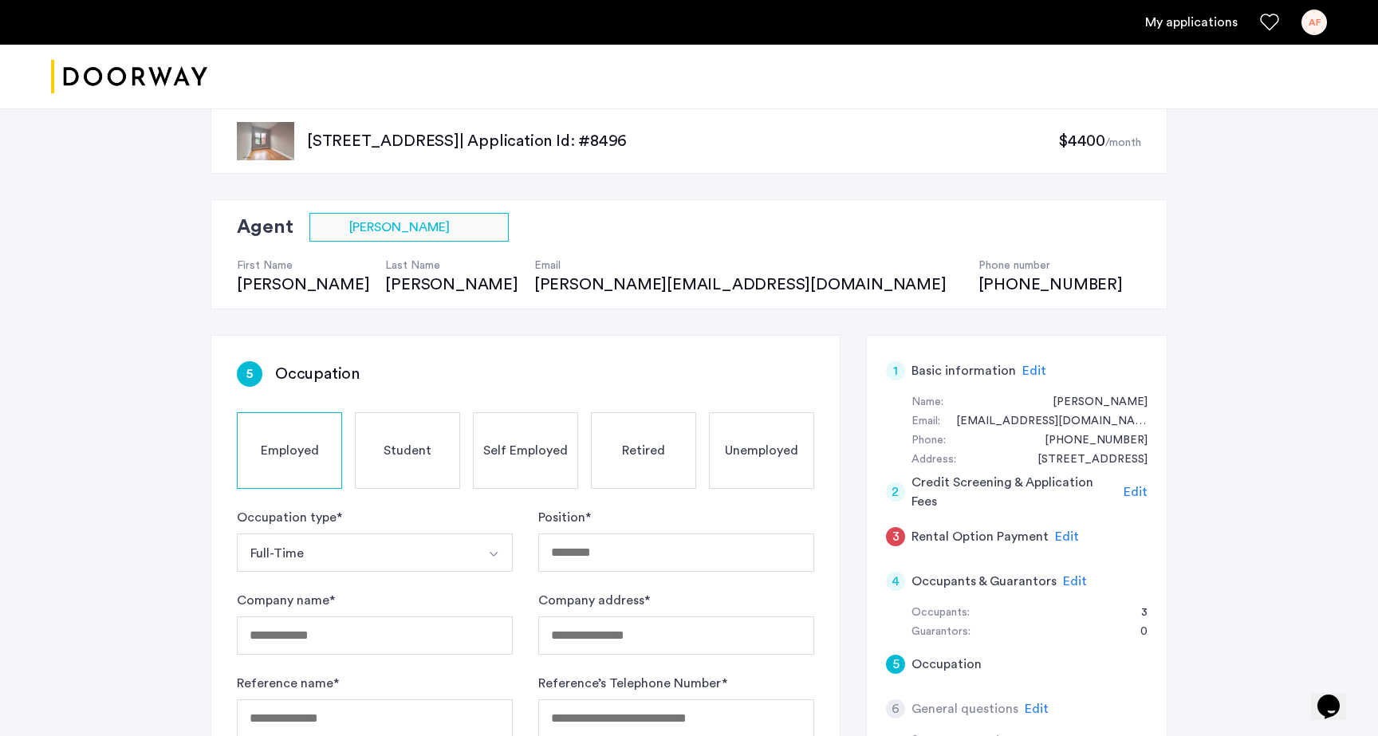
click at [610, 504] on div "5 Occupation Employed Student Self Employed Retired Unemployed Occupation type …" at bounding box center [525, 591] width 628 height 510
click at [585, 560] on input "Position *" at bounding box center [676, 553] width 276 height 38
type input "**********"
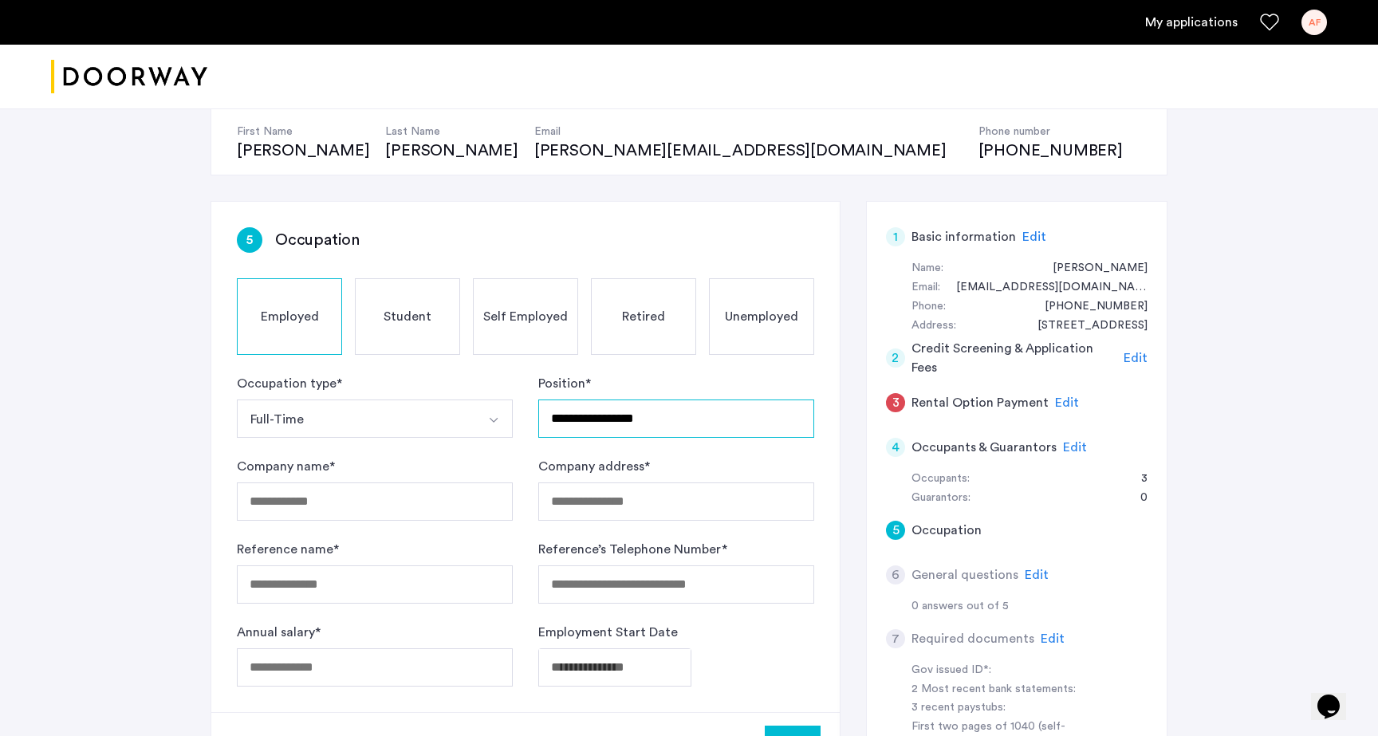
scroll to position [163, 0]
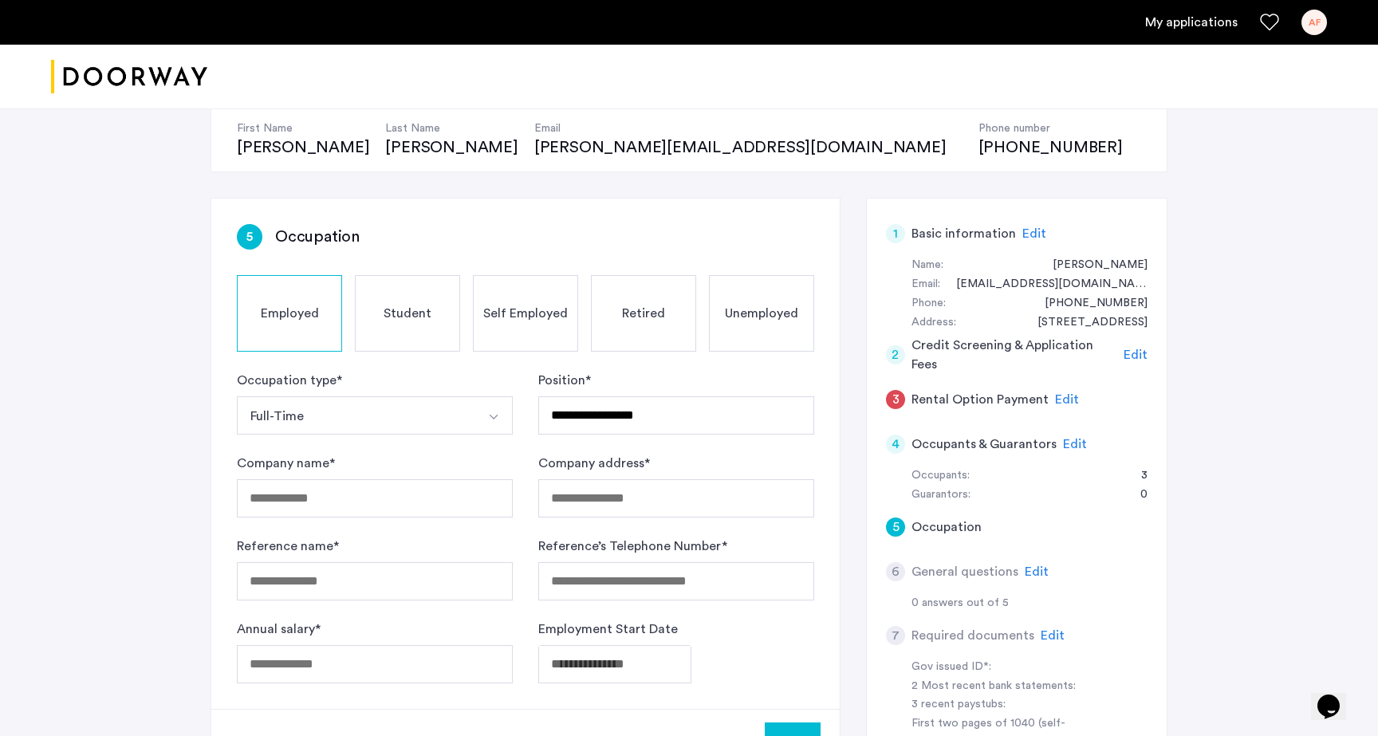
click at [1066, 404] on span "Edit" at bounding box center [1067, 399] width 24 height 13
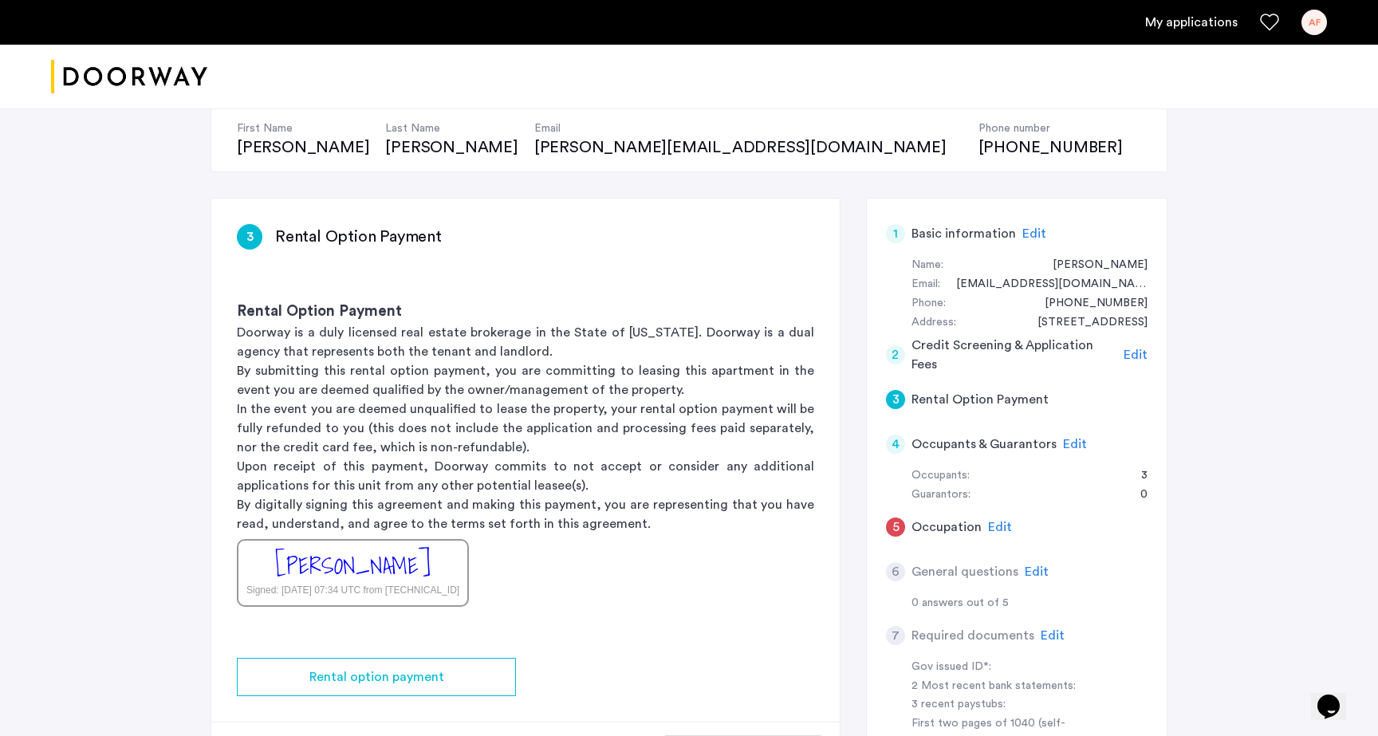
click at [406, 573] on div "[PERSON_NAME]" at bounding box center [353, 566] width 156 height 34
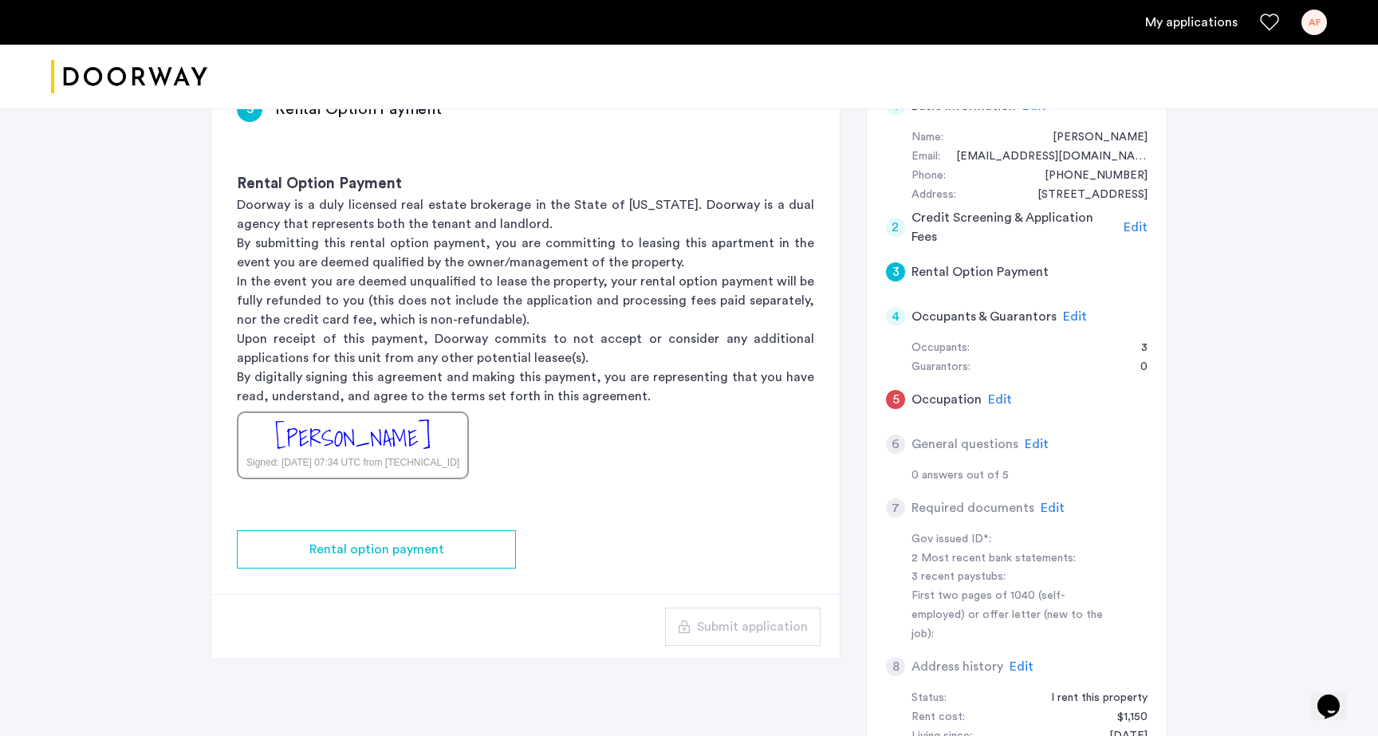
scroll to position [297, 0]
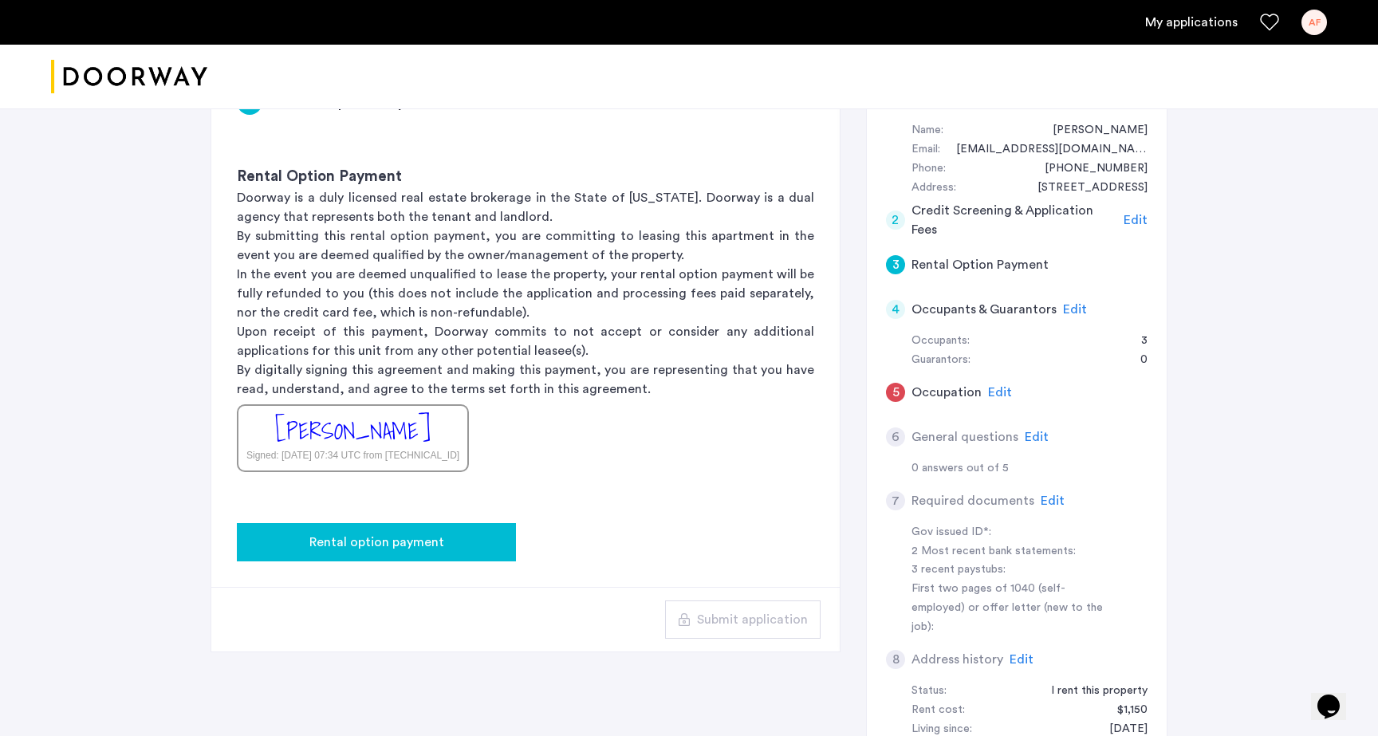
click at [418, 553] on button "Rental option payment" at bounding box center [376, 542] width 279 height 38
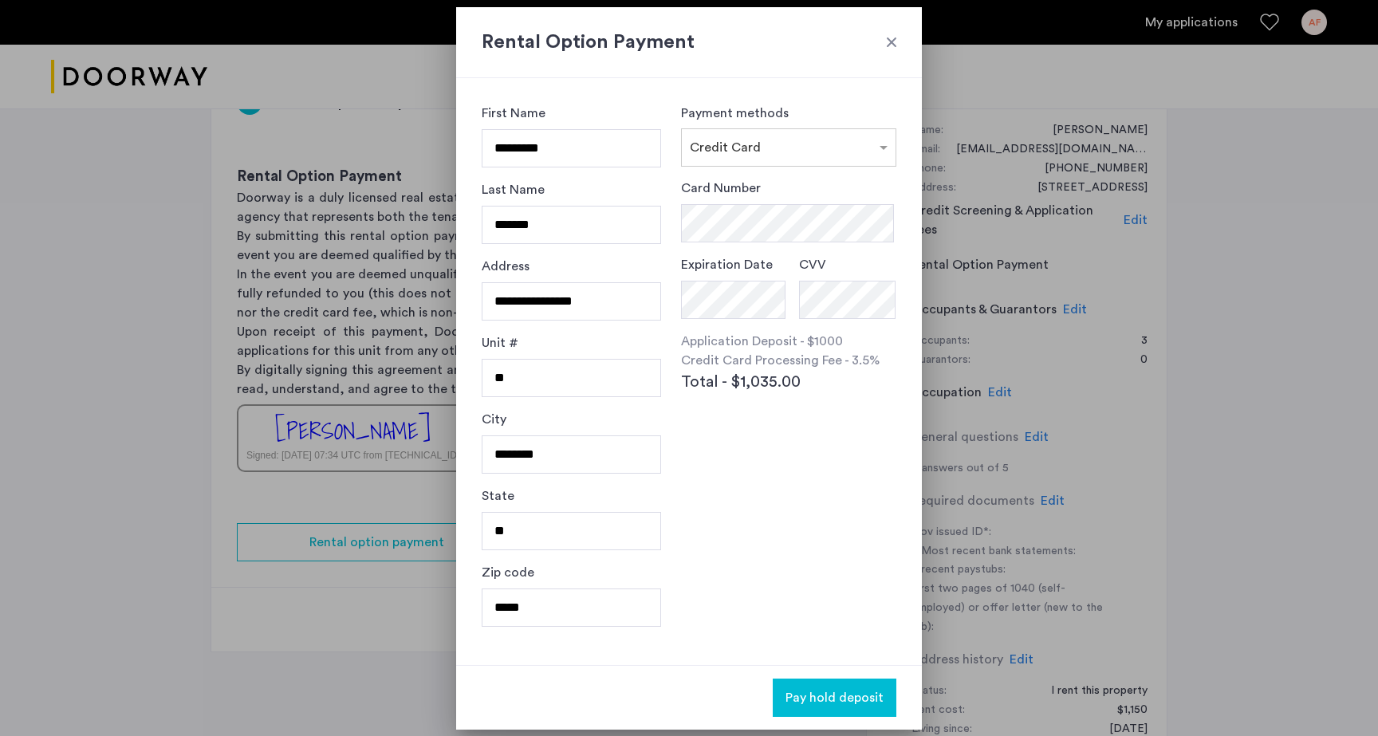
click at [884, 44] on div at bounding box center [892, 42] width 16 height 16
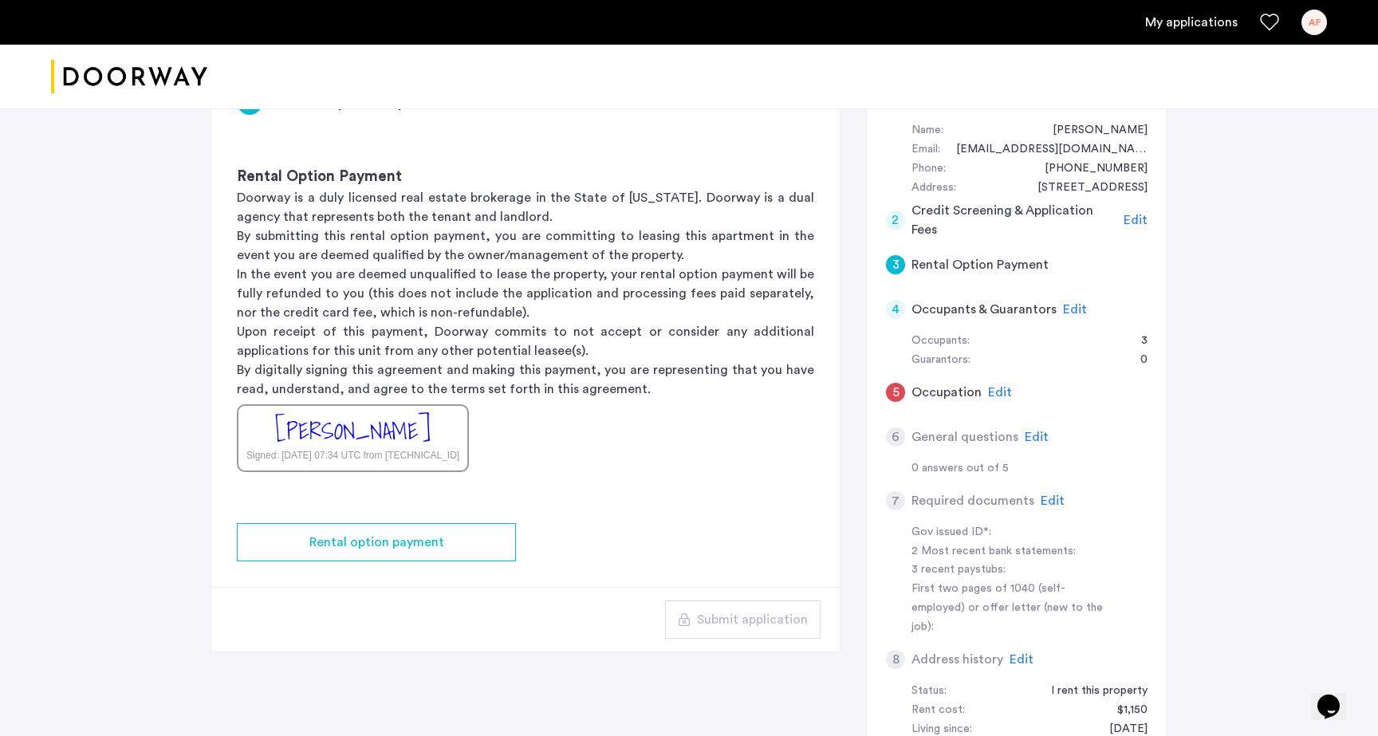
click at [1063, 313] on span "Edit" at bounding box center [1075, 309] width 24 height 13
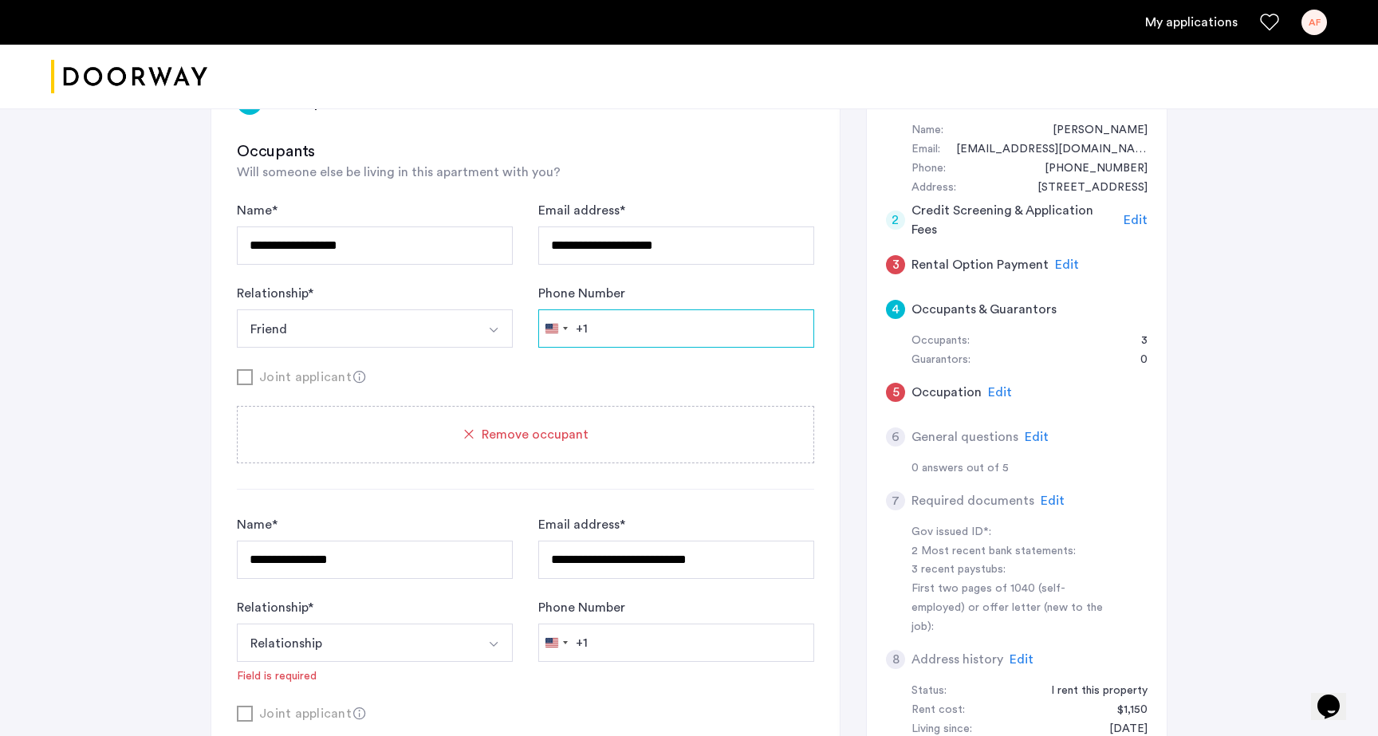
click at [634, 330] on input "Phone Number" at bounding box center [676, 328] width 276 height 38
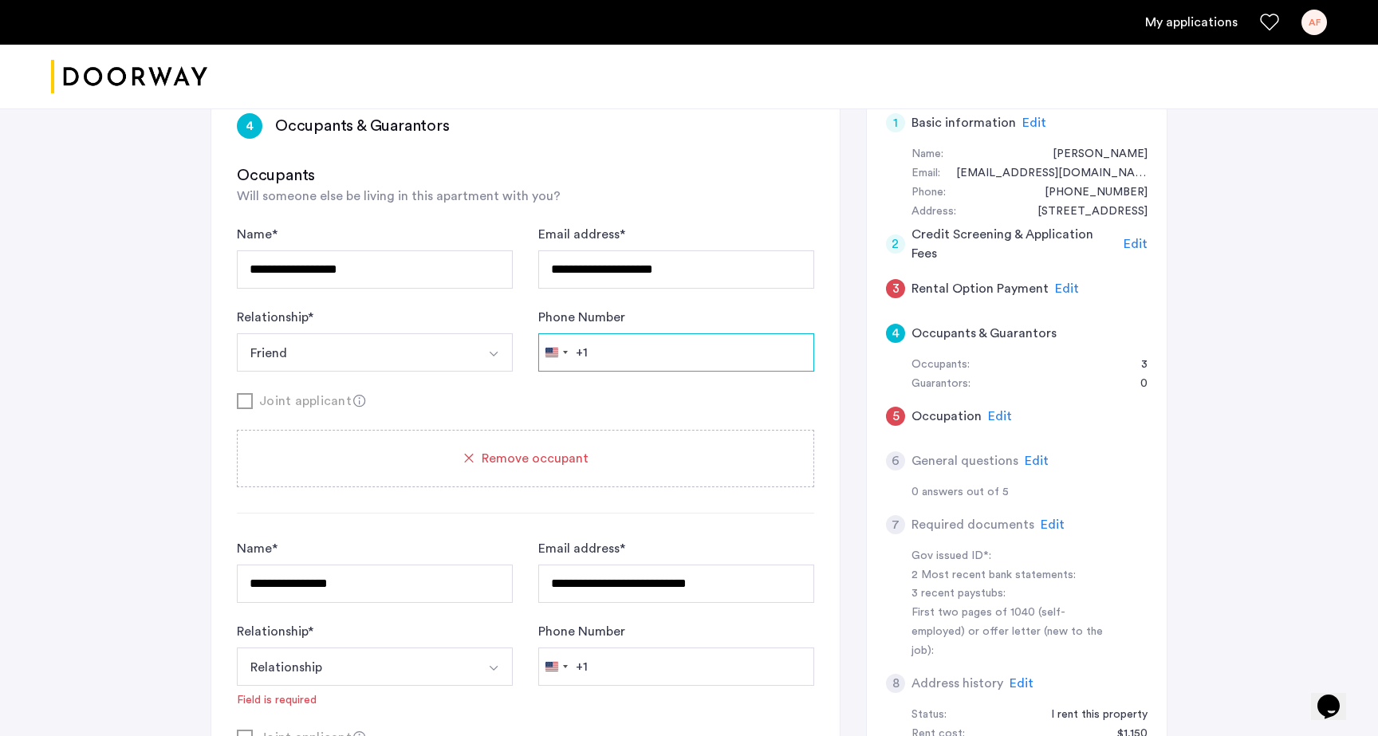
scroll to position [176, 0]
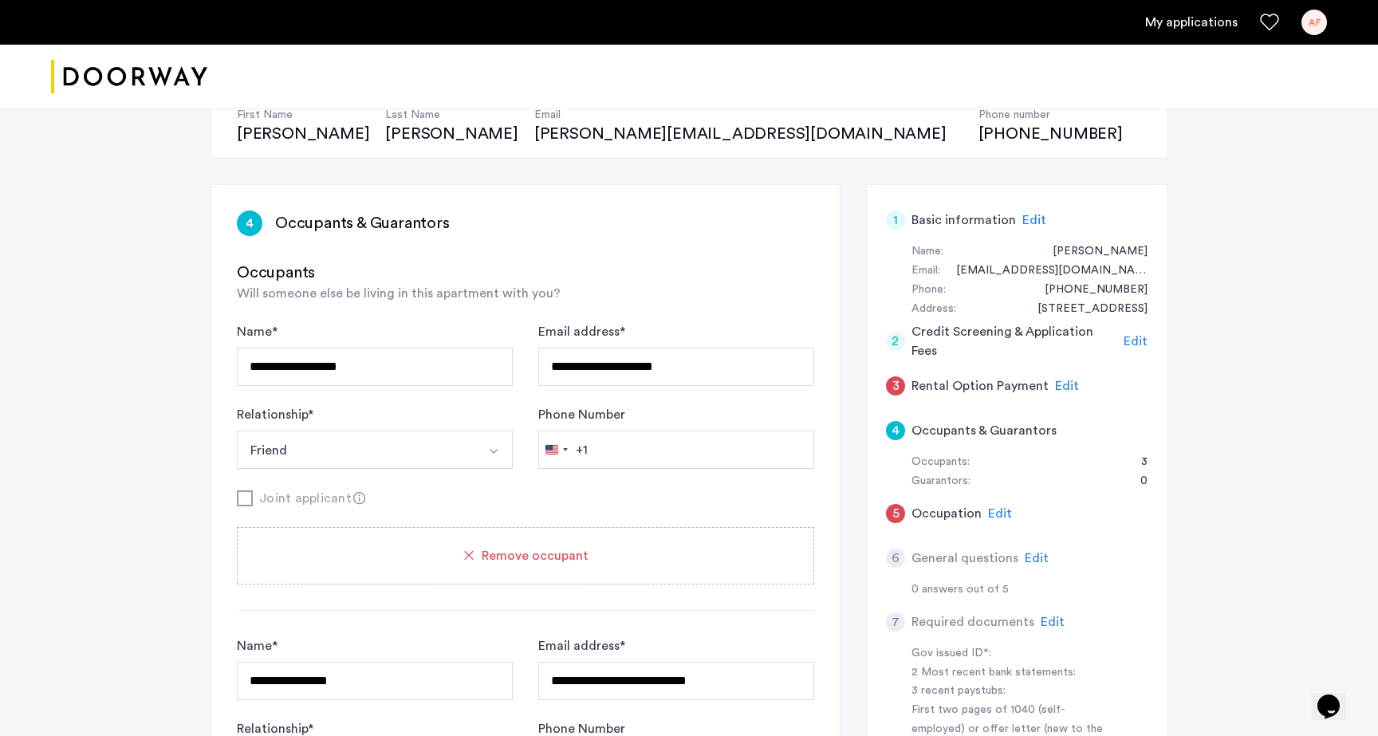
click at [621, 485] on form "**********" at bounding box center [525, 415] width 577 height 186
click at [622, 455] on input "Phone Number" at bounding box center [676, 450] width 276 height 38
click at [605, 446] on input "Phone Number" at bounding box center [676, 450] width 276 height 38
click at [546, 484] on form "**********" at bounding box center [525, 415] width 577 height 186
click at [1020, 554] on div "6 General questions Edit" at bounding box center [1017, 558] width 262 height 45
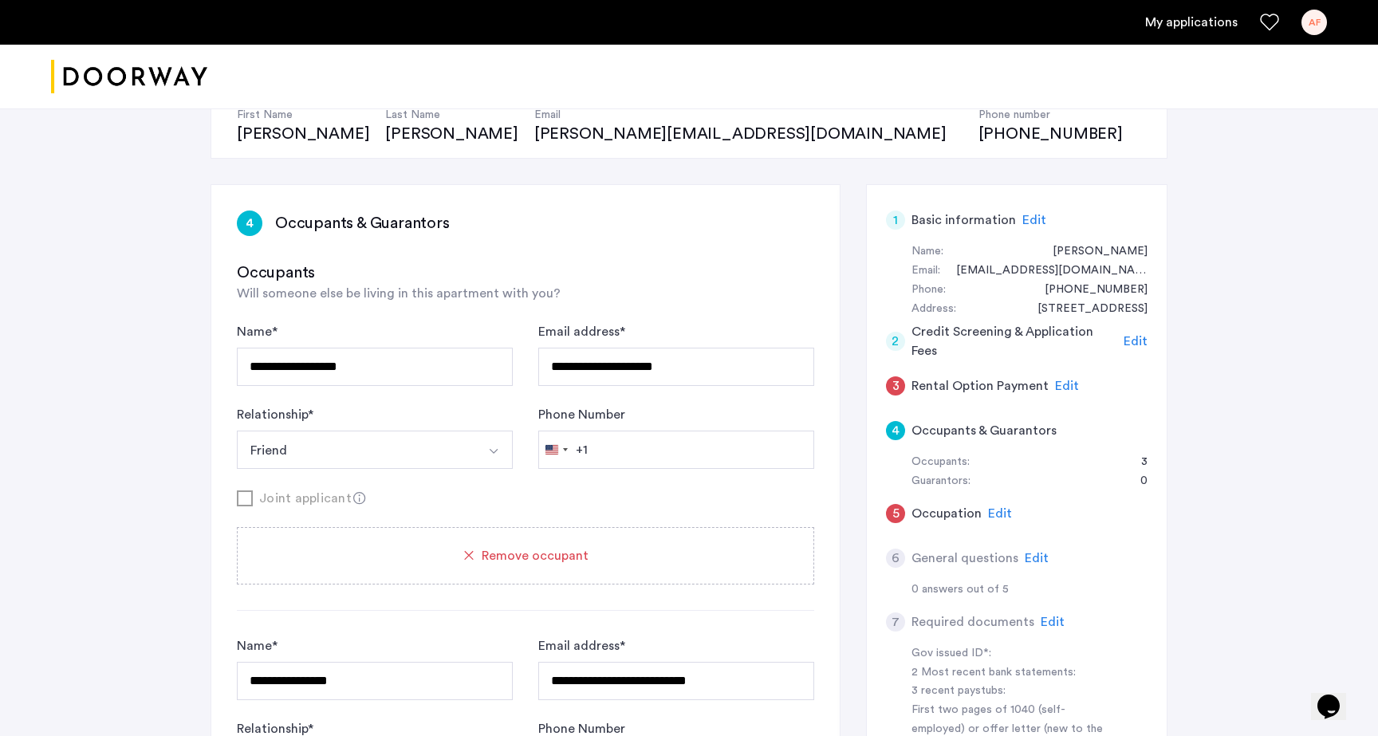
click at [1025, 556] on span "Edit" at bounding box center [1037, 558] width 24 height 13
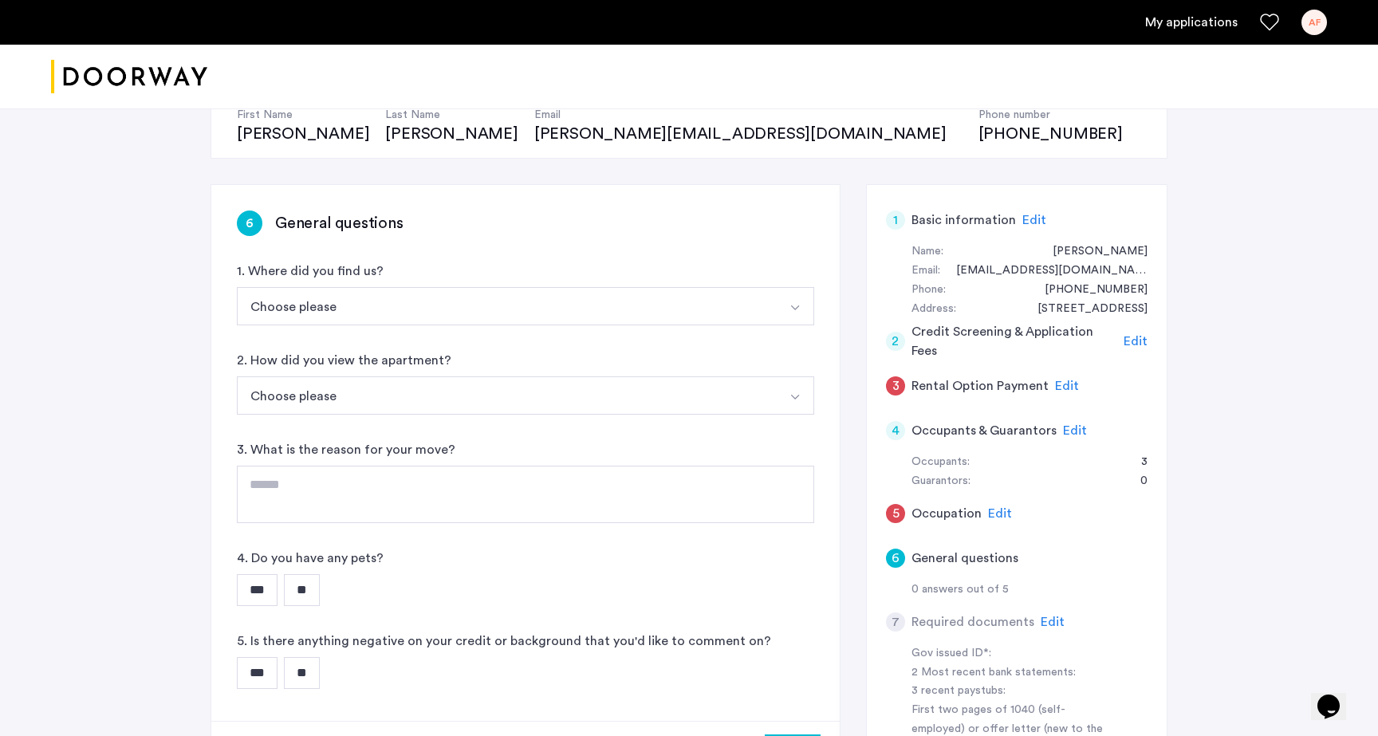
click at [513, 292] on button "Choose please" at bounding box center [507, 306] width 540 height 38
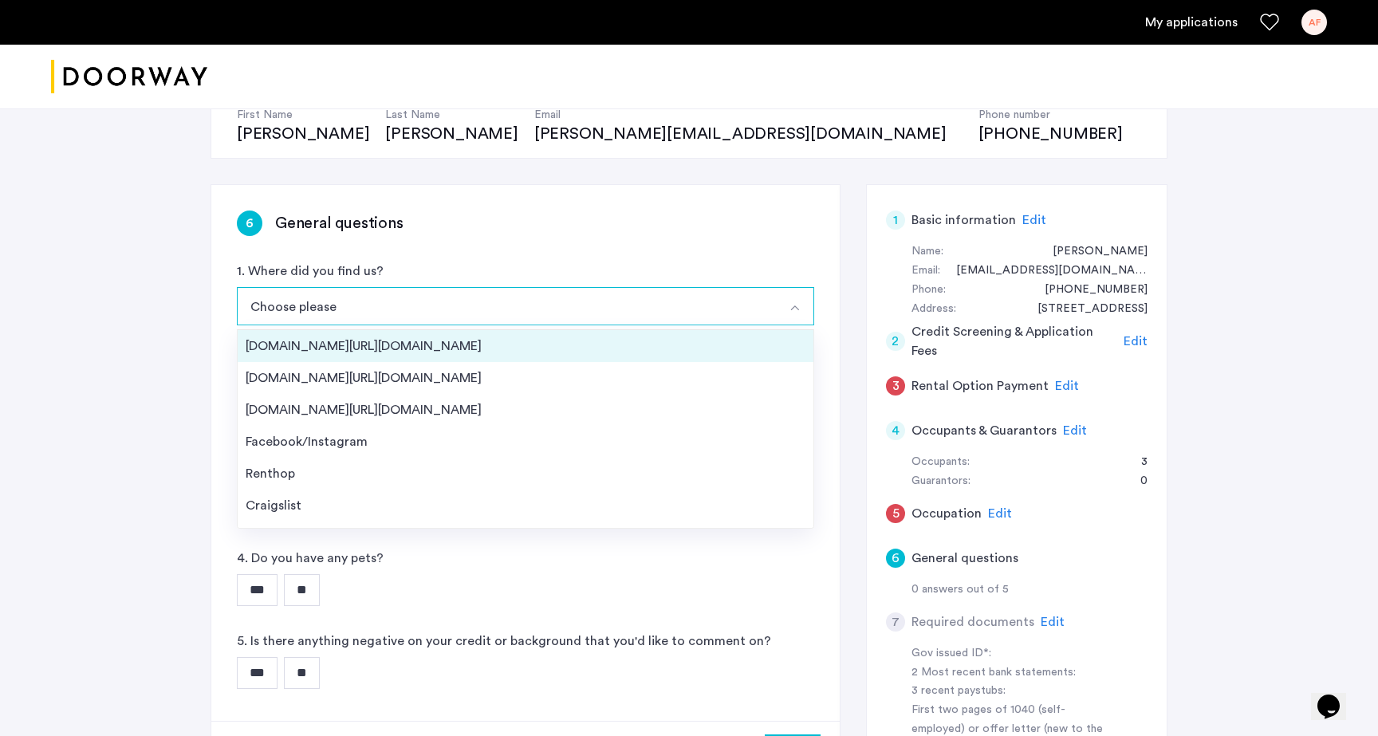
click at [474, 348] on div "[DOMAIN_NAME][URL][DOMAIN_NAME]" at bounding box center [526, 346] width 560 height 19
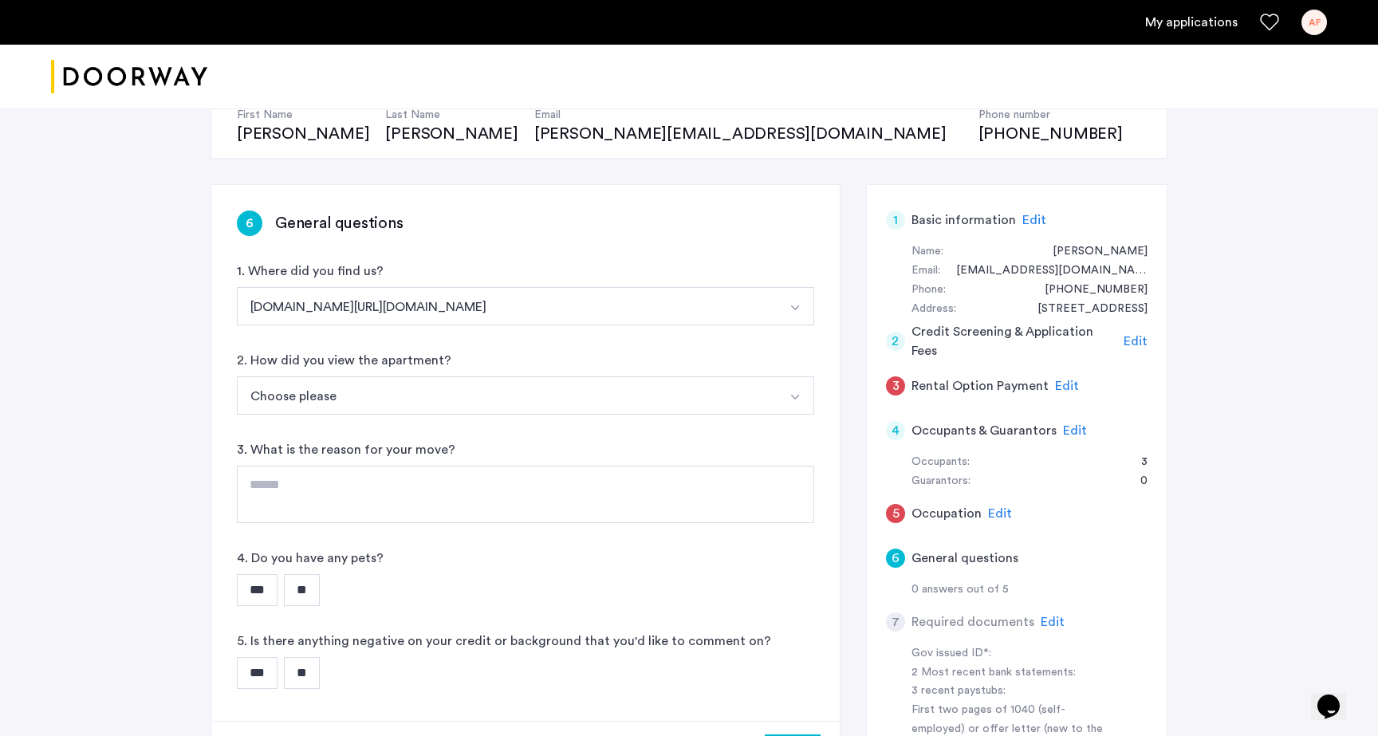
click at [439, 388] on button "Choose please" at bounding box center [507, 395] width 540 height 38
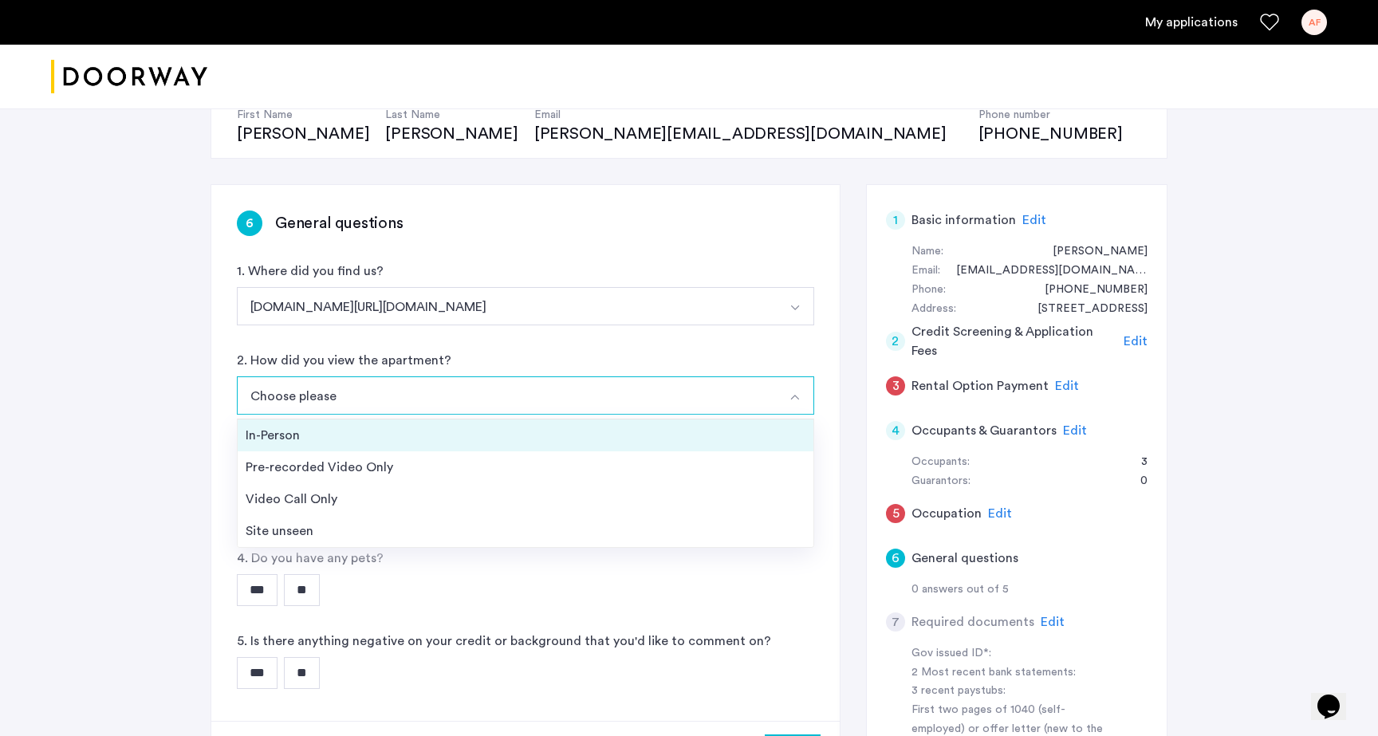
click at [419, 431] on div "In-Person" at bounding box center [526, 435] width 560 height 19
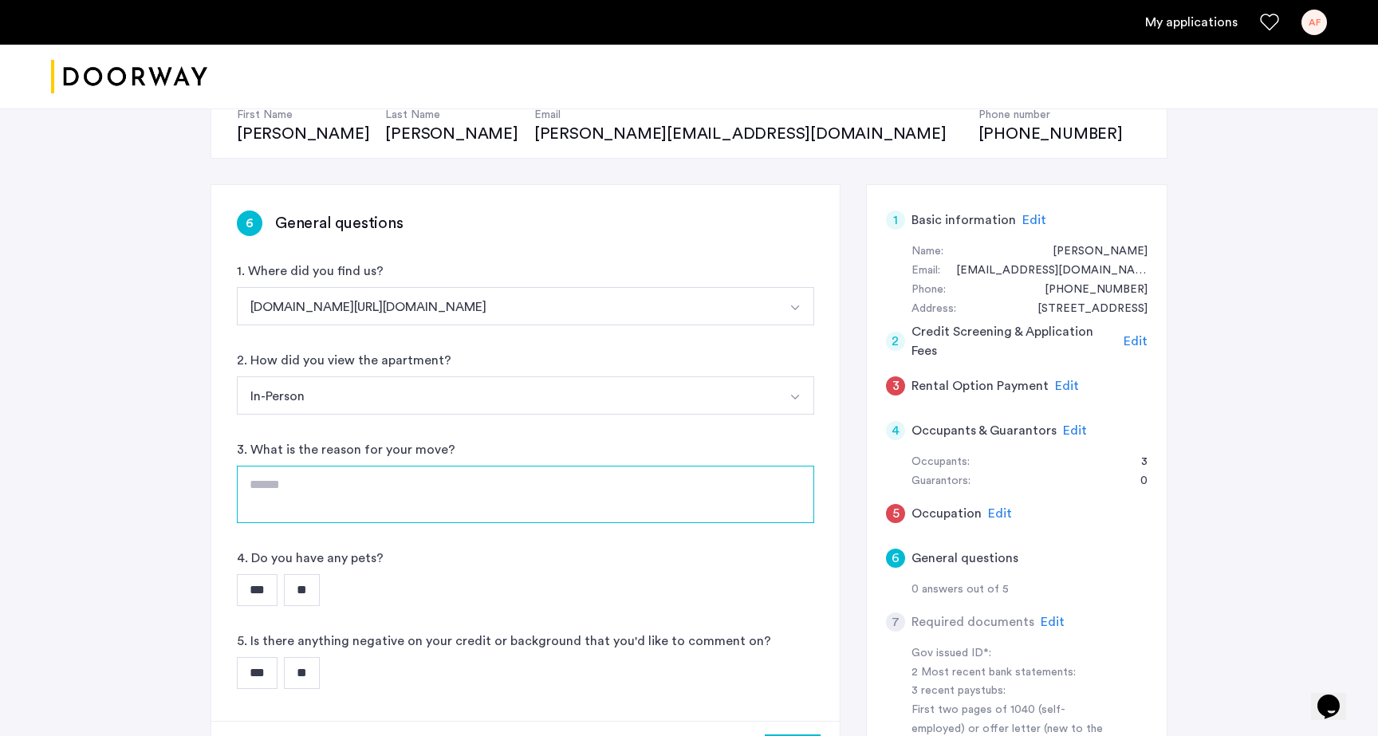
click at [386, 491] on textarea at bounding box center [525, 494] width 577 height 57
type textarea "**********"
click at [311, 582] on input "**" at bounding box center [302, 590] width 36 height 32
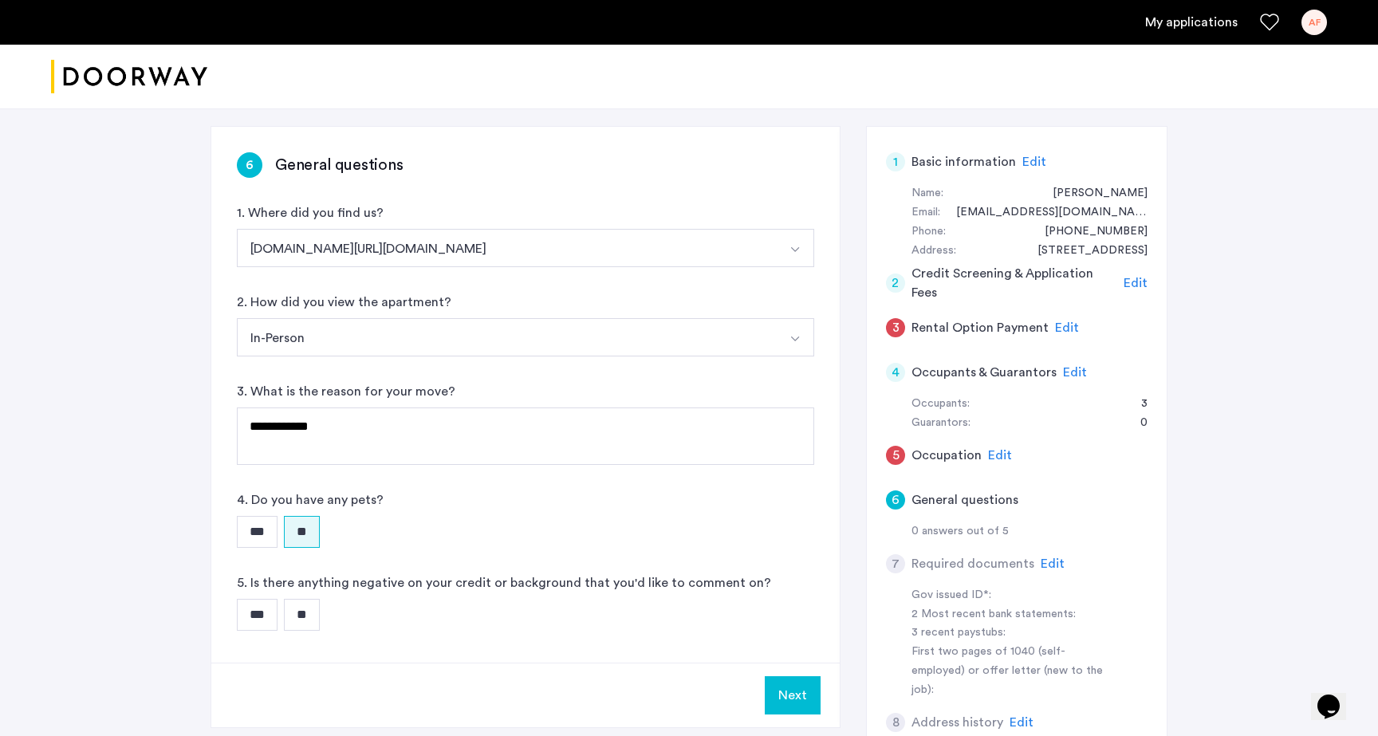
click at [305, 623] on input "**" at bounding box center [302, 615] width 36 height 32
click at [1050, 568] on span "Edit" at bounding box center [1053, 563] width 24 height 13
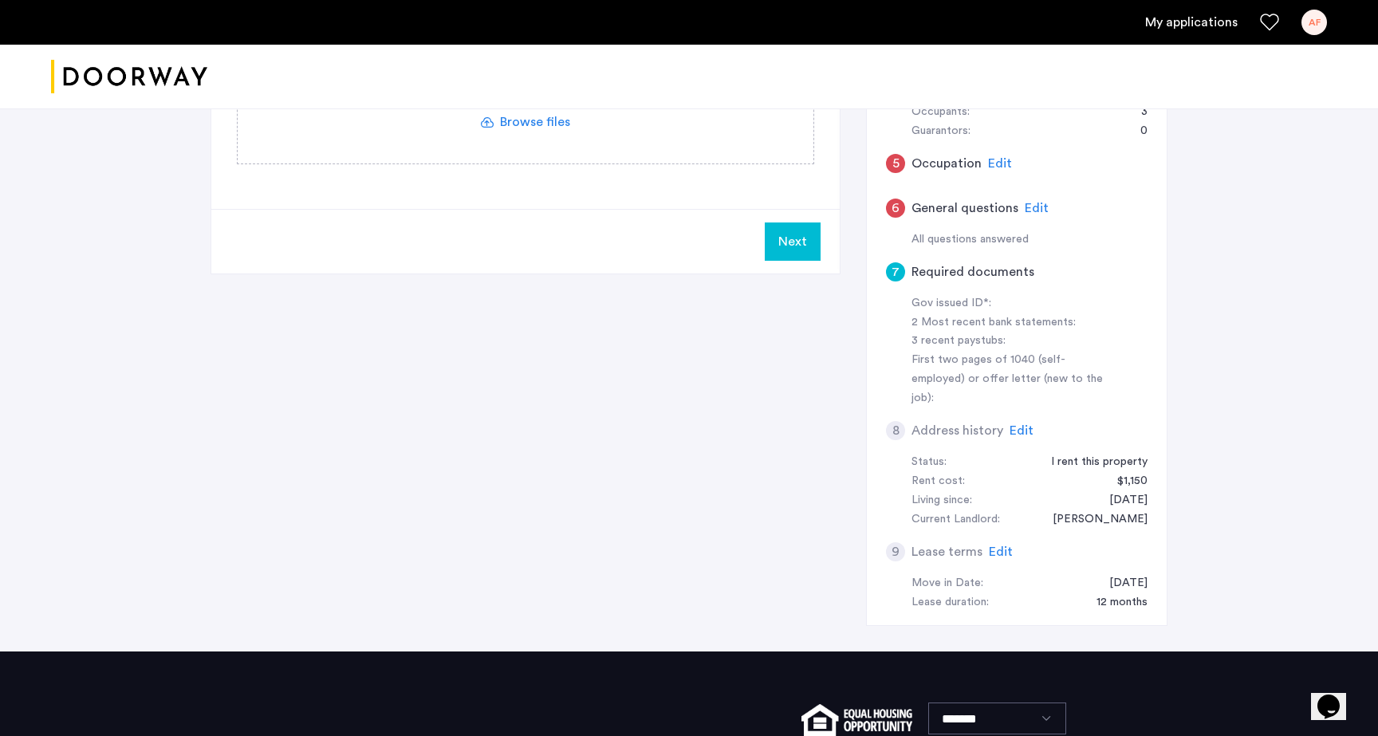
scroll to position [530, 0]
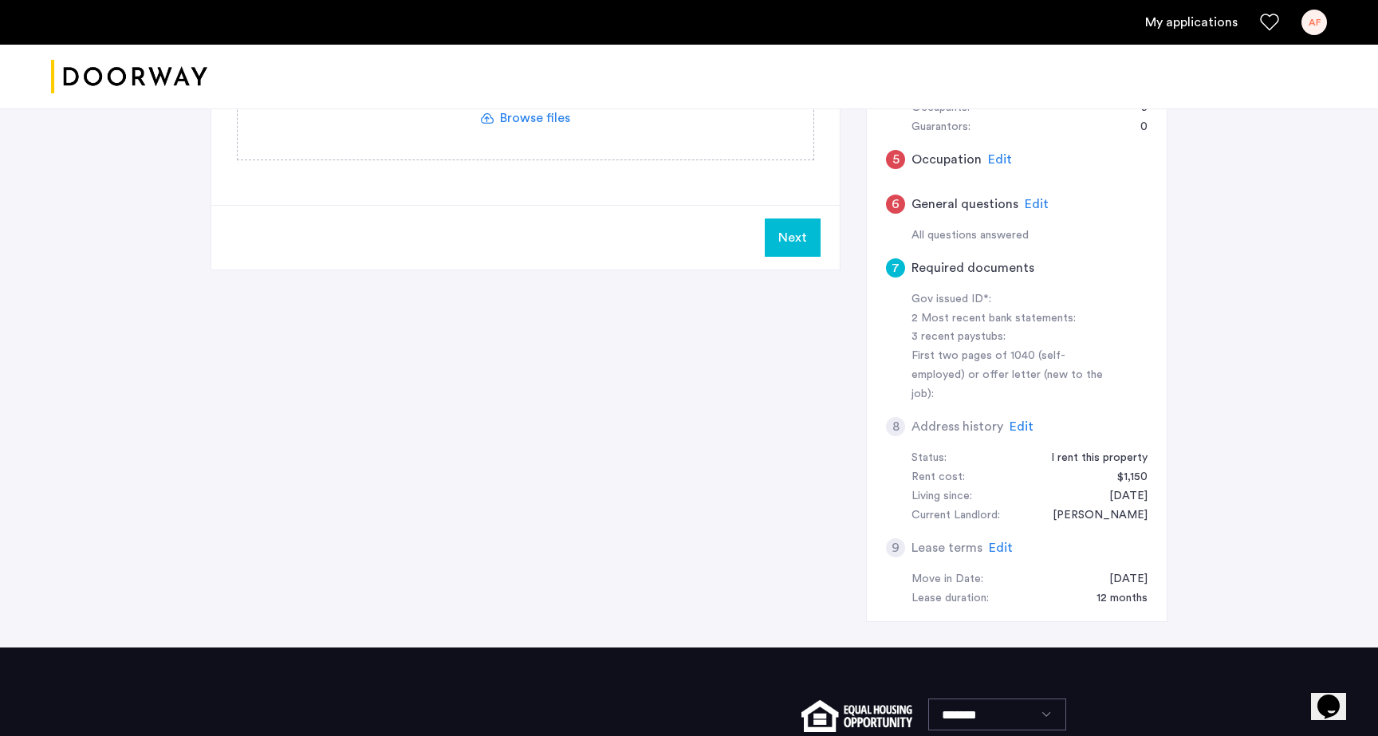
click at [1012, 531] on div "9 Lease terms Edit" at bounding box center [1017, 548] width 262 height 45
click at [1007, 542] on span "Edit" at bounding box center [1001, 548] width 24 height 13
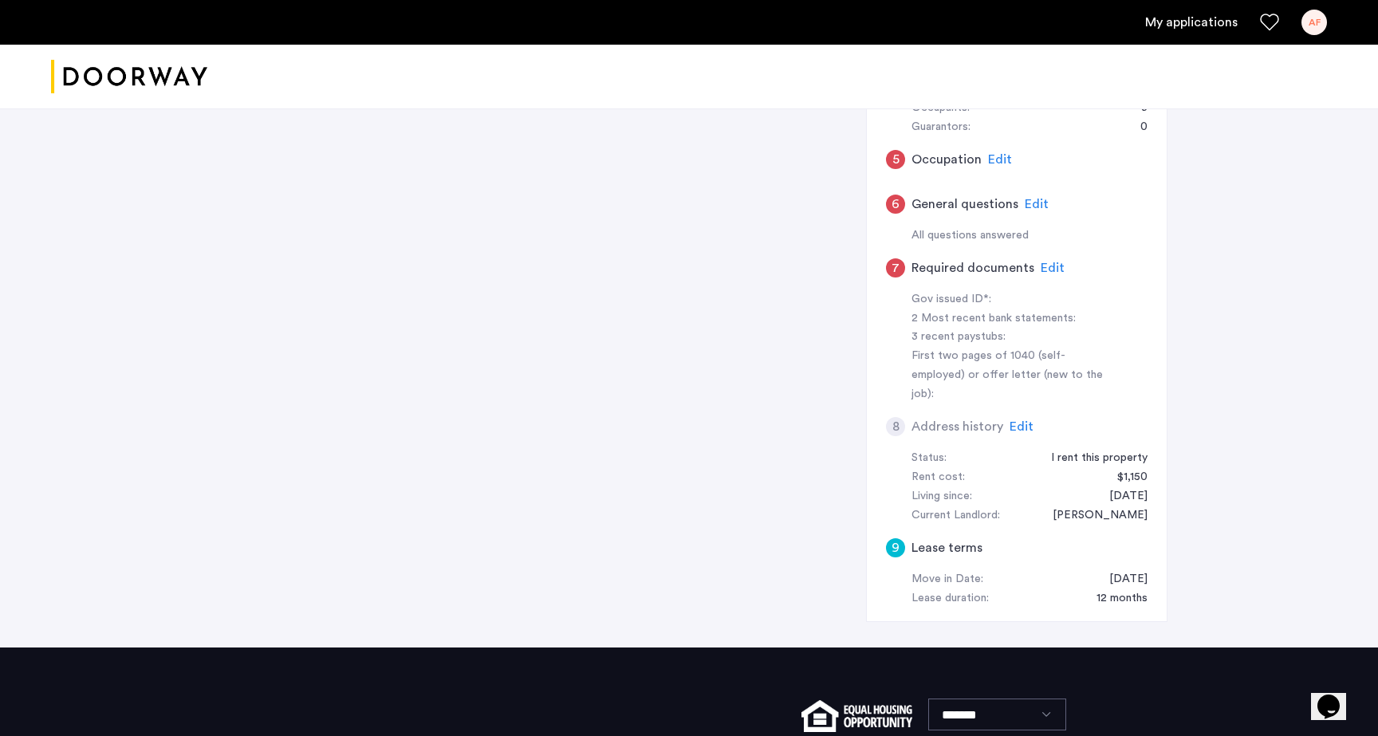
click at [1022, 420] on span "Edit" at bounding box center [1022, 426] width 24 height 13
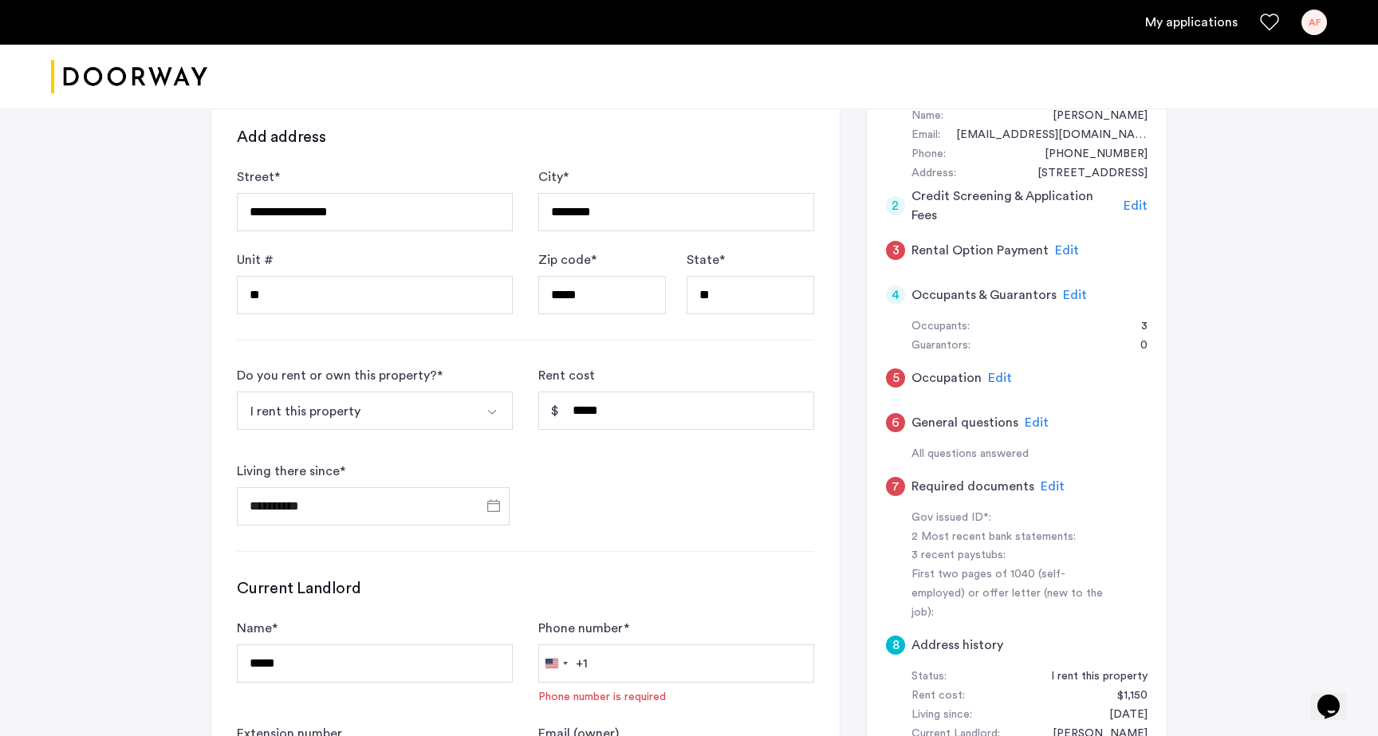
scroll to position [302, 0]
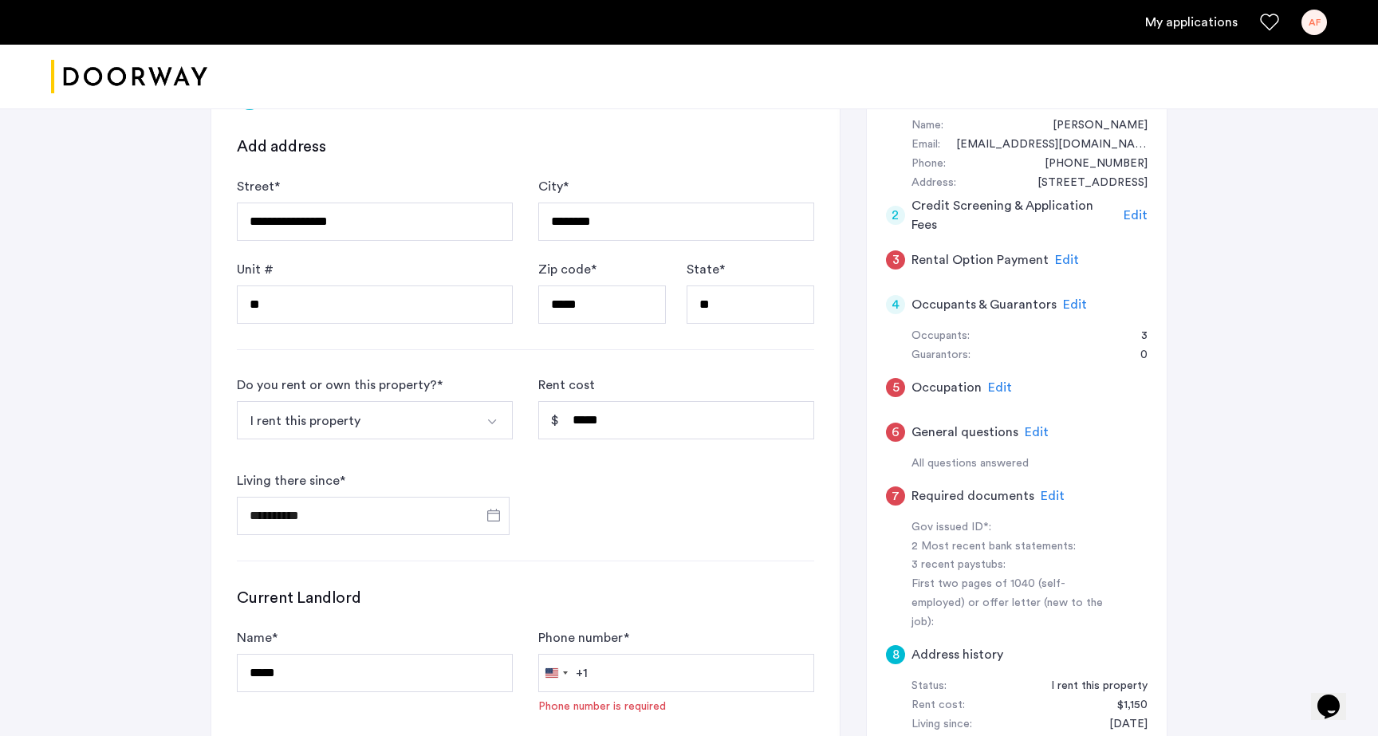
click at [1063, 254] on span "Edit" at bounding box center [1067, 260] width 24 height 13
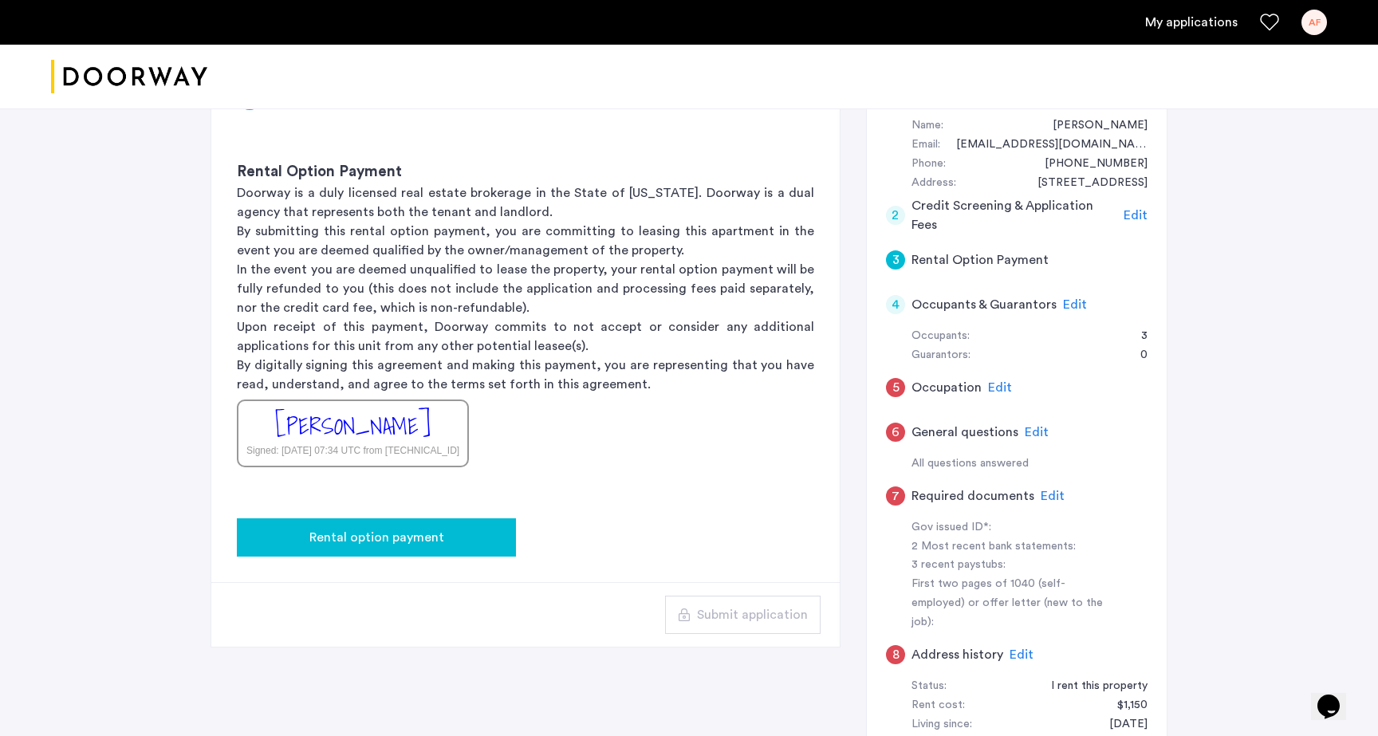
click at [470, 537] on div "Rental option payment" at bounding box center [377, 537] width 254 height 19
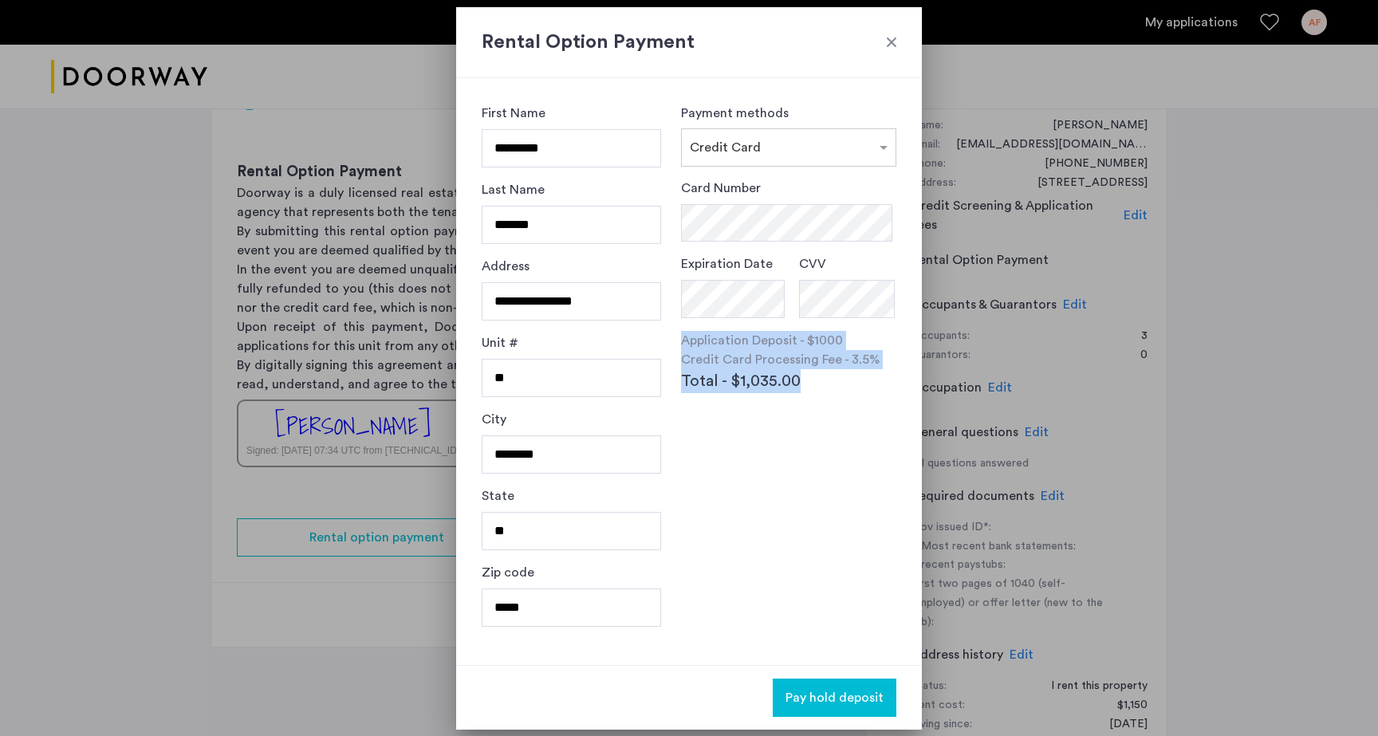
drag, startPoint x: 826, startPoint y: 381, endPoint x: 684, endPoint y: 341, distance: 147.7
click at [684, 341] on div "Application Deposit - $1000 Credit Card Processing Fee - 3.5% Total - $1,035.00" at bounding box center [788, 362] width 215 height 62
click at [745, 369] on span "Total - $1,035.00" at bounding box center [741, 381] width 120 height 24
click at [900, 32] on div "Rental Option Payment" at bounding box center [689, 42] width 466 height 71
click at [892, 38] on div at bounding box center [892, 42] width 16 height 16
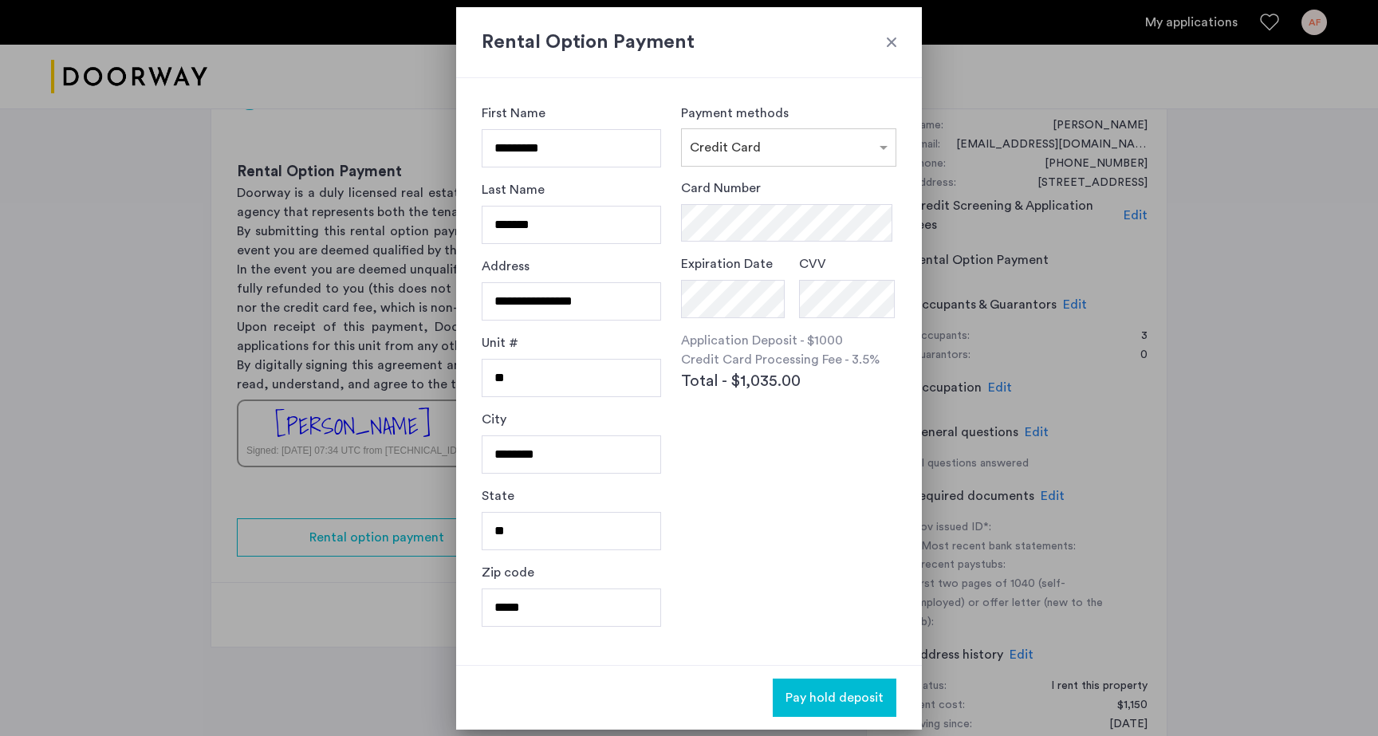
scroll to position [302, 0]
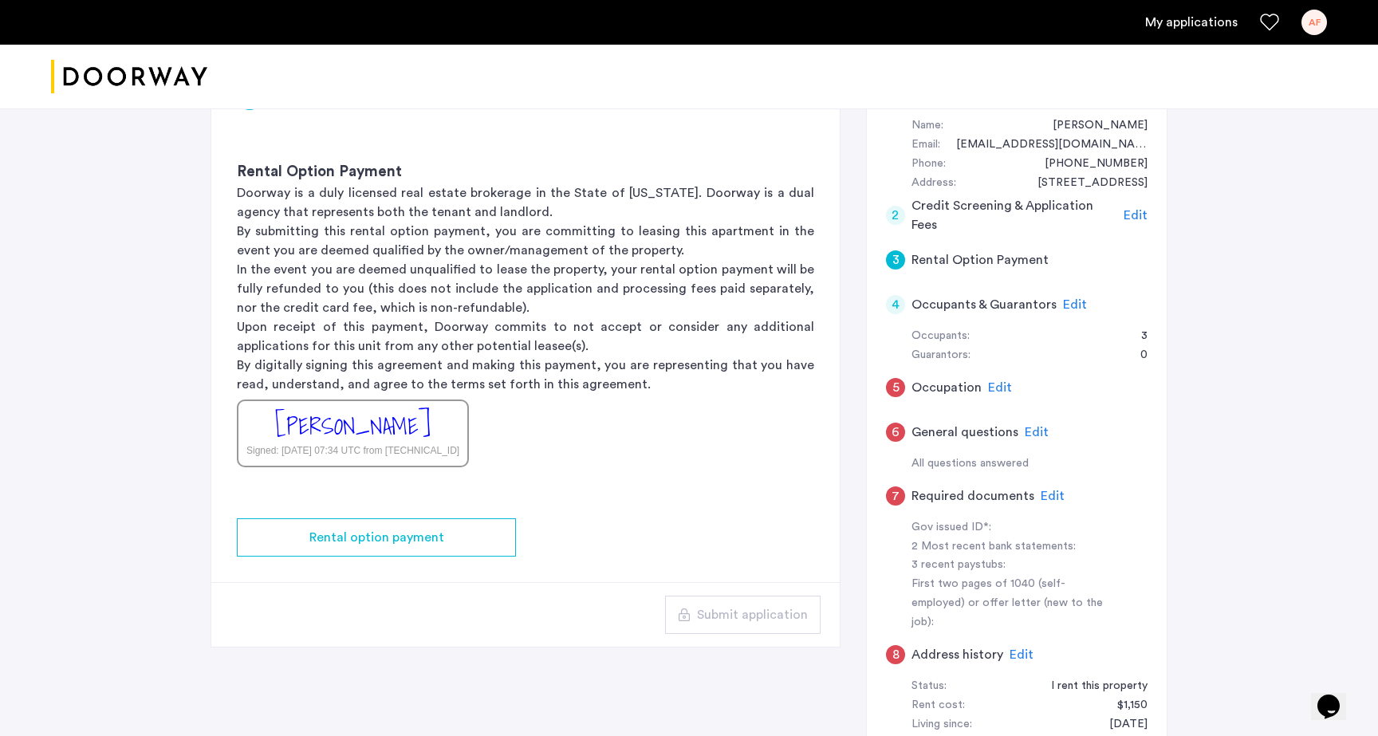
click at [431, 420] on div "[PERSON_NAME]" at bounding box center [353, 426] width 156 height 34
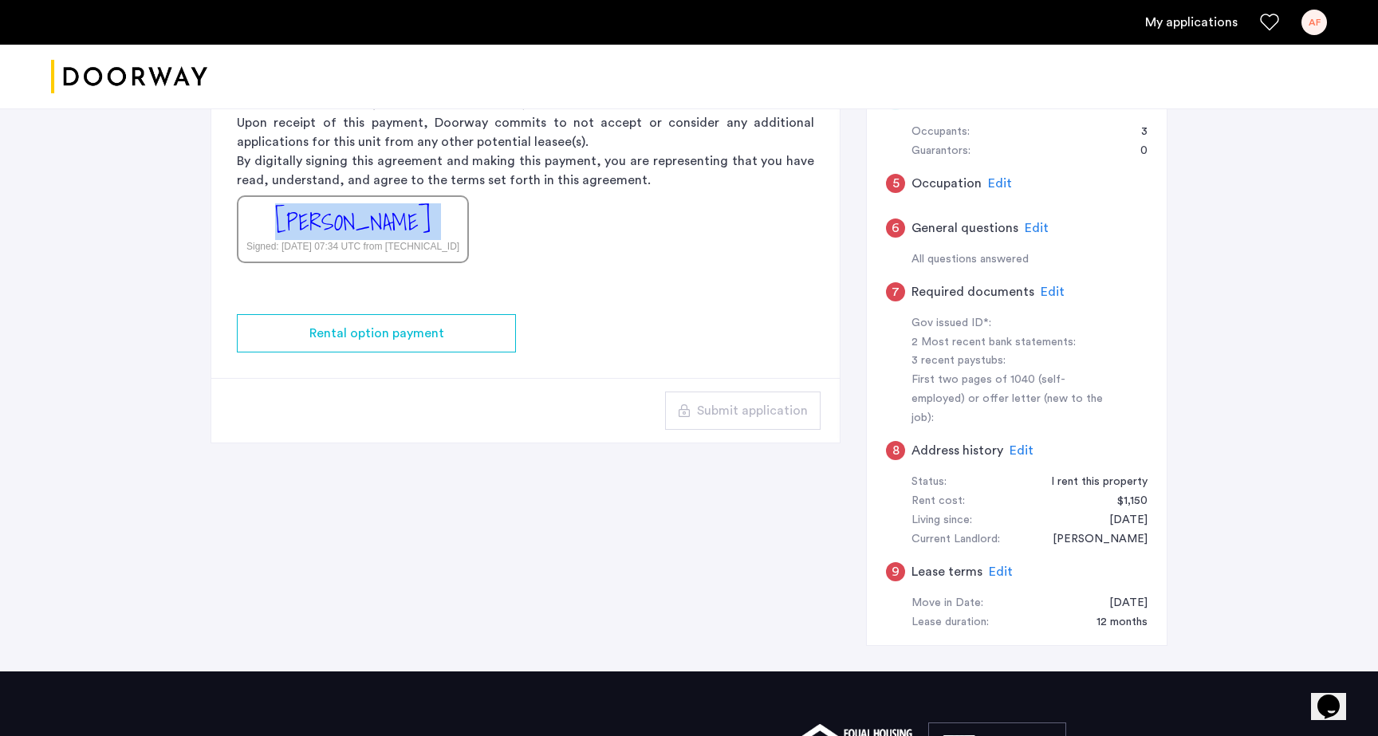
scroll to position [492, 0]
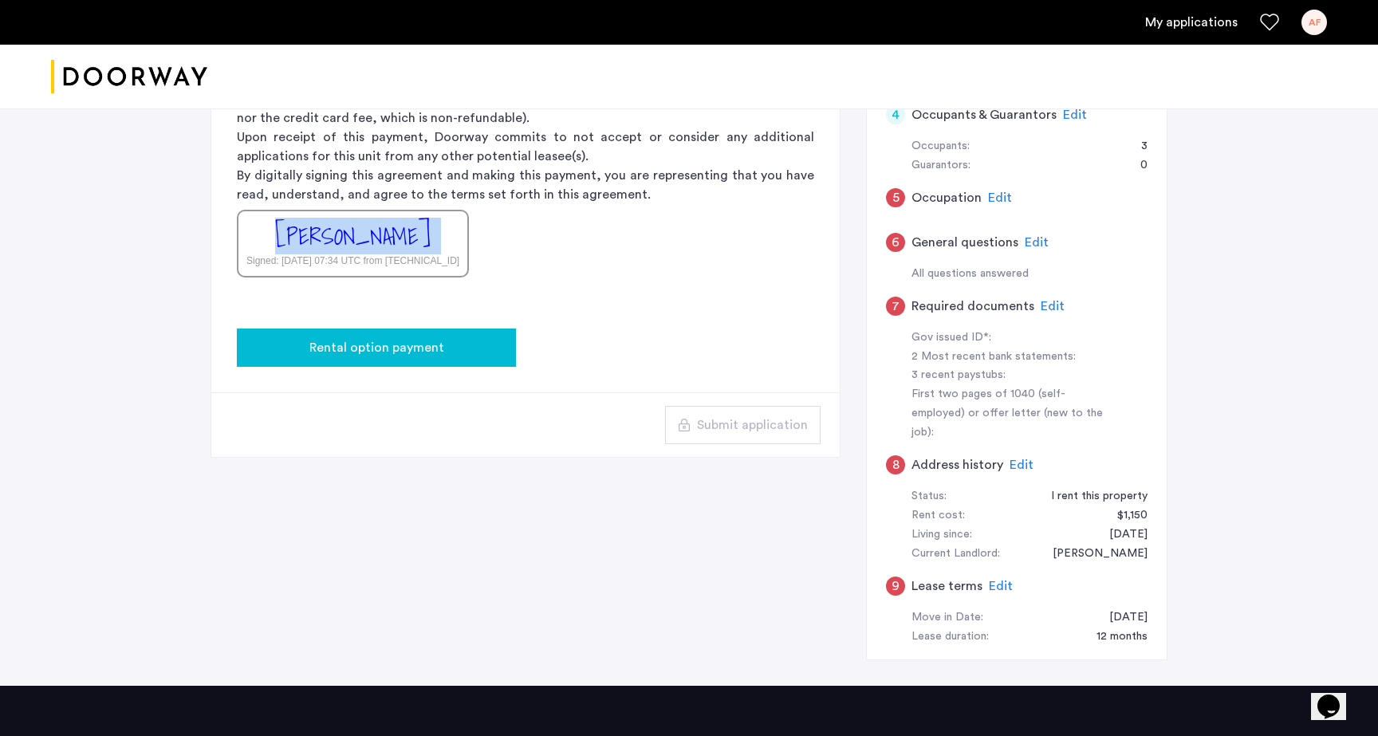
click at [468, 335] on button "Rental option payment" at bounding box center [376, 348] width 279 height 38
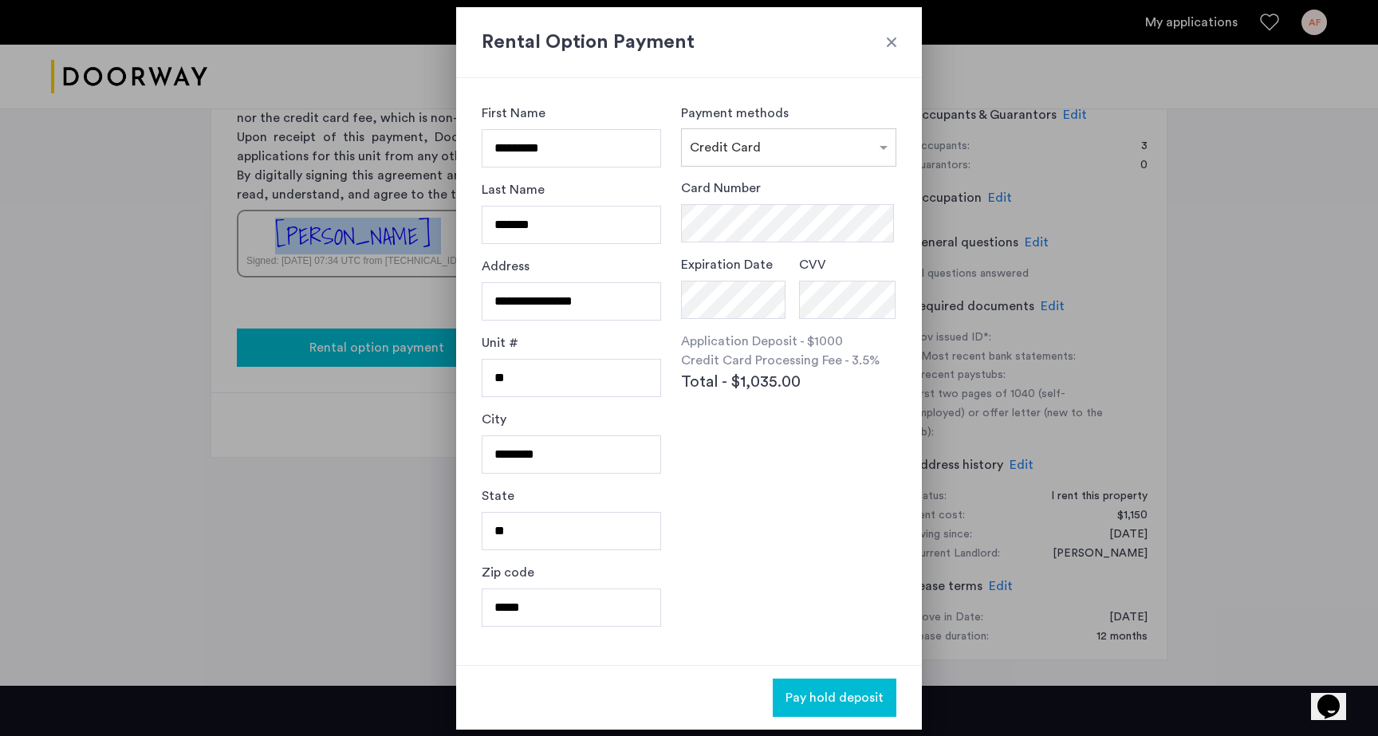
scroll to position [0, 0]
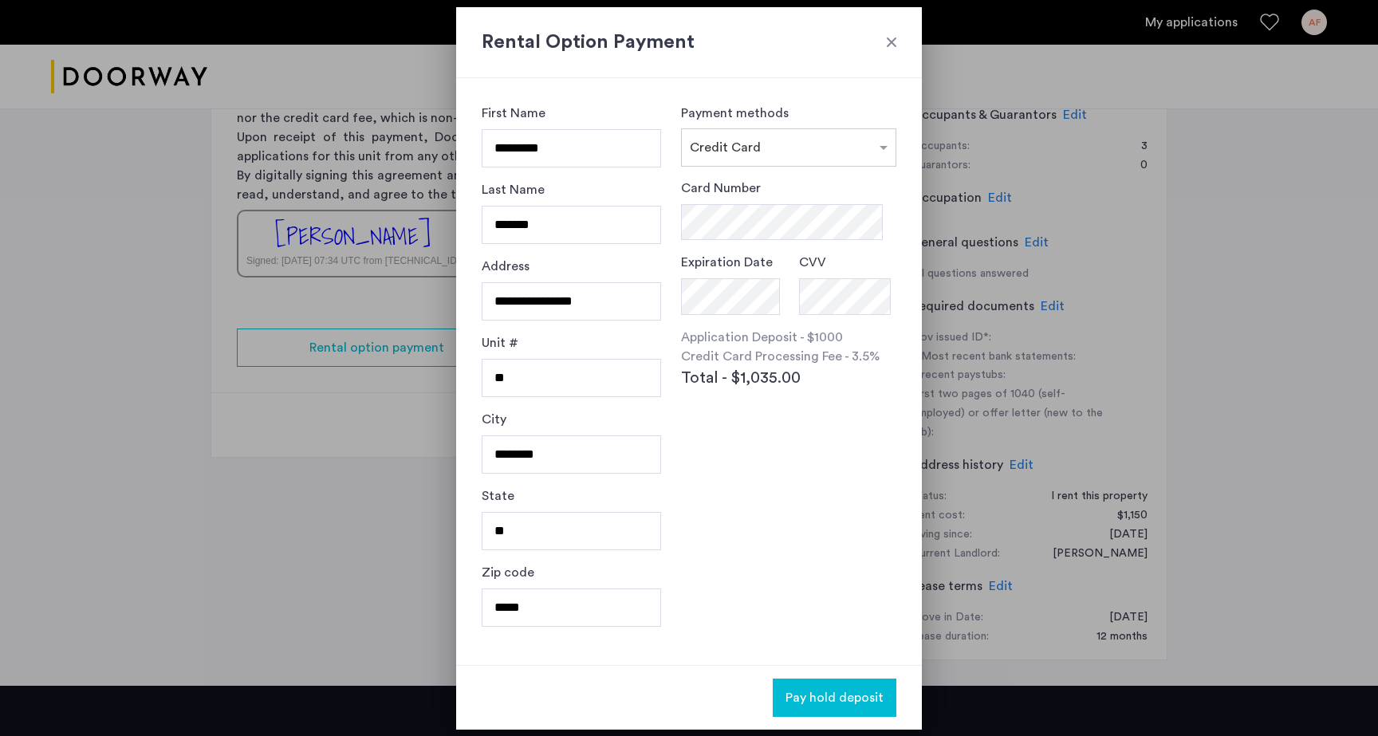
click at [898, 30] on div "Rental Option Payment" at bounding box center [689, 42] width 466 height 71
click at [894, 43] on div at bounding box center [892, 42] width 16 height 16
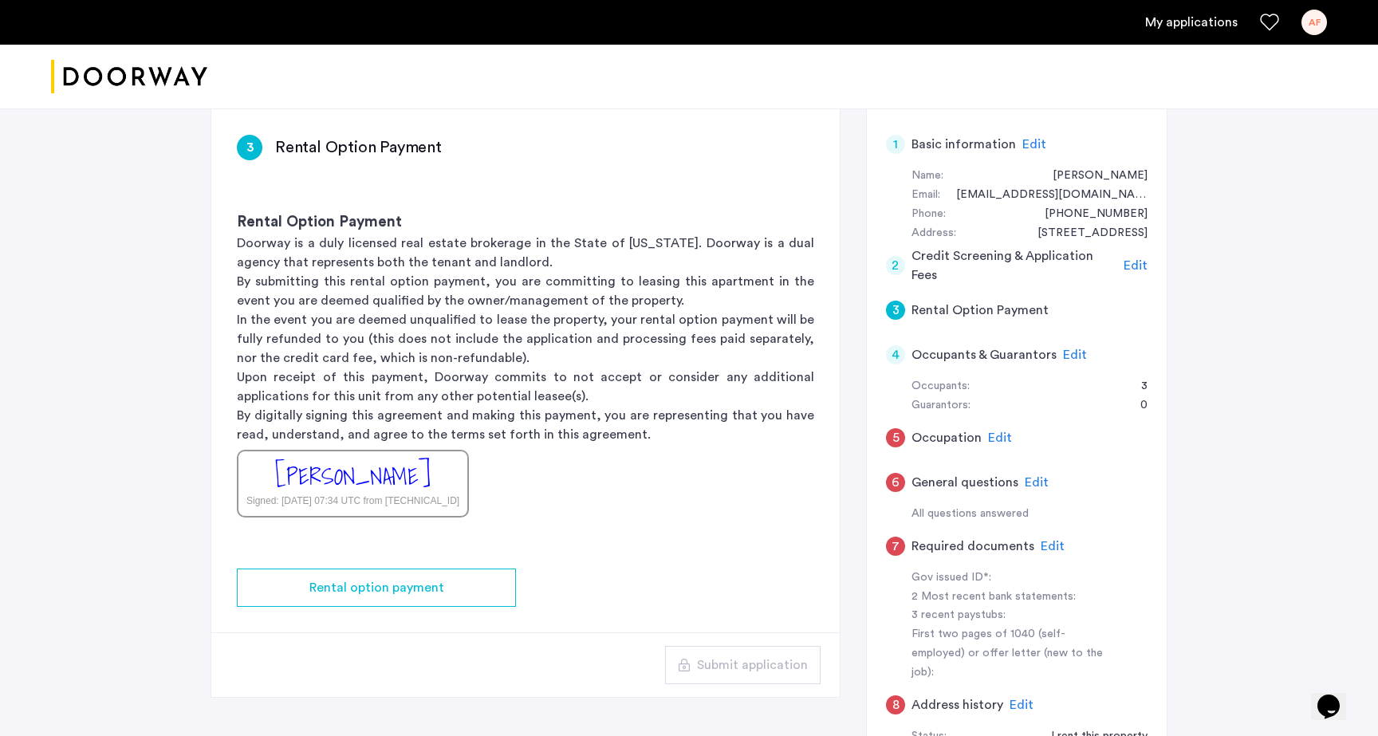
scroll to position [245, 0]
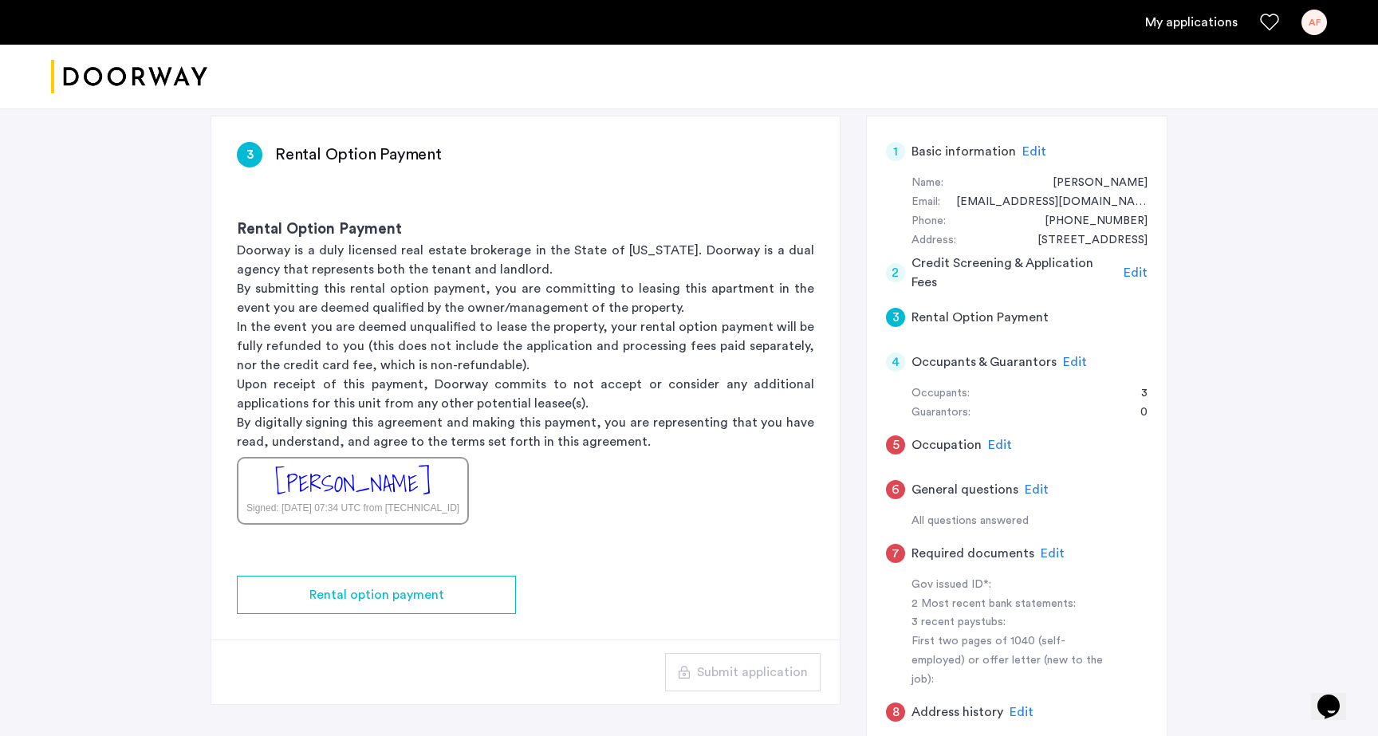
click at [1073, 362] on span "Edit" at bounding box center [1075, 362] width 24 height 13
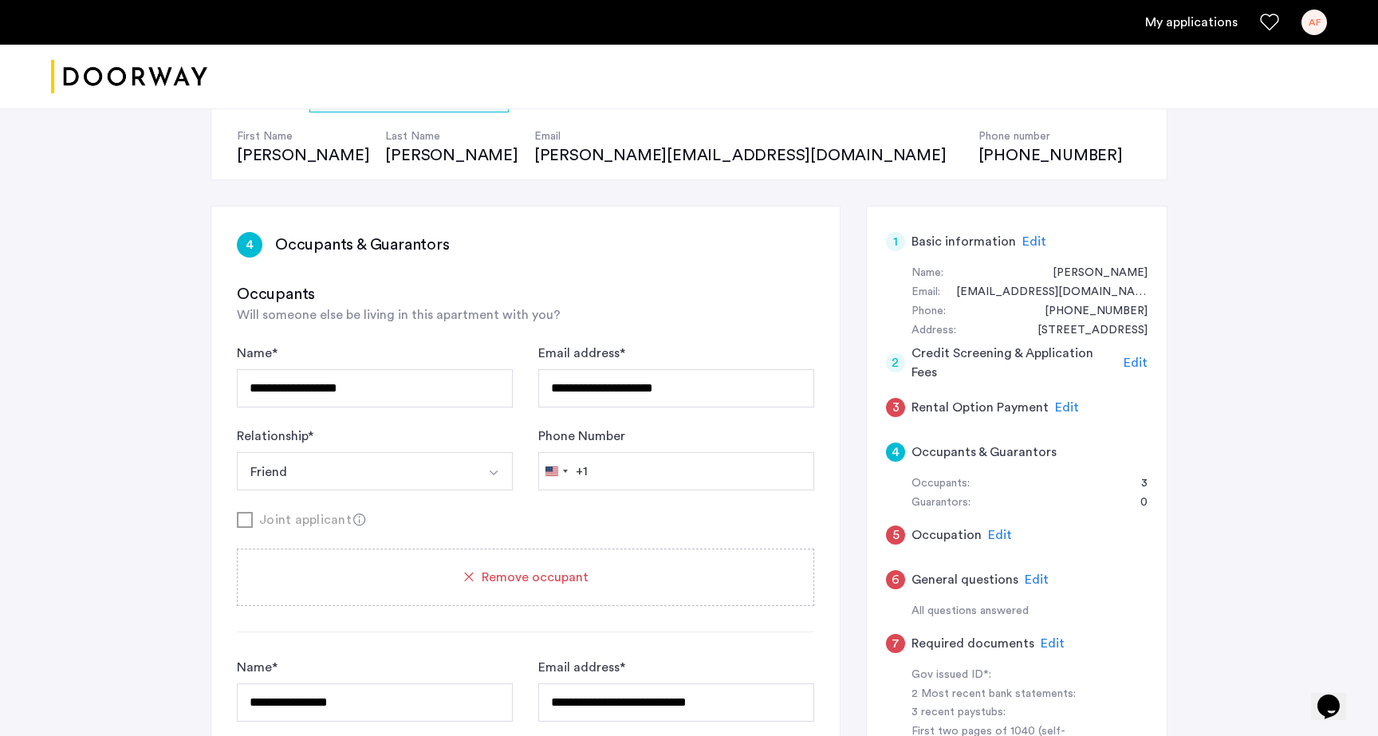
scroll to position [152, 0]
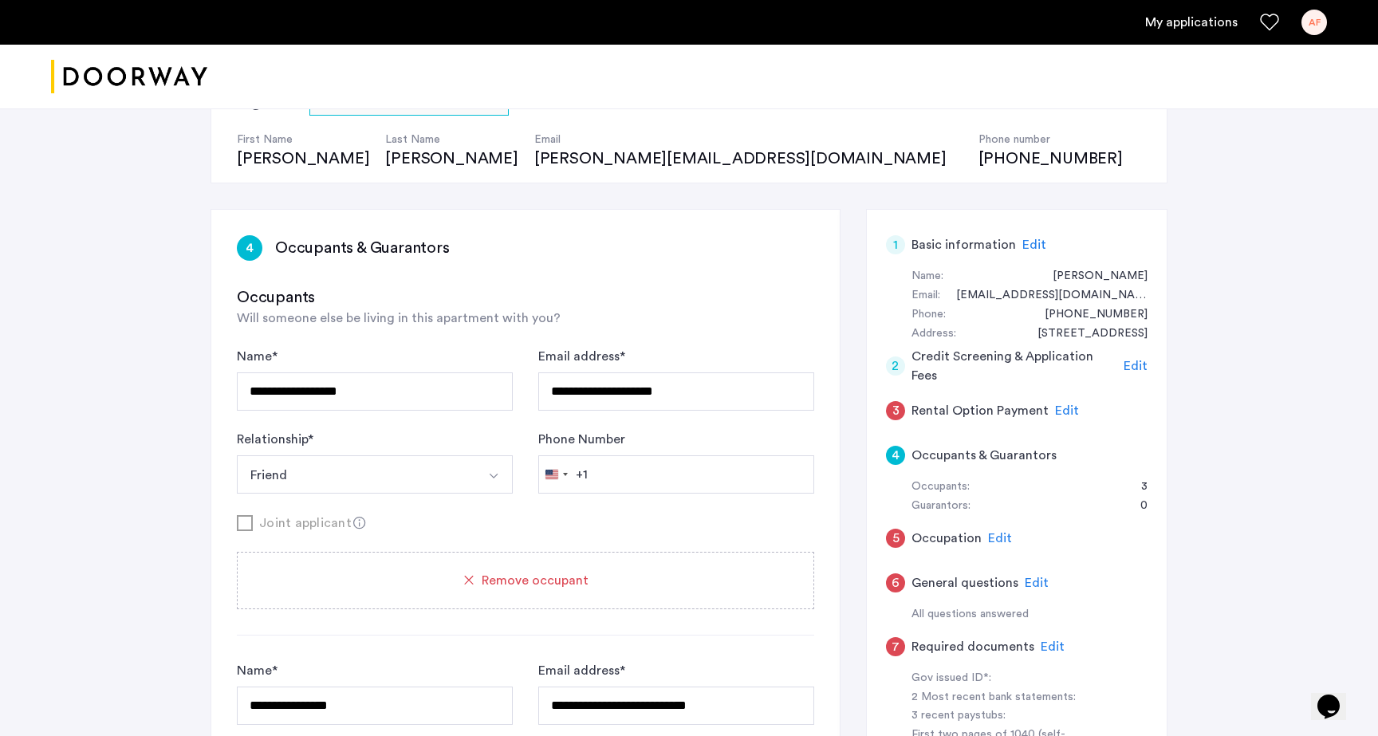
click at [1055, 416] on span "Edit" at bounding box center [1067, 410] width 24 height 13
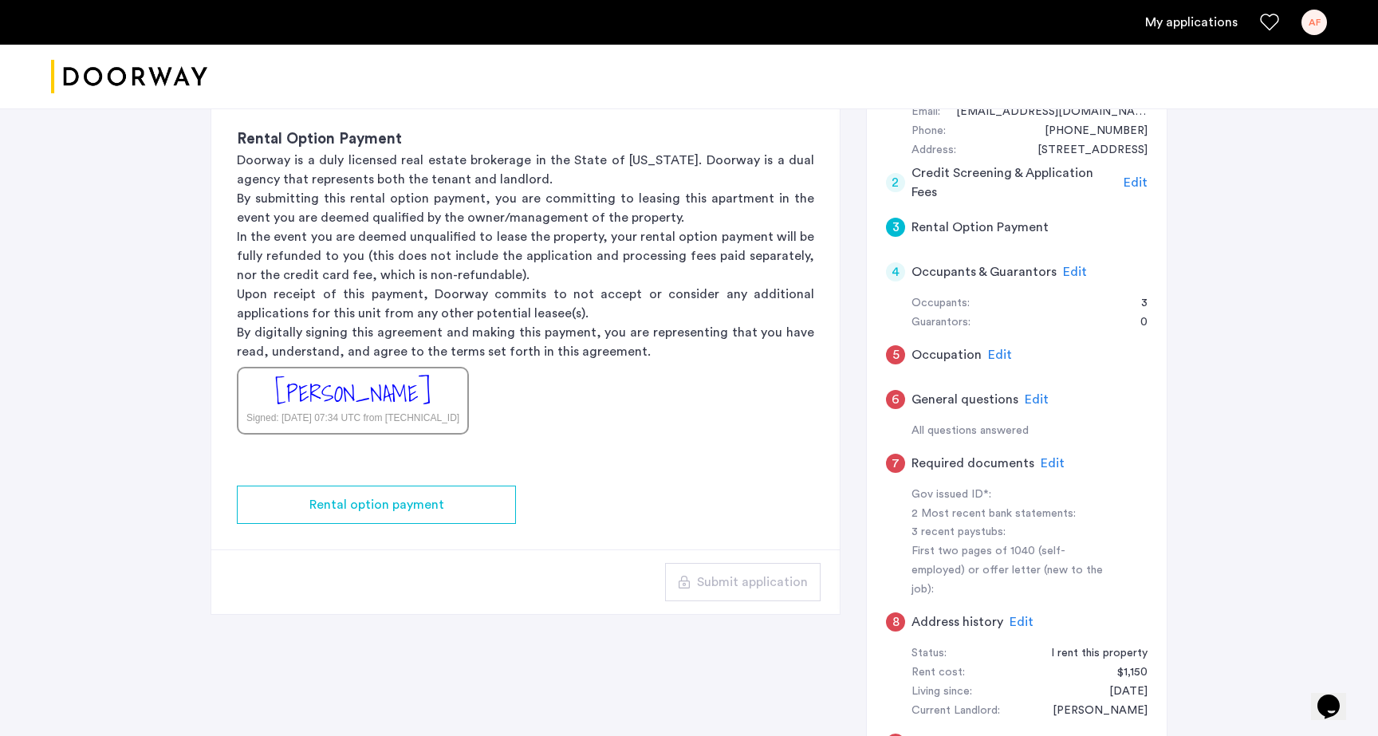
scroll to position [337, 0]
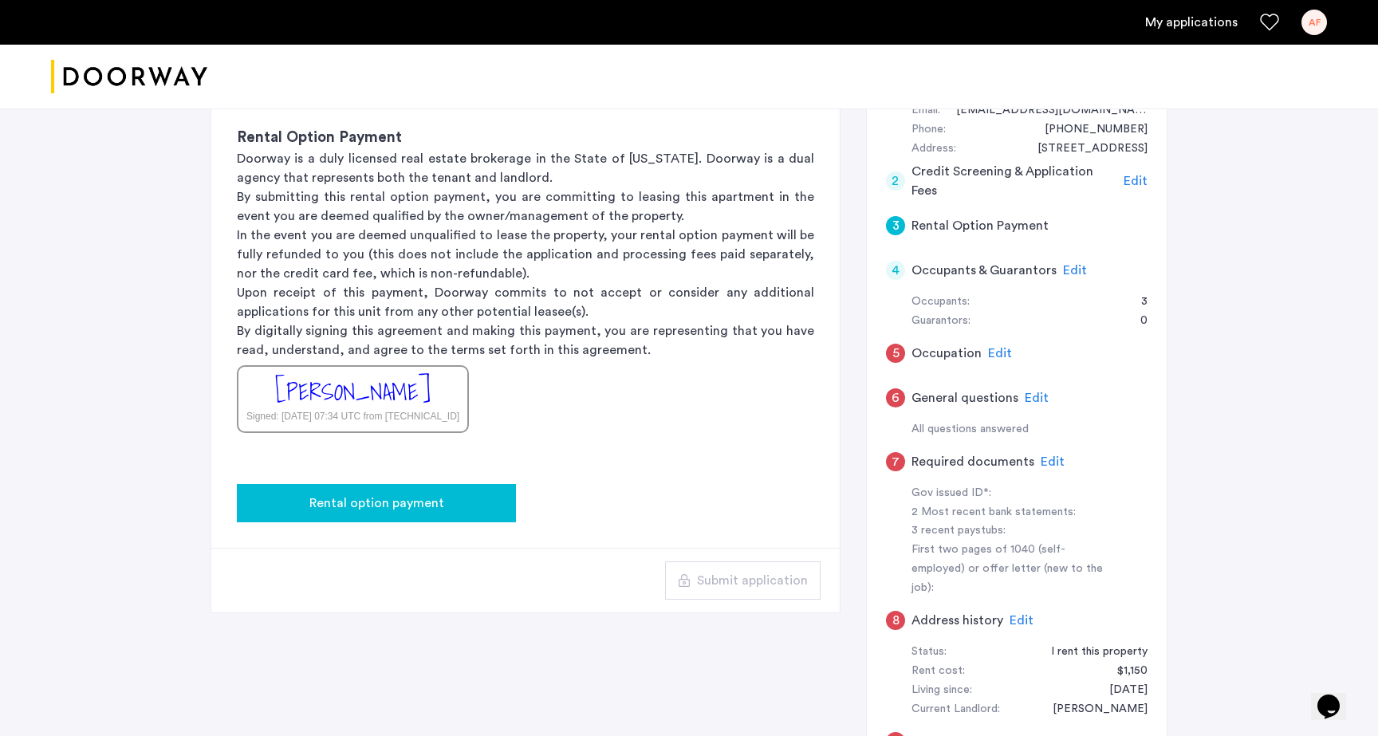
click at [483, 514] on button "Rental option payment" at bounding box center [376, 503] width 279 height 38
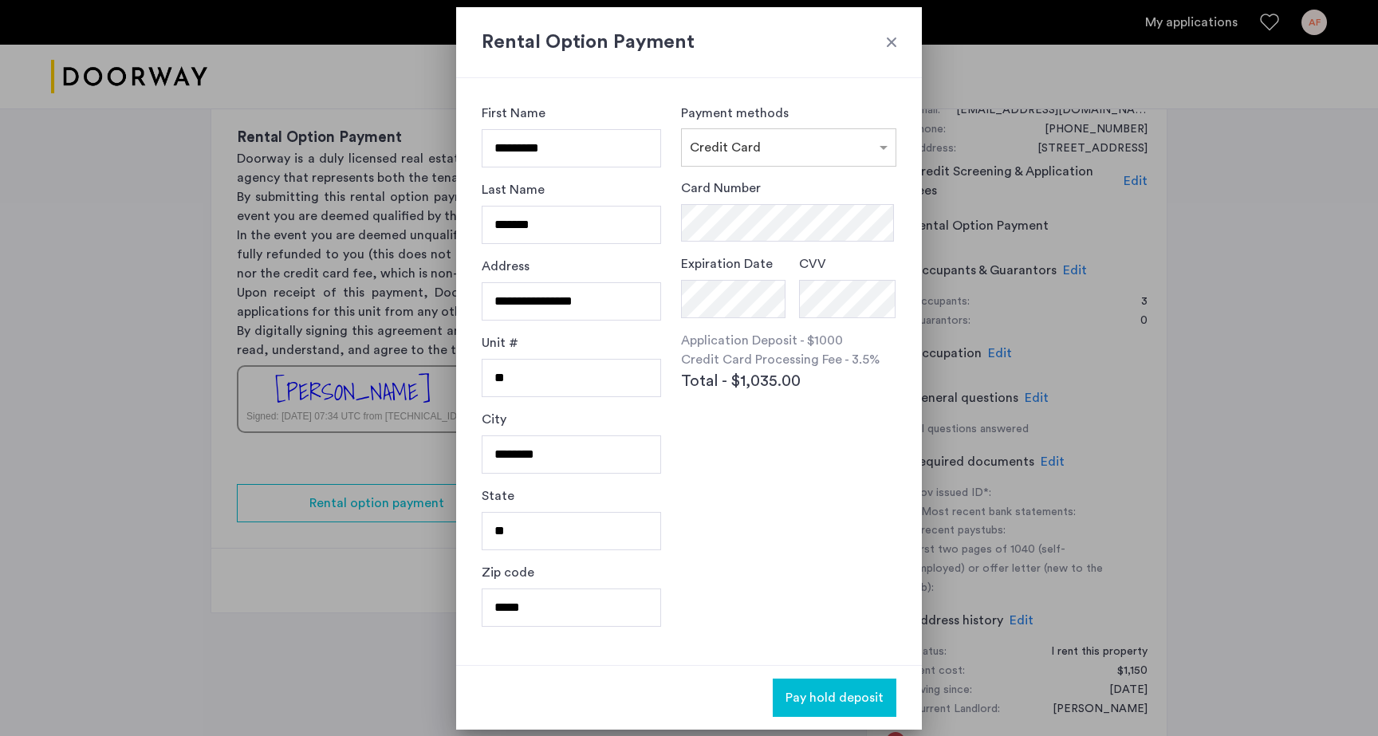
click at [880, 43] on h2 "Rental Option Payment" at bounding box center [689, 42] width 415 height 29
click at [893, 40] on div at bounding box center [892, 42] width 16 height 16
